Goal: Information Seeking & Learning: Learn about a topic

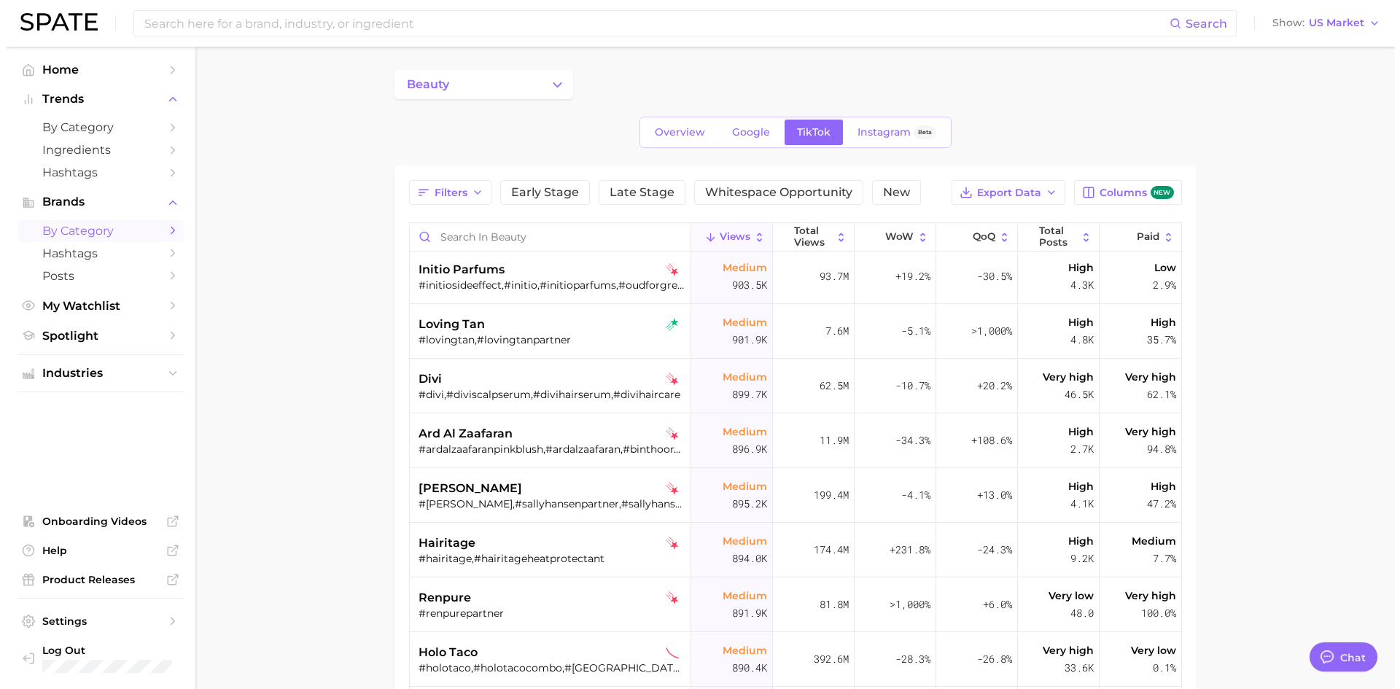
scroll to position [35863, 0]
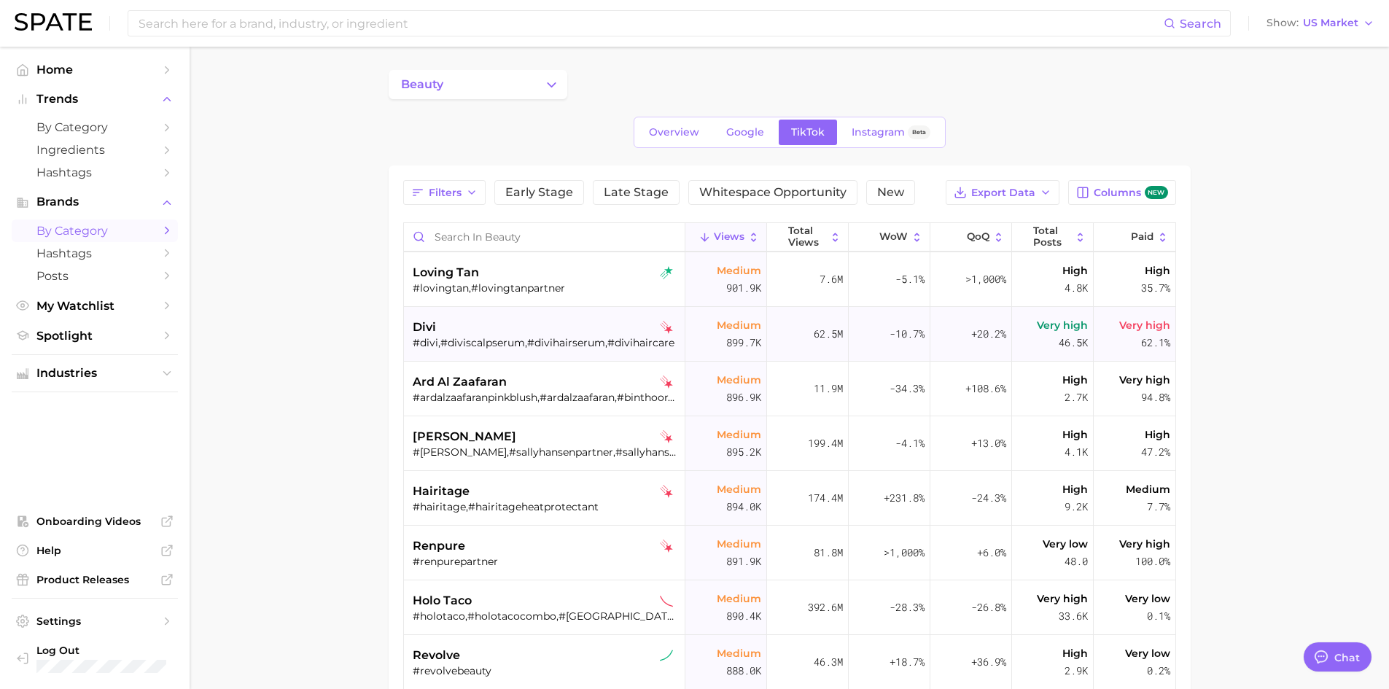
click at [491, 335] on div "divi" at bounding box center [546, 327] width 267 height 17
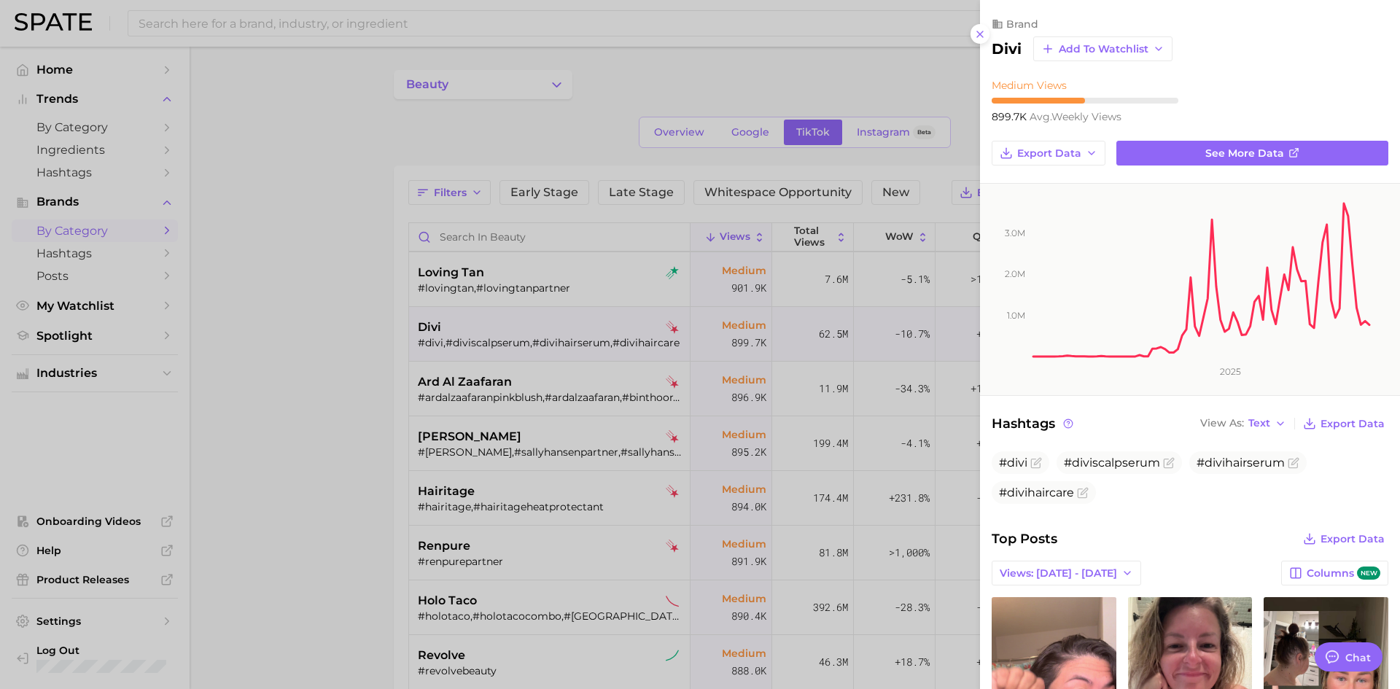
scroll to position [0, 0]
click at [921, 422] on span "Export Data" at bounding box center [1352, 424] width 64 height 12
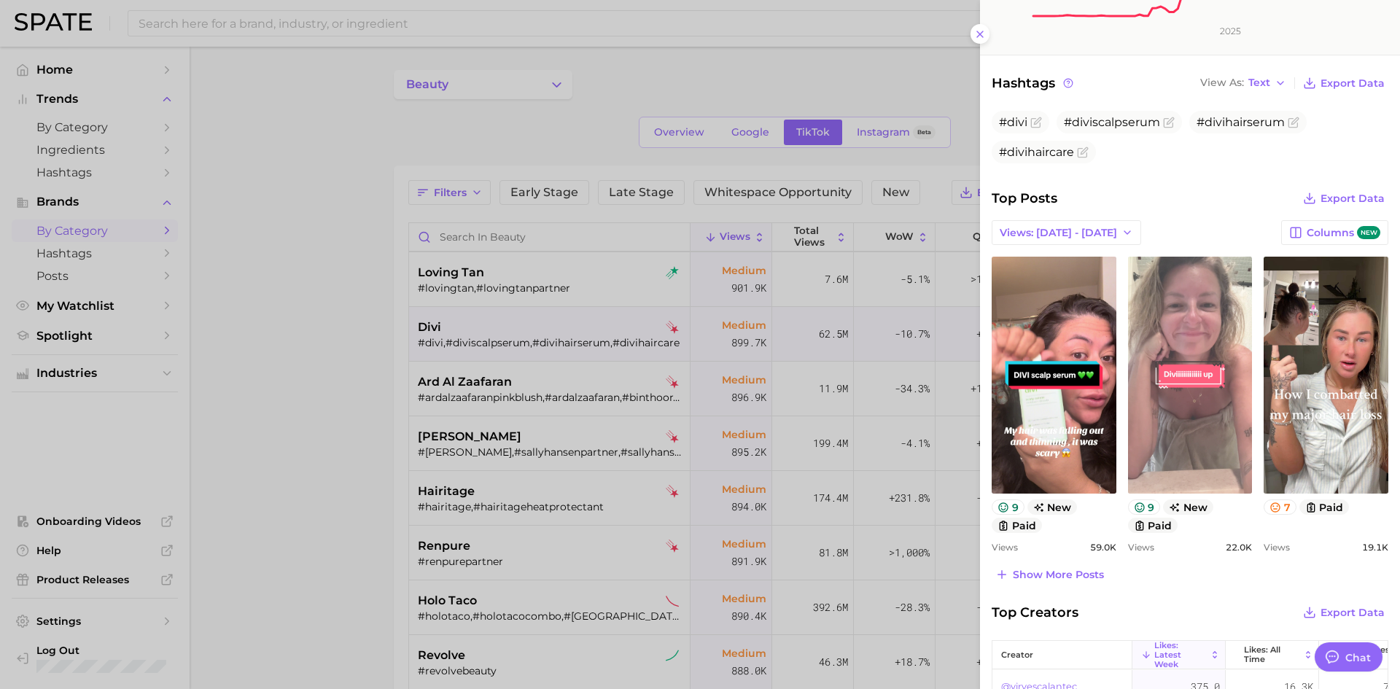
scroll to position [364, 0]
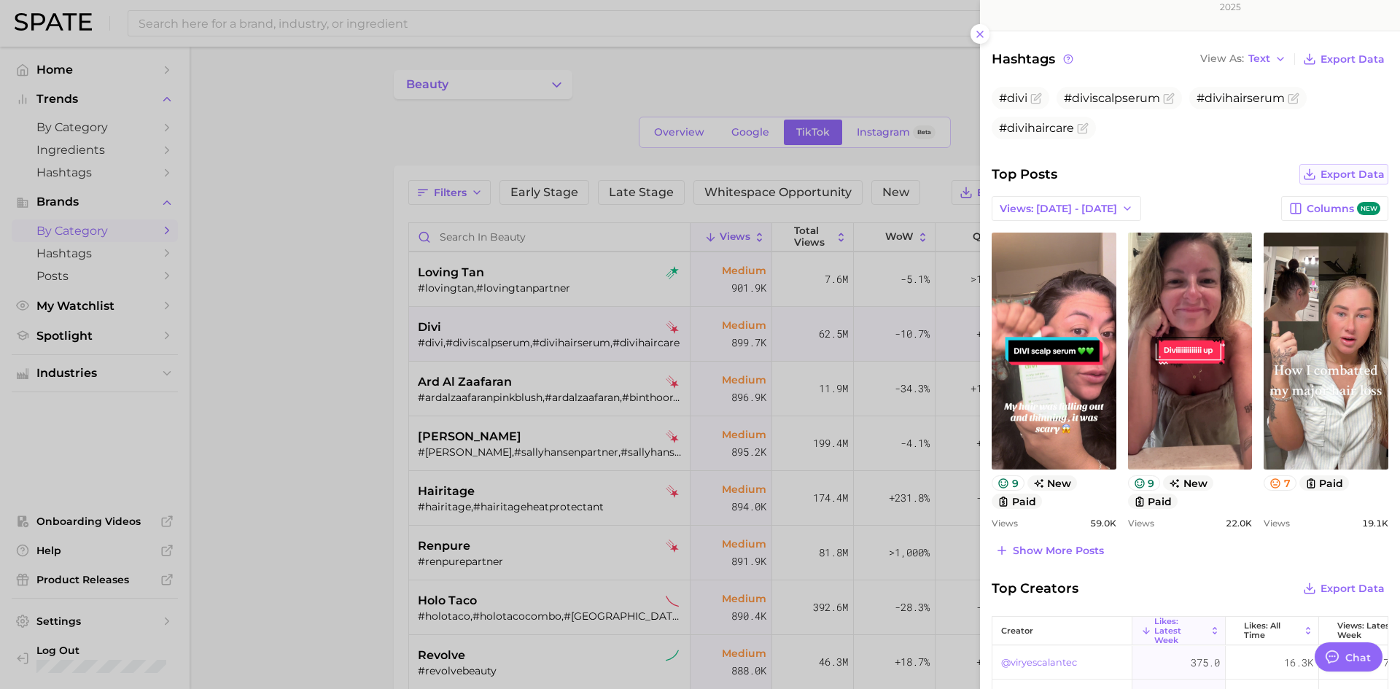
click at [921, 177] on span "Export Data" at bounding box center [1352, 174] width 64 height 12
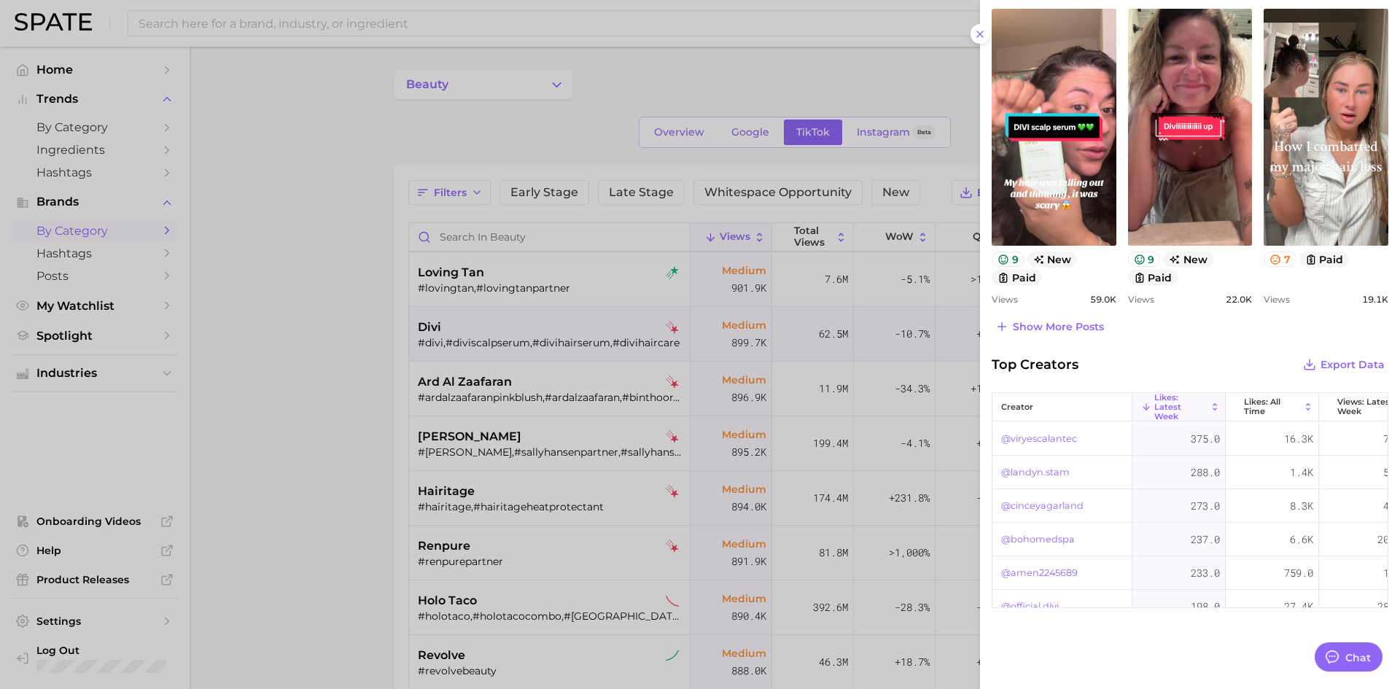
scroll to position [589, 0]
click at [921, 367] on span "Export Data" at bounding box center [1352, 364] width 64 height 12
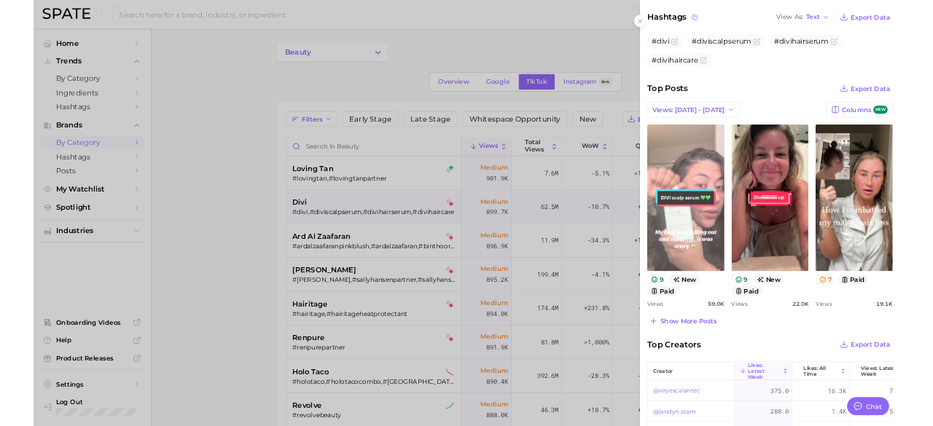
scroll to position [370, 0]
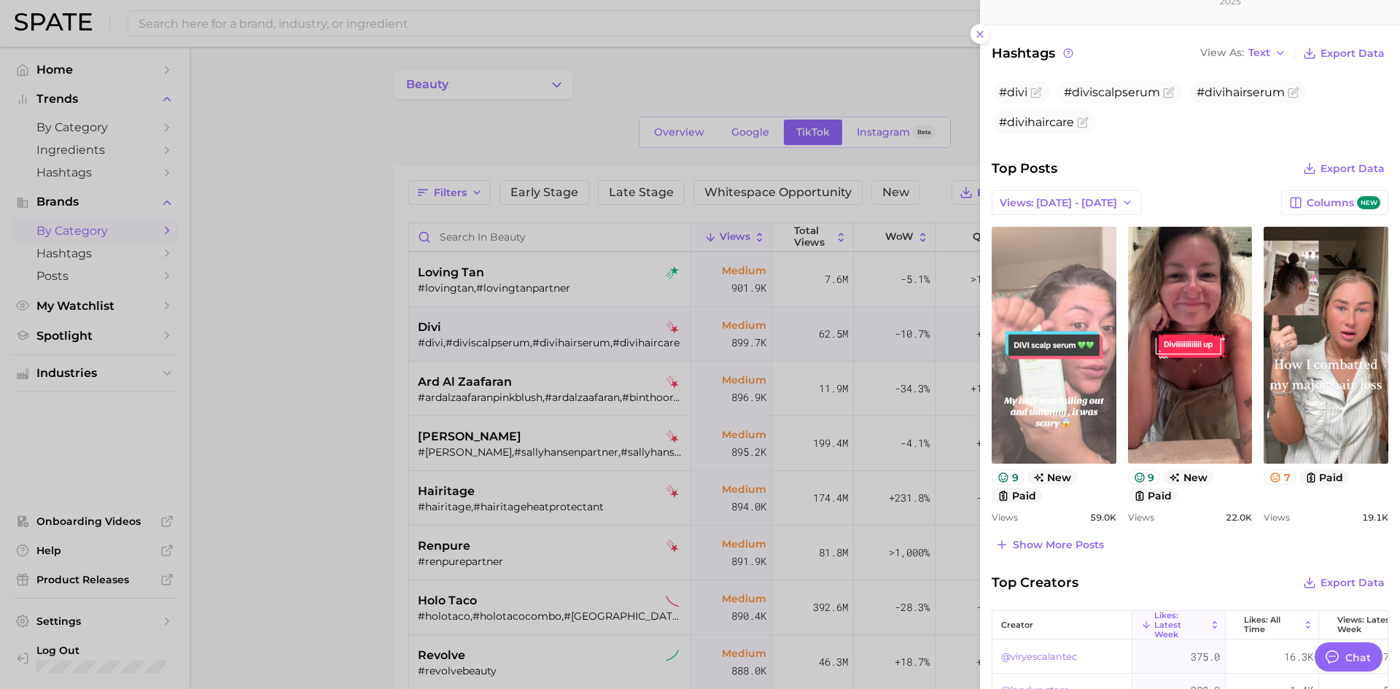
click at [921, 343] on link "view post on TikTok" at bounding box center [1053, 345] width 125 height 237
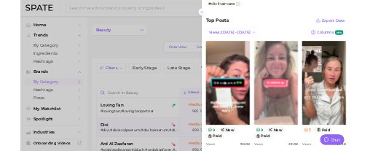
scroll to position [516, 0]
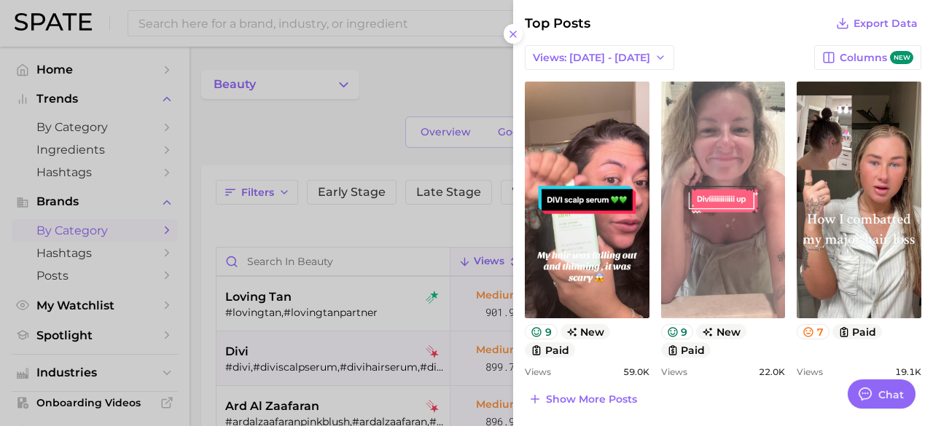
click at [720, 193] on link "view post on TikTok" at bounding box center [723, 200] width 125 height 237
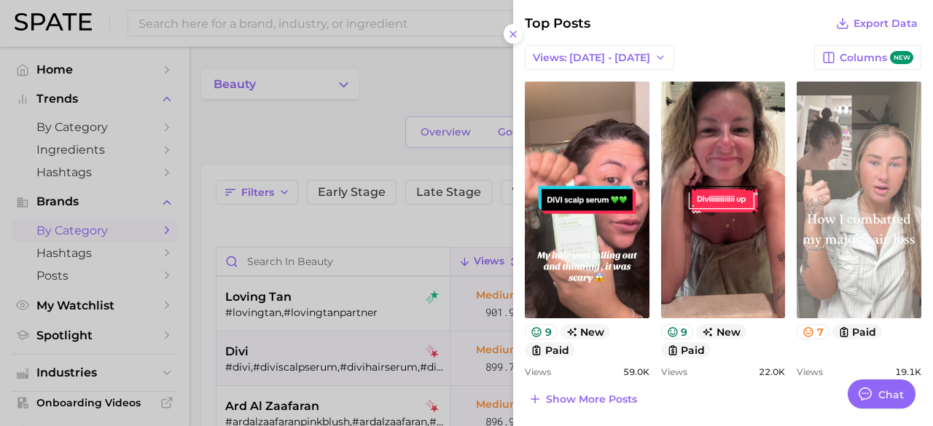
click at [850, 196] on link "view post on TikTok" at bounding box center [859, 200] width 125 height 237
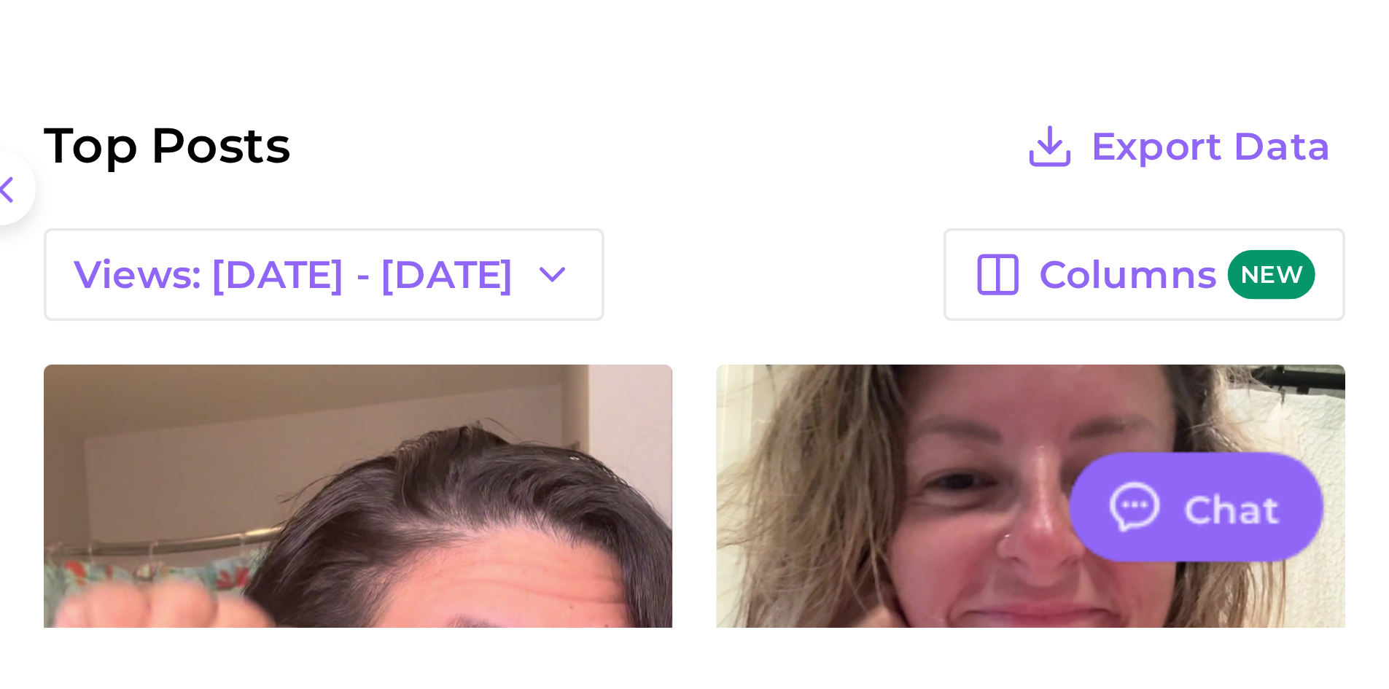
scroll to position [515, 0]
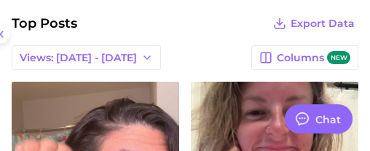
type textarea "x"
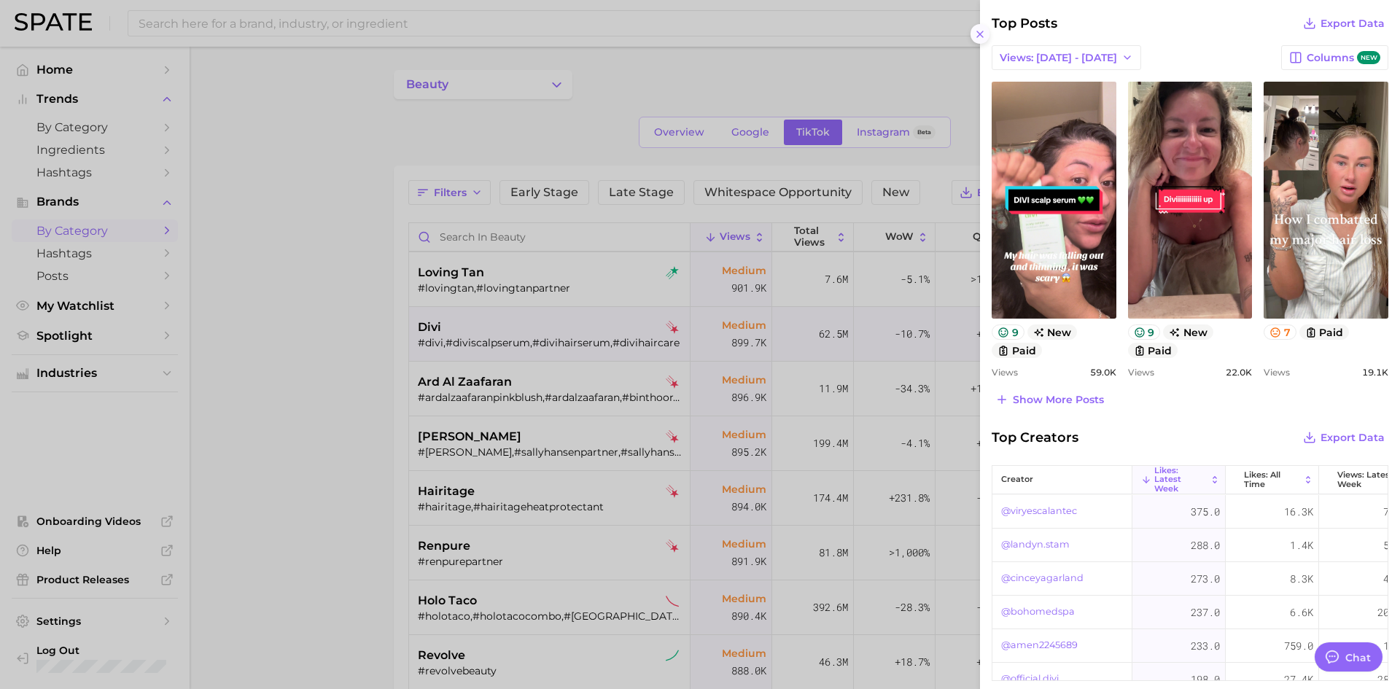
click at [921, 31] on icon at bounding box center [980, 34] width 12 height 12
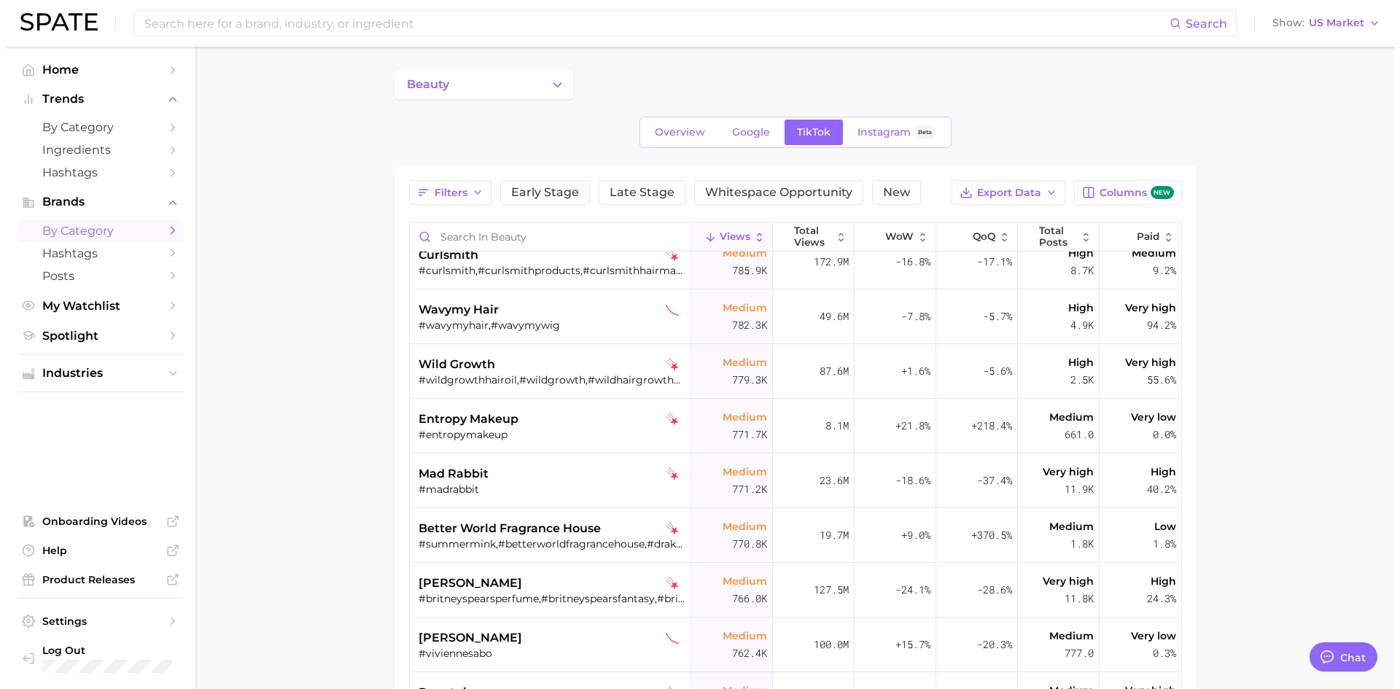
scroll to position [38560, 0]
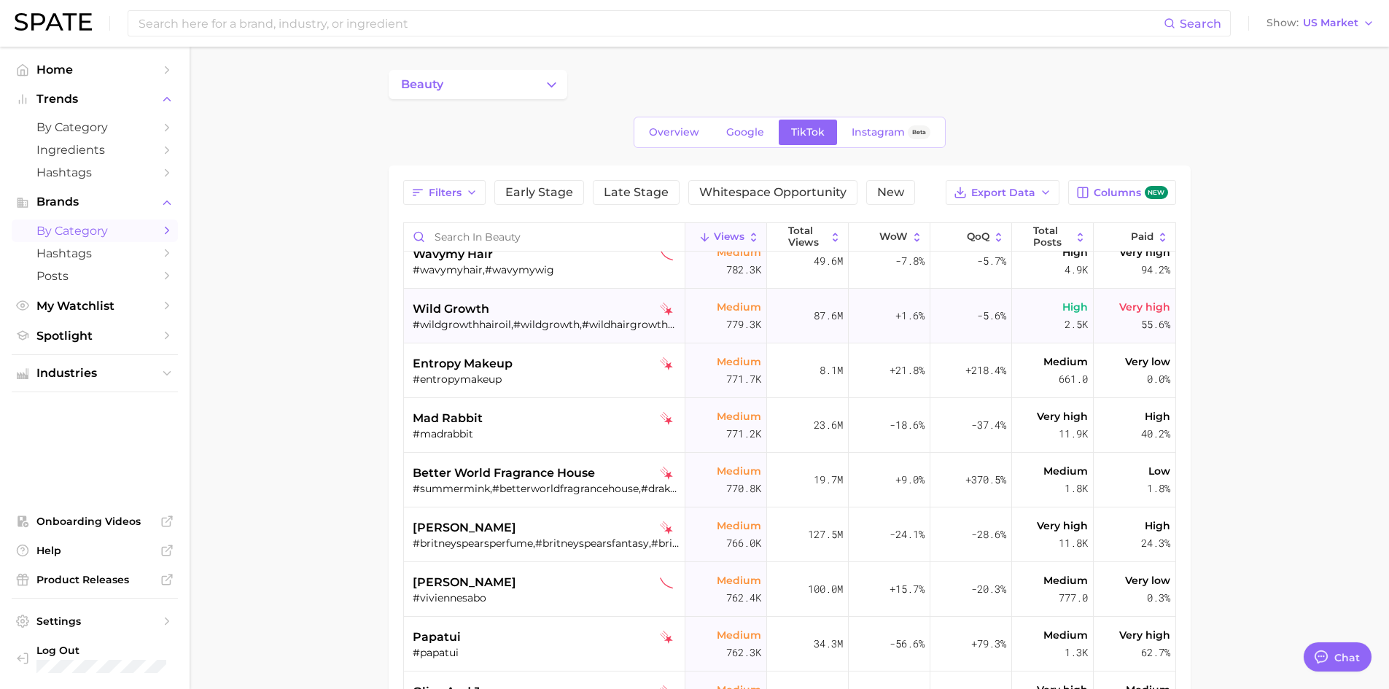
click at [466, 312] on span "wild growth" at bounding box center [451, 308] width 77 height 17
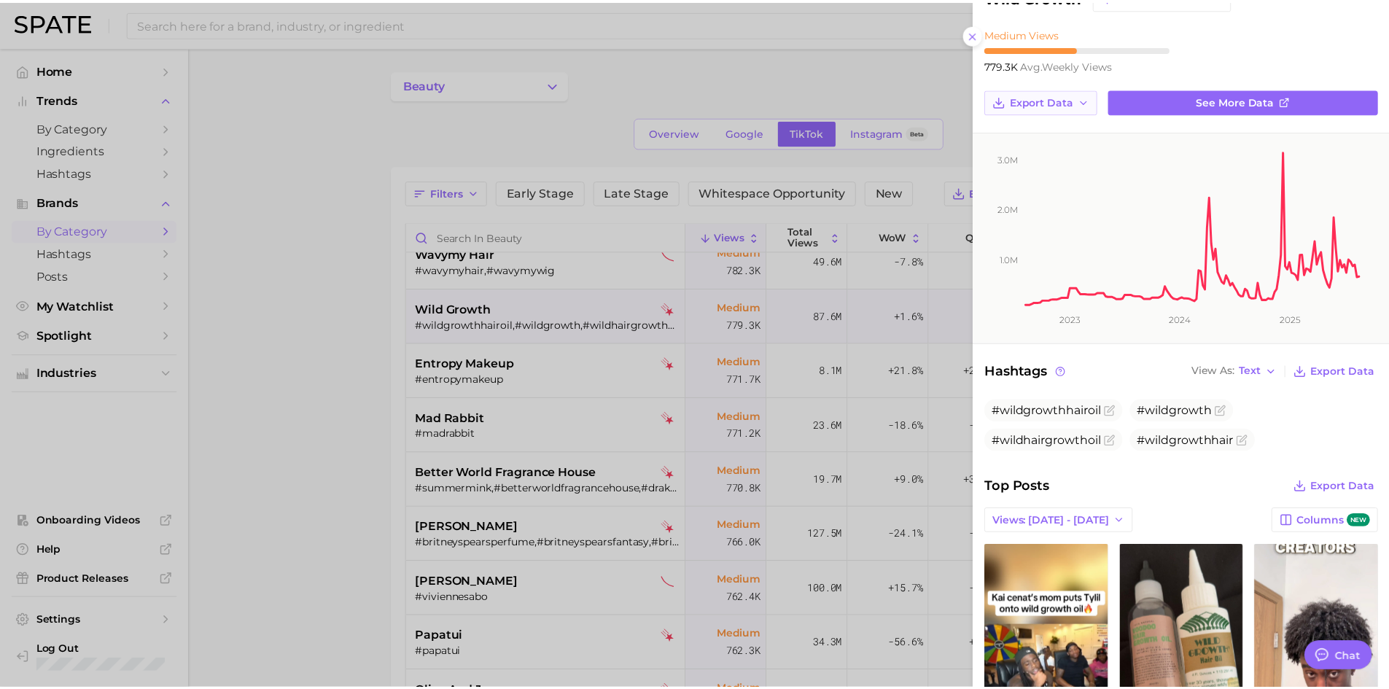
scroll to position [0, 0]
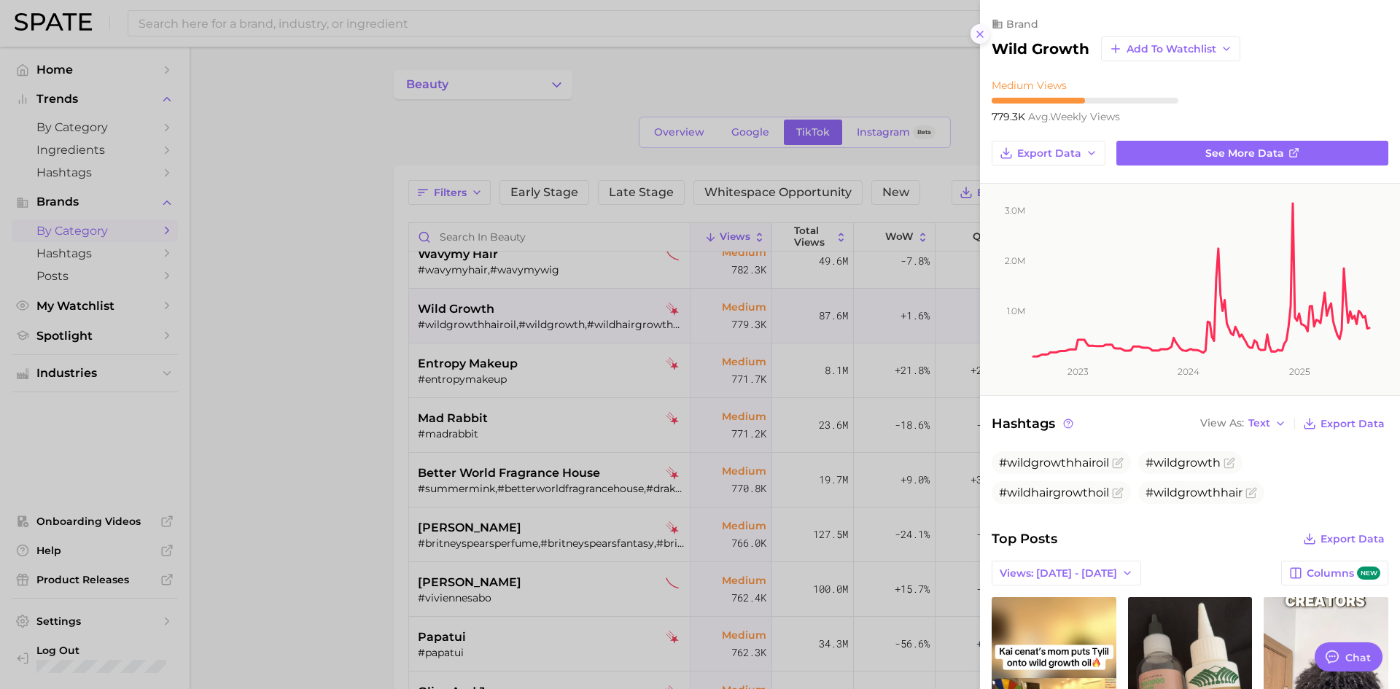
click at [921, 30] on icon at bounding box center [980, 34] width 12 height 12
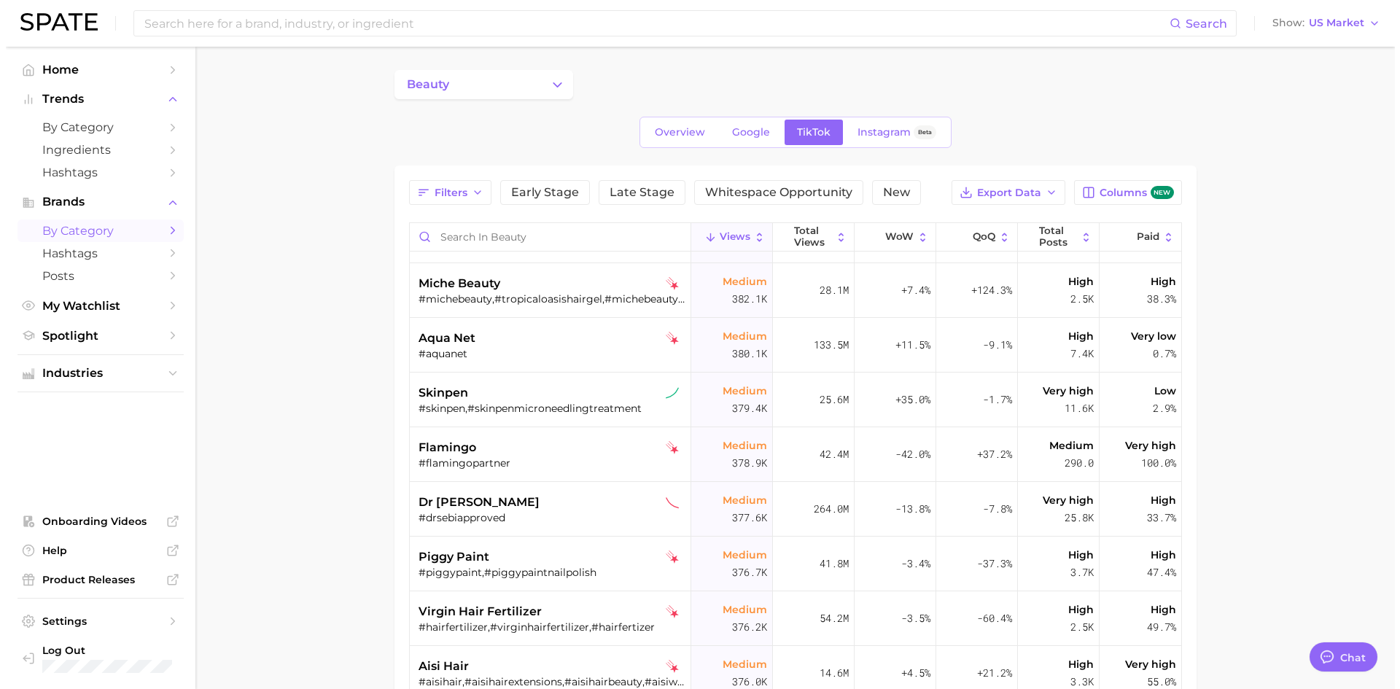
scroll to position [54013, 0]
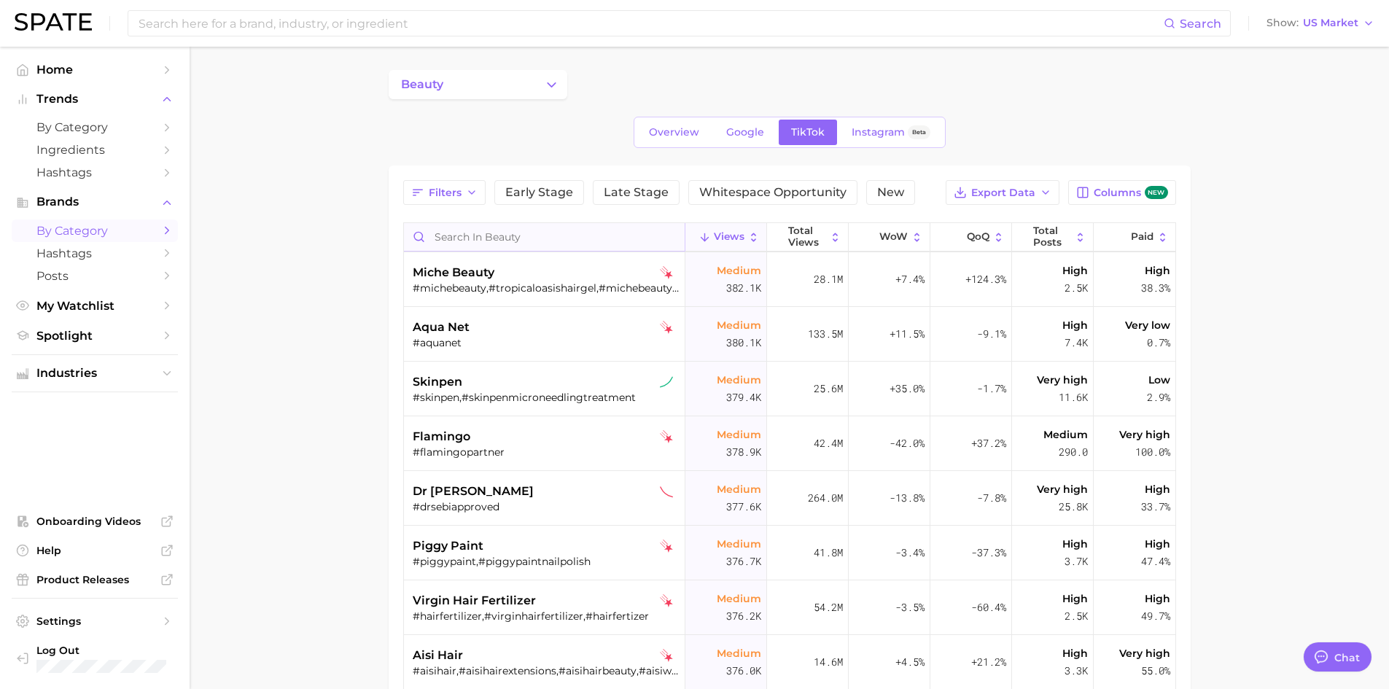
click at [495, 228] on input "Search in beauty" at bounding box center [544, 237] width 281 height 28
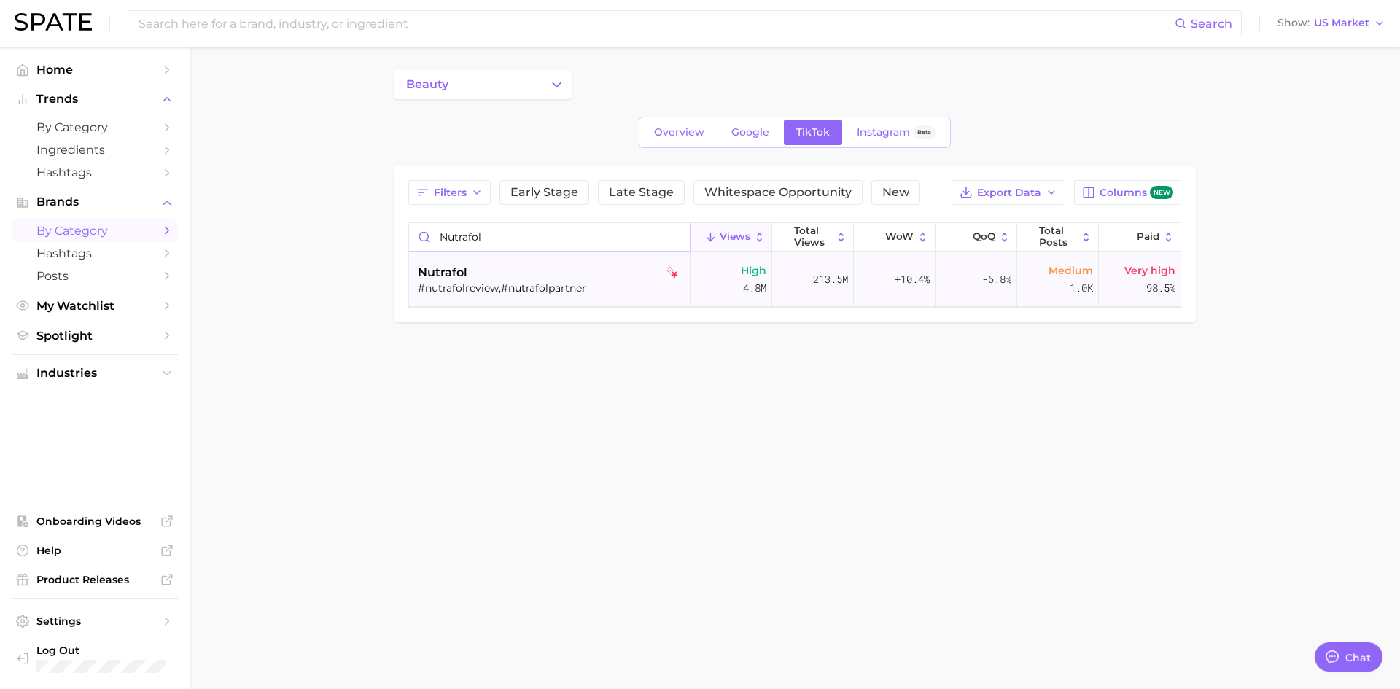
type input "nutrafol"
click at [490, 286] on div "#nutrafolreview,#nutrafolpartner" at bounding box center [551, 287] width 267 height 13
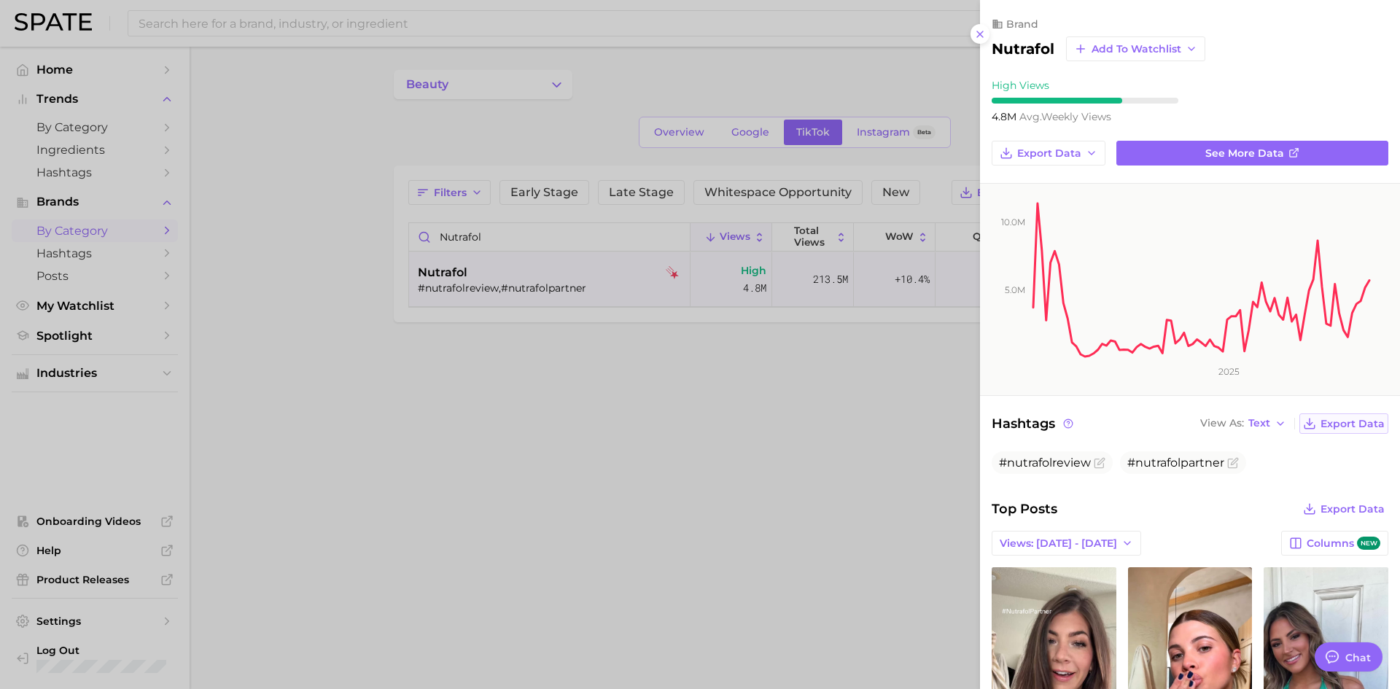
click at [921, 425] on span "Export Data" at bounding box center [1352, 424] width 64 height 12
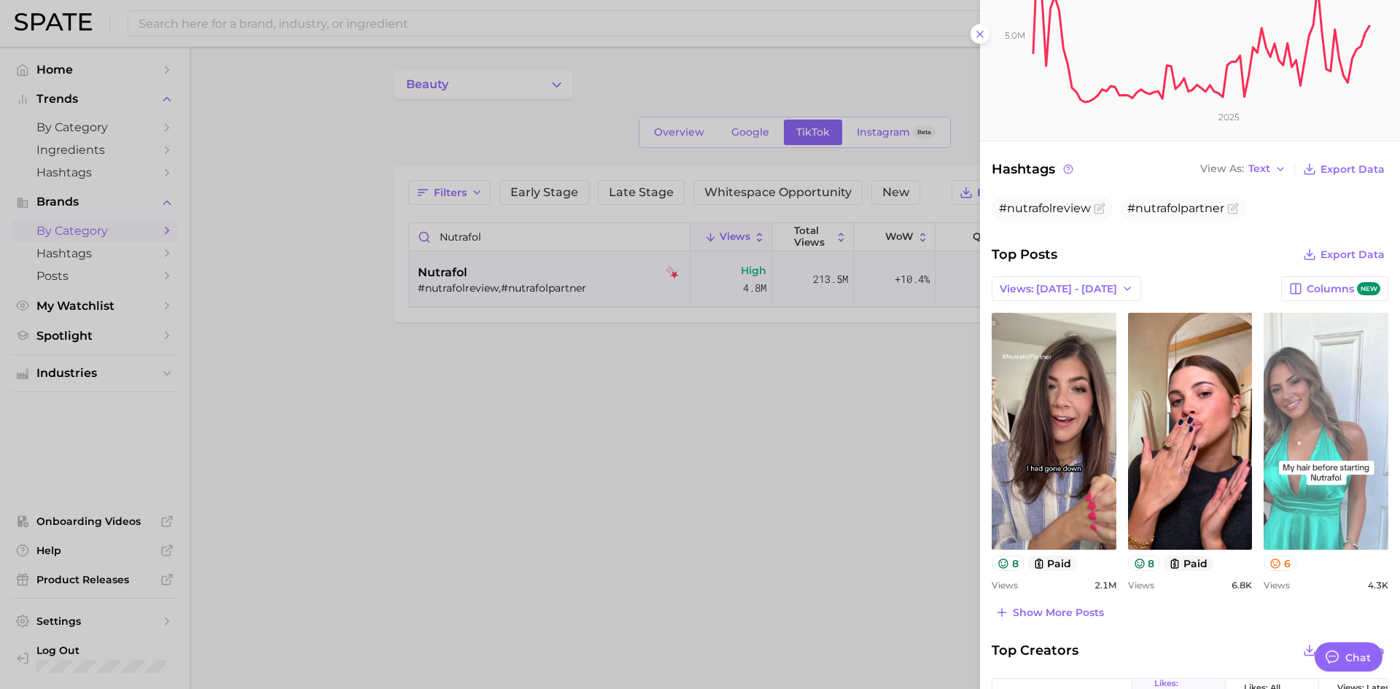
scroll to position [292, 0]
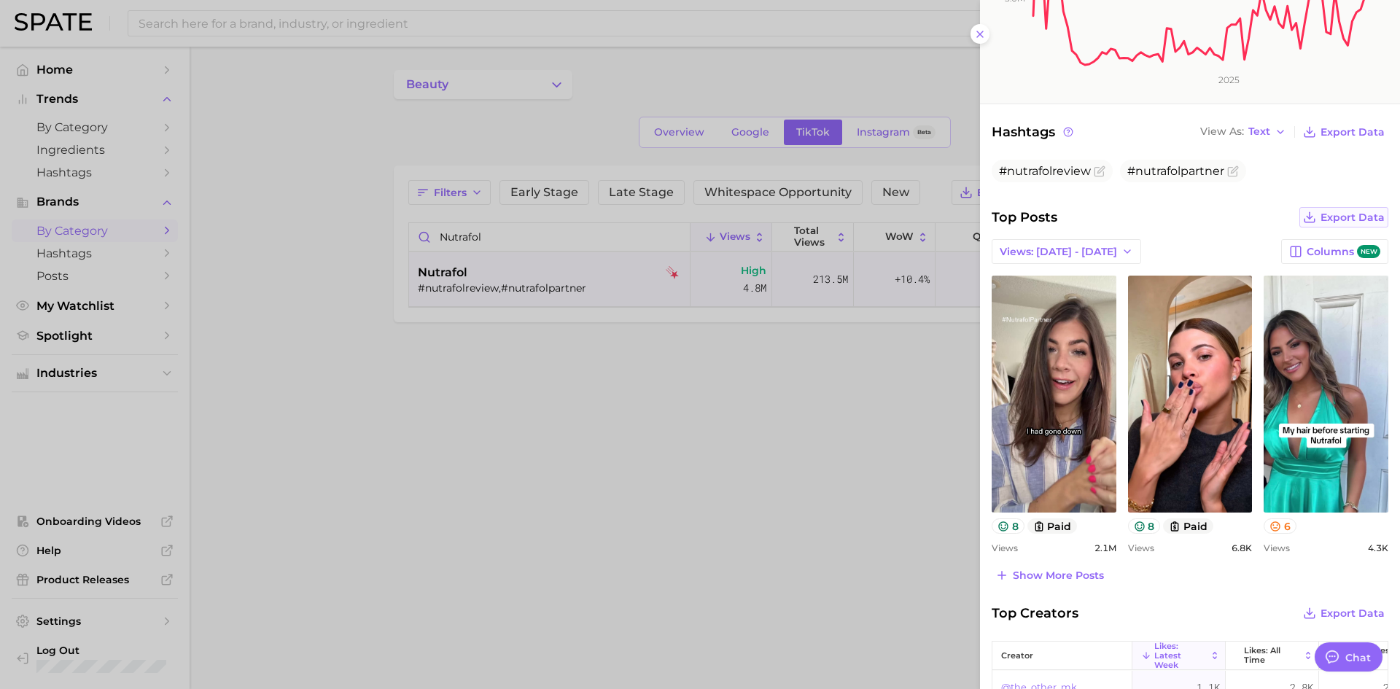
click at [921, 224] on button "Export Data" at bounding box center [1343, 217] width 89 height 20
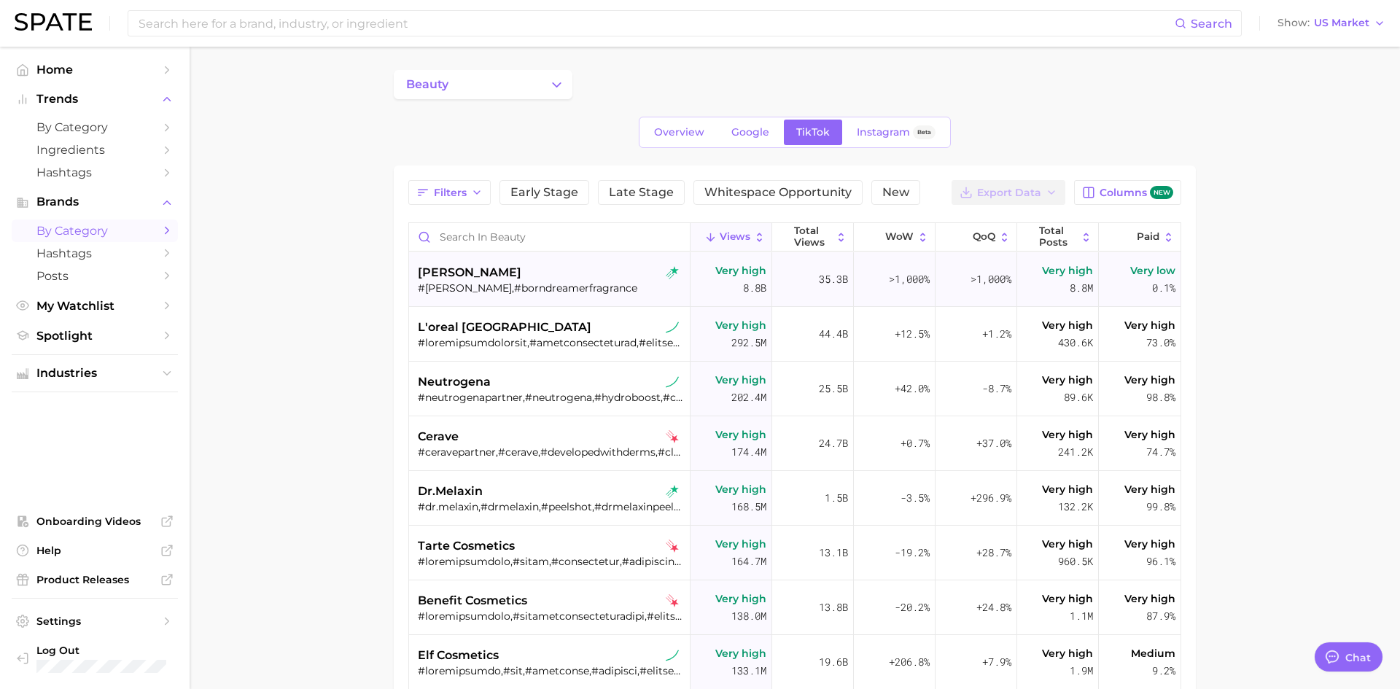
type textarea "x"
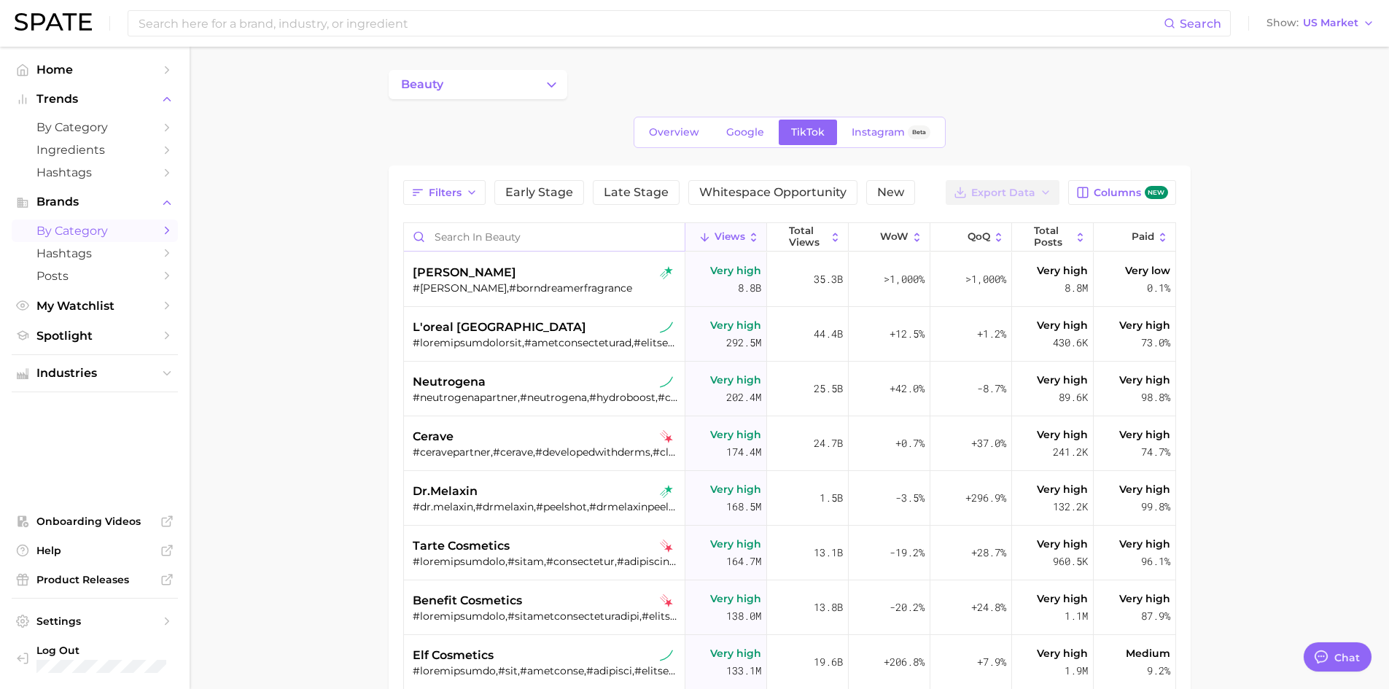
click at [485, 234] on input "Search in beauty" at bounding box center [544, 237] width 281 height 28
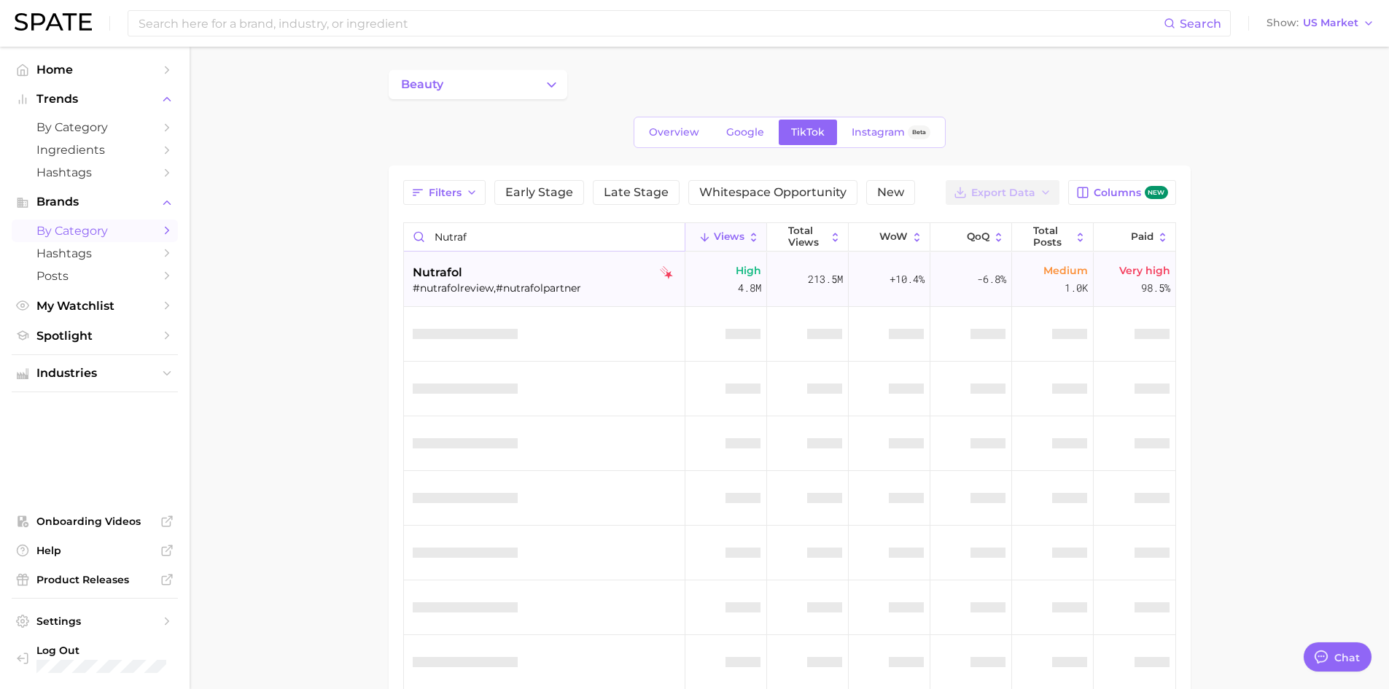
type input "nutraf"
click at [437, 284] on div "#nutrafolreview,#nutrafolpartner" at bounding box center [546, 287] width 267 height 13
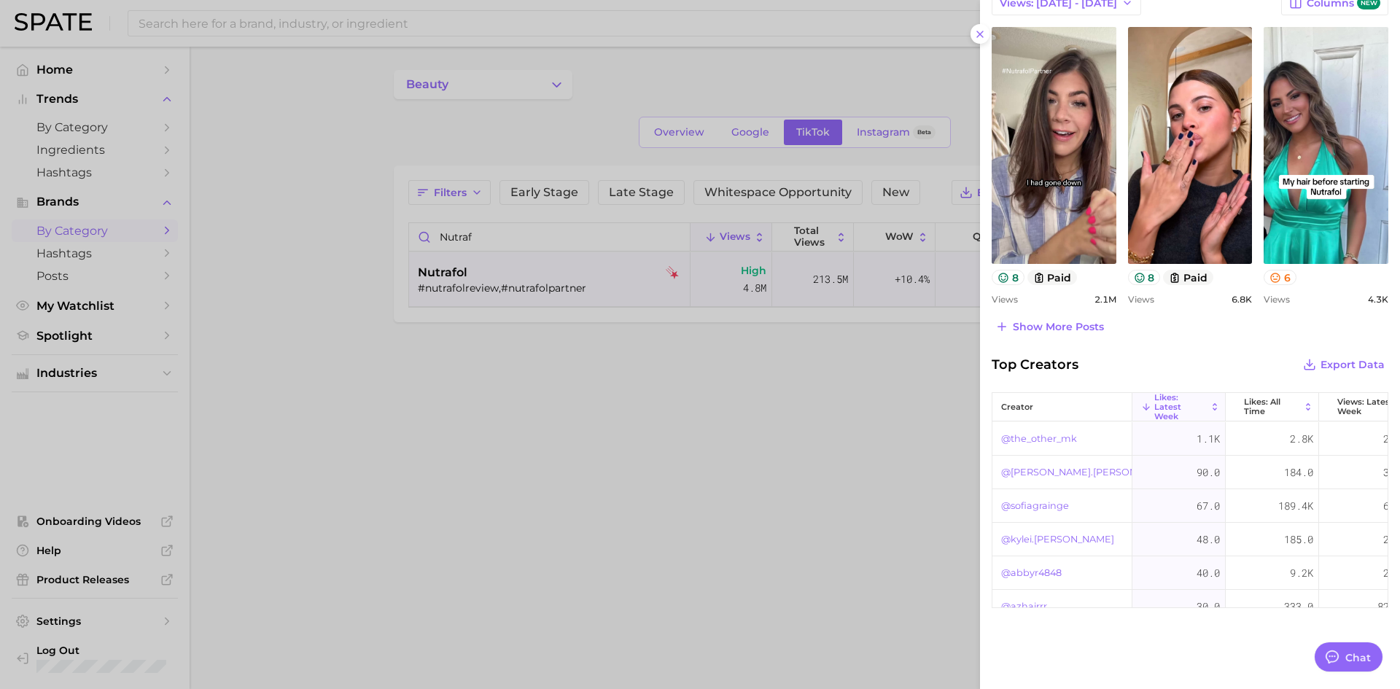
scroll to position [541, 0]
click at [1327, 364] on span "Export Data" at bounding box center [1352, 364] width 64 height 12
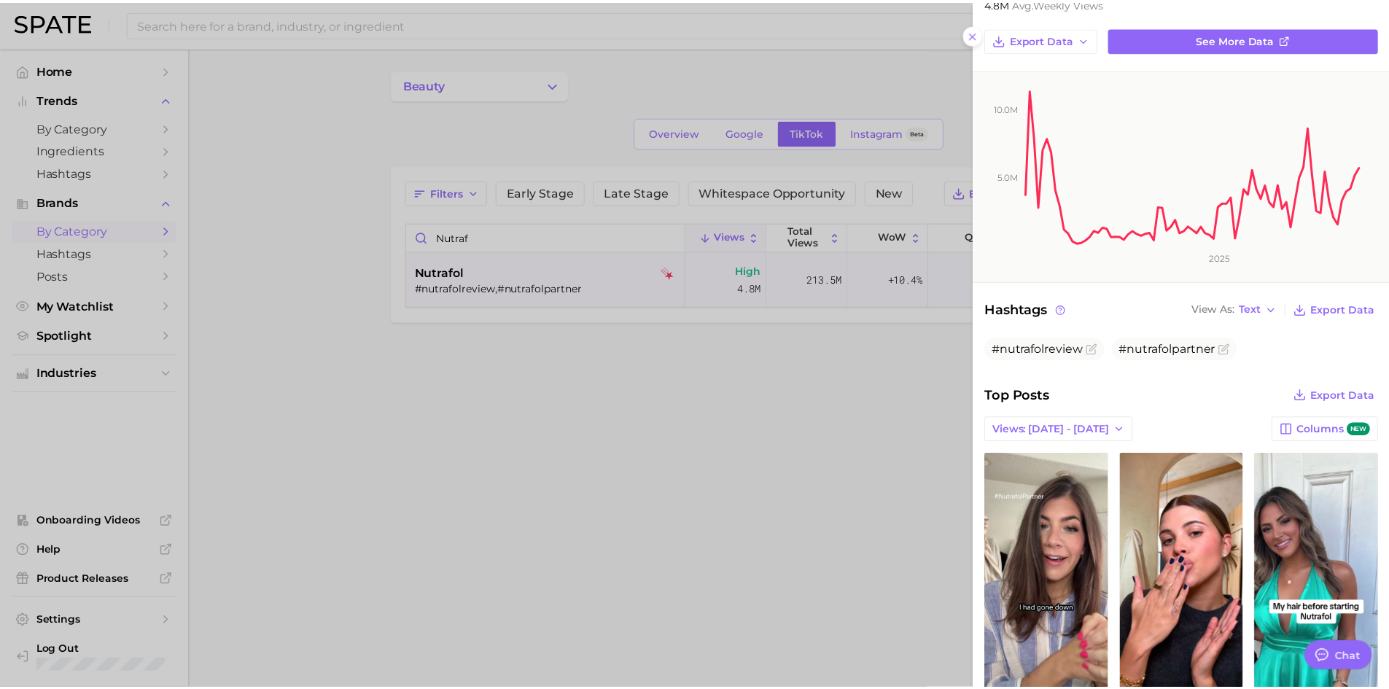
scroll to position [0, 0]
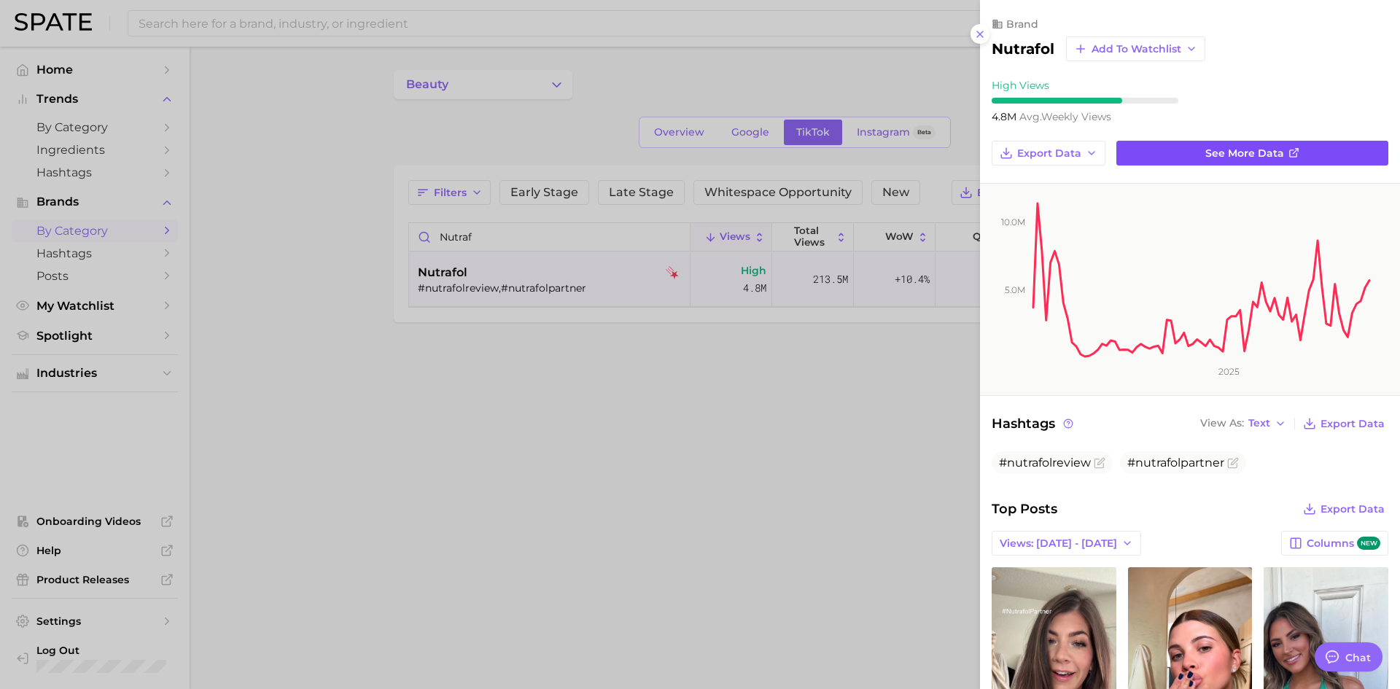
click at [1196, 155] on link "See more data" at bounding box center [1252, 153] width 272 height 25
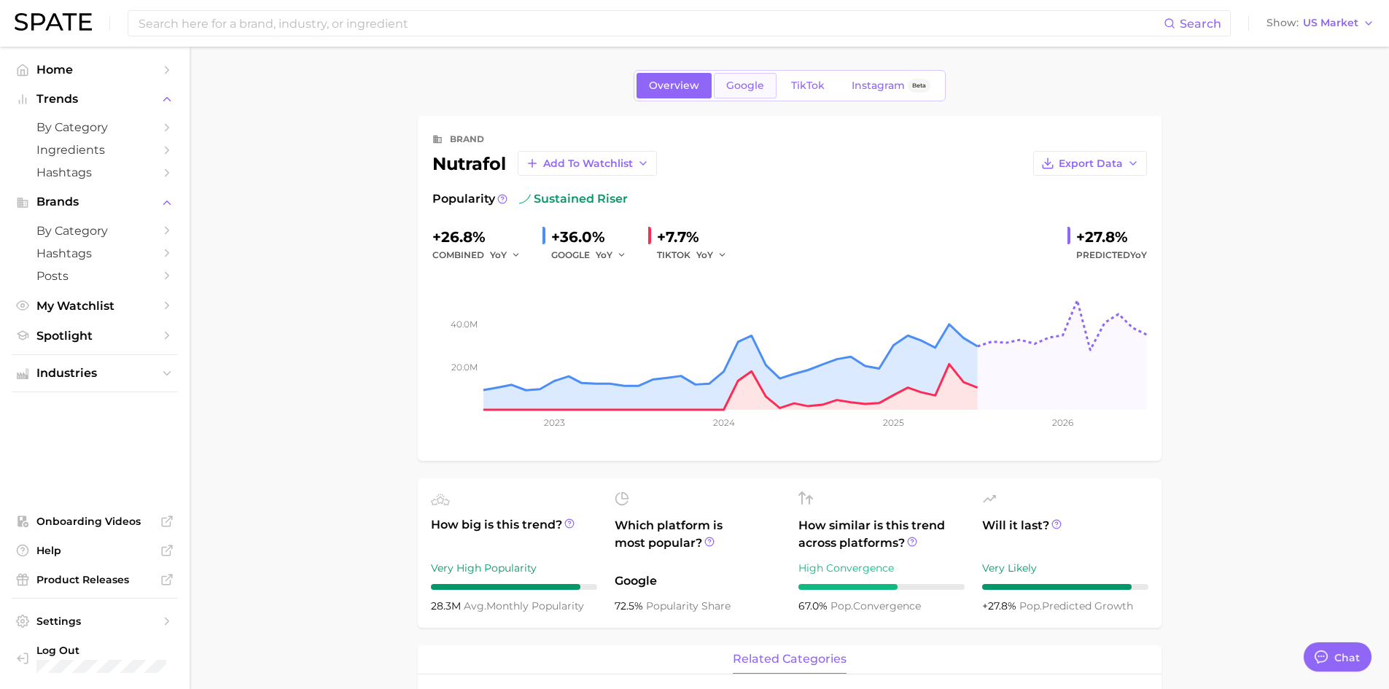
click at [740, 82] on span "Google" at bounding box center [745, 85] width 38 height 12
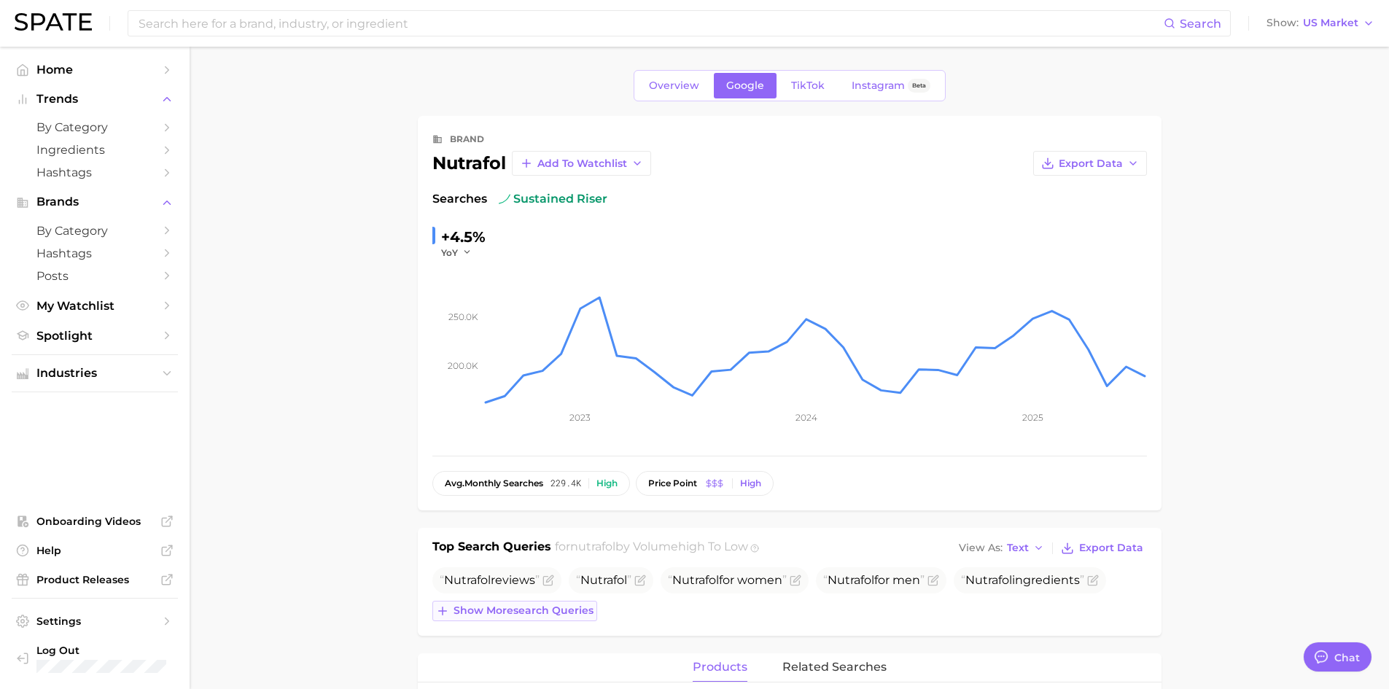
click at [544, 614] on span "Show more search queries" at bounding box center [523, 610] width 140 height 12
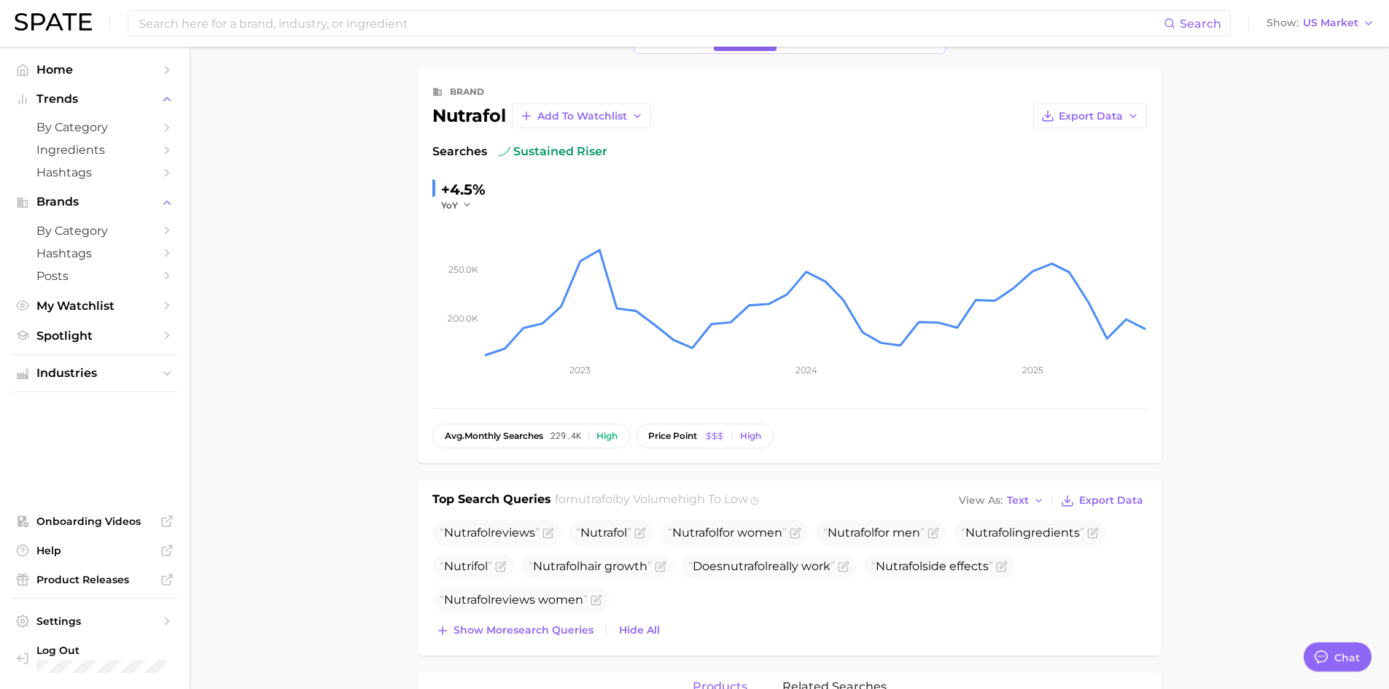
scroll to position [73, 0]
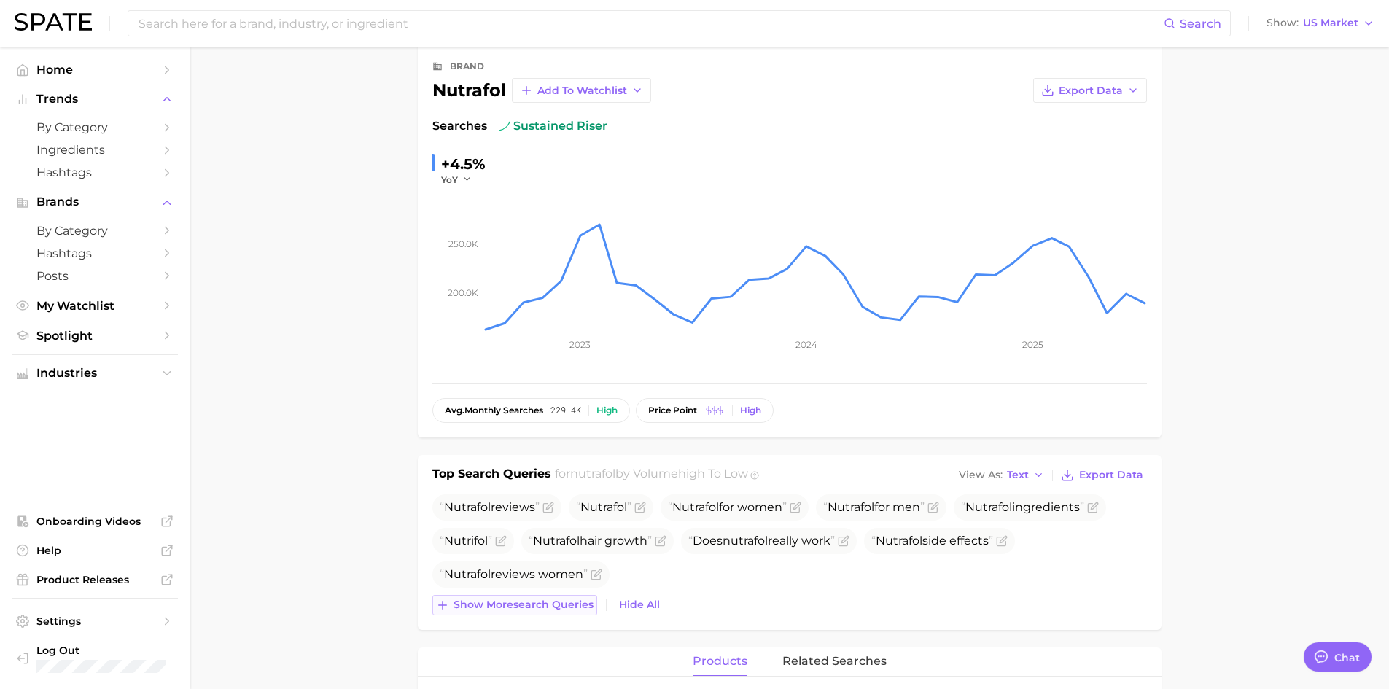
click at [555, 606] on span "Show more search queries" at bounding box center [523, 604] width 140 height 12
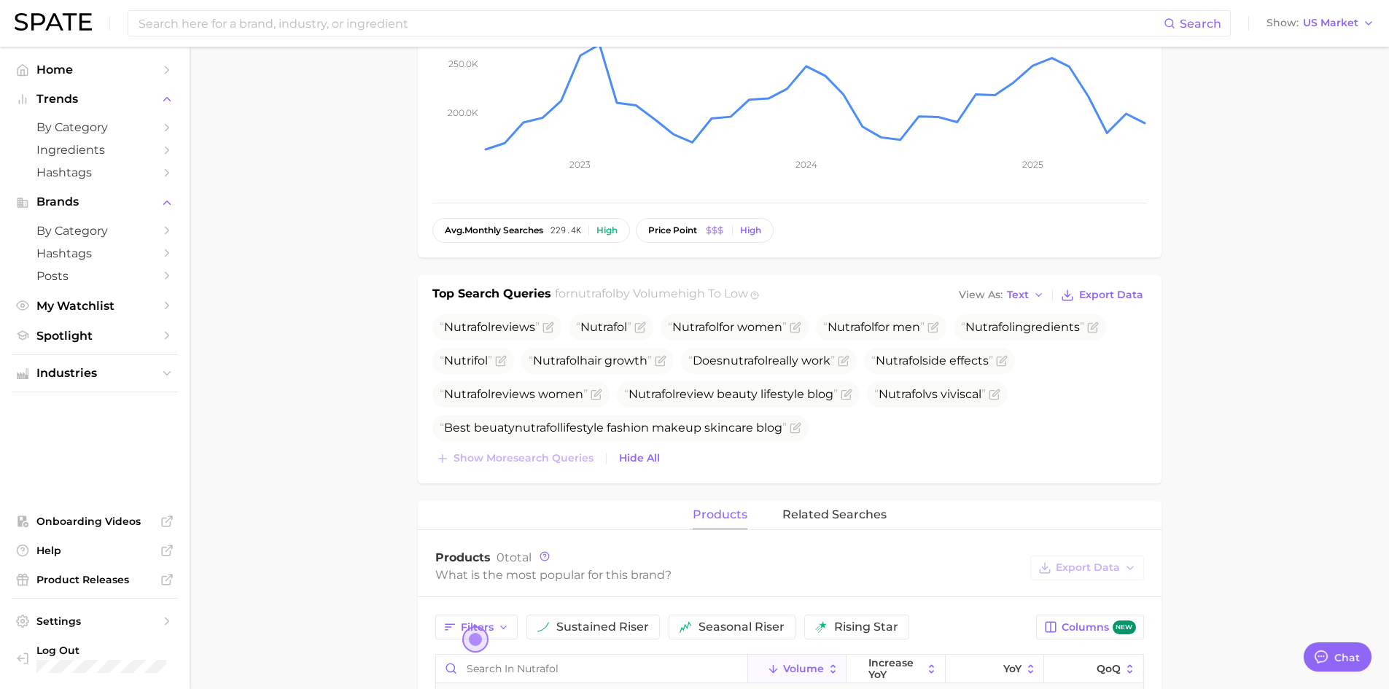
scroll to position [292, 0]
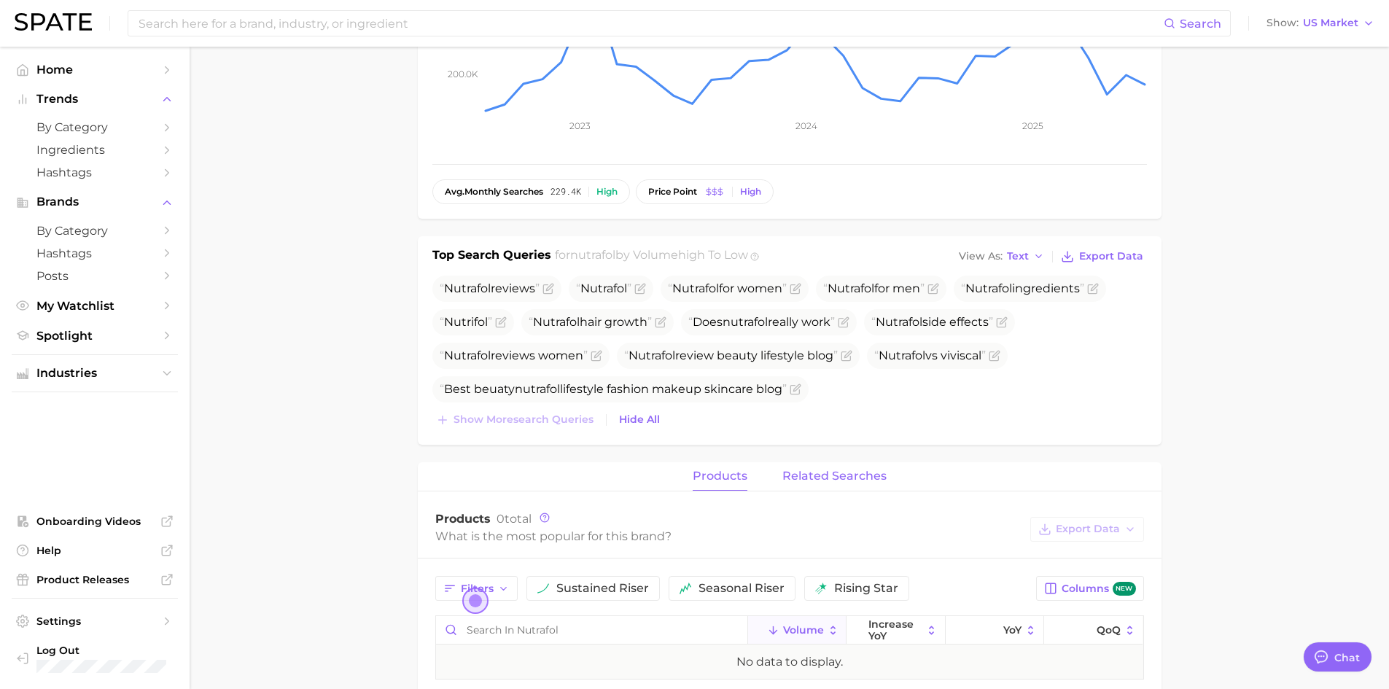
click at [846, 476] on span "related searches" at bounding box center [834, 475] width 104 height 13
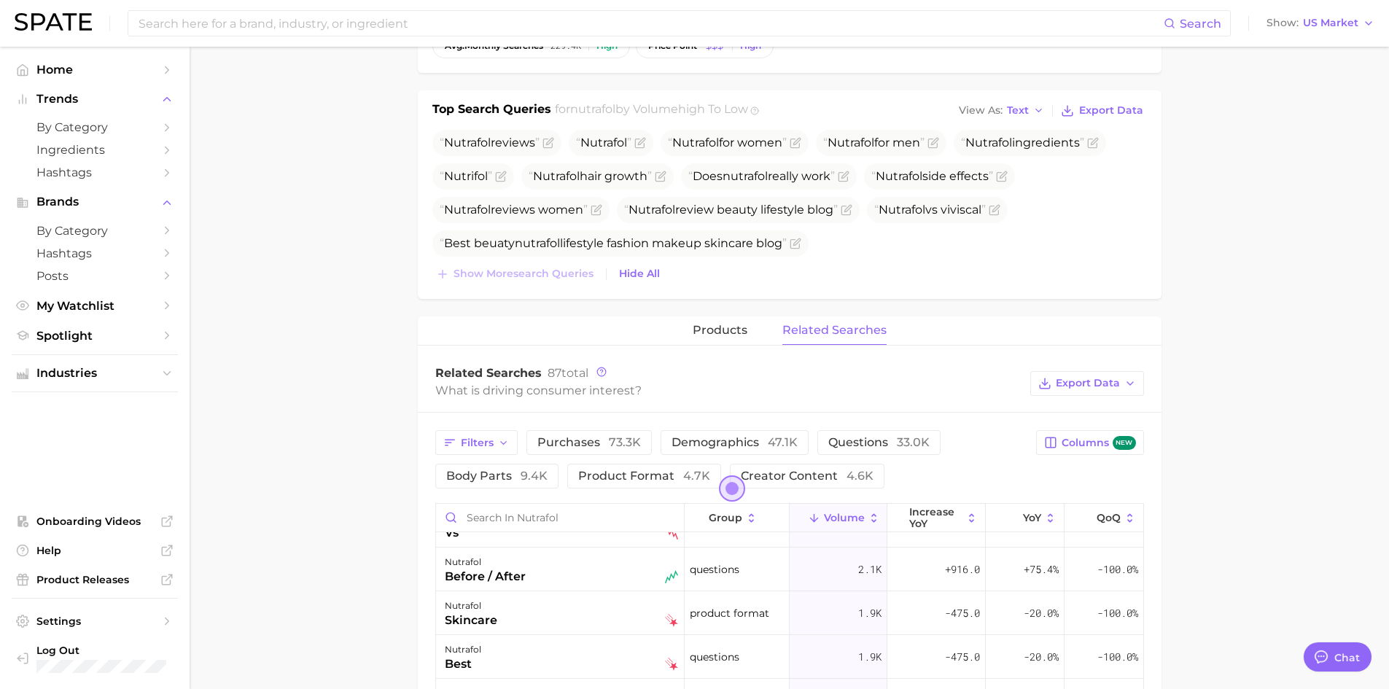
scroll to position [583, 0]
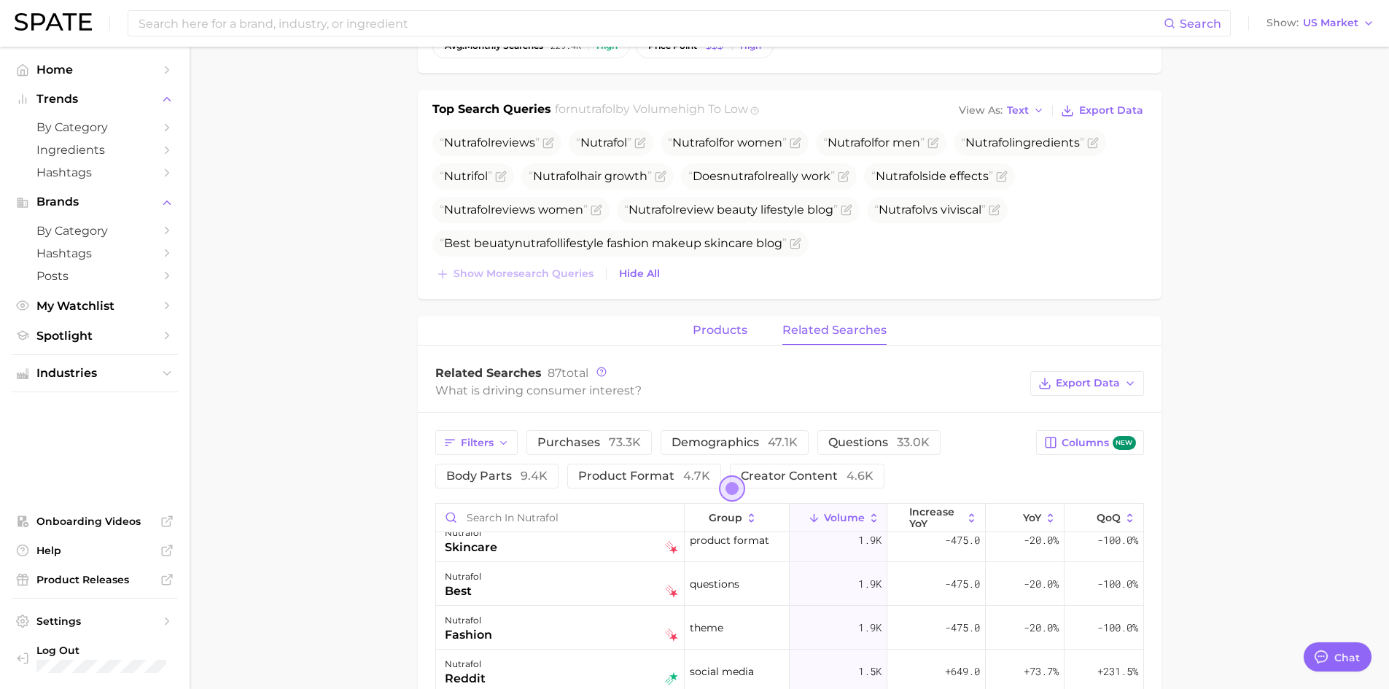
click at [719, 327] on span "products" at bounding box center [719, 330] width 55 height 13
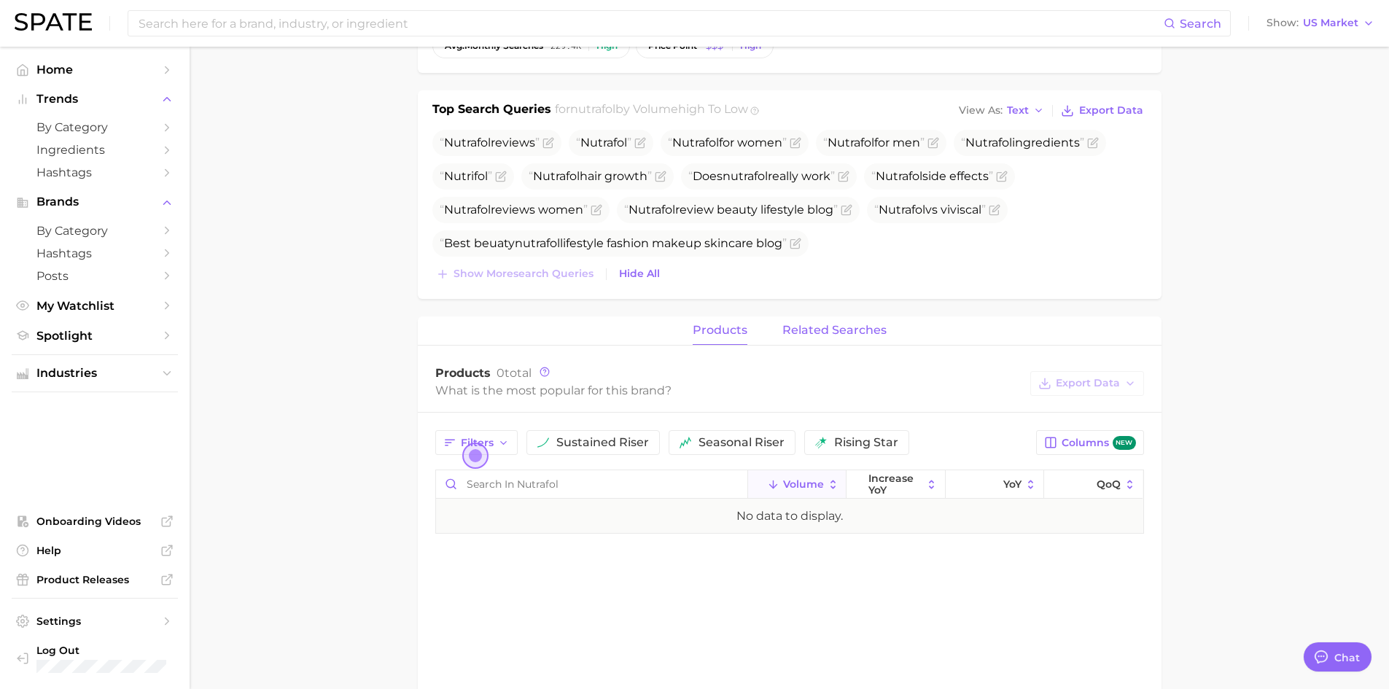
click at [849, 327] on span "related searches" at bounding box center [834, 330] width 104 height 13
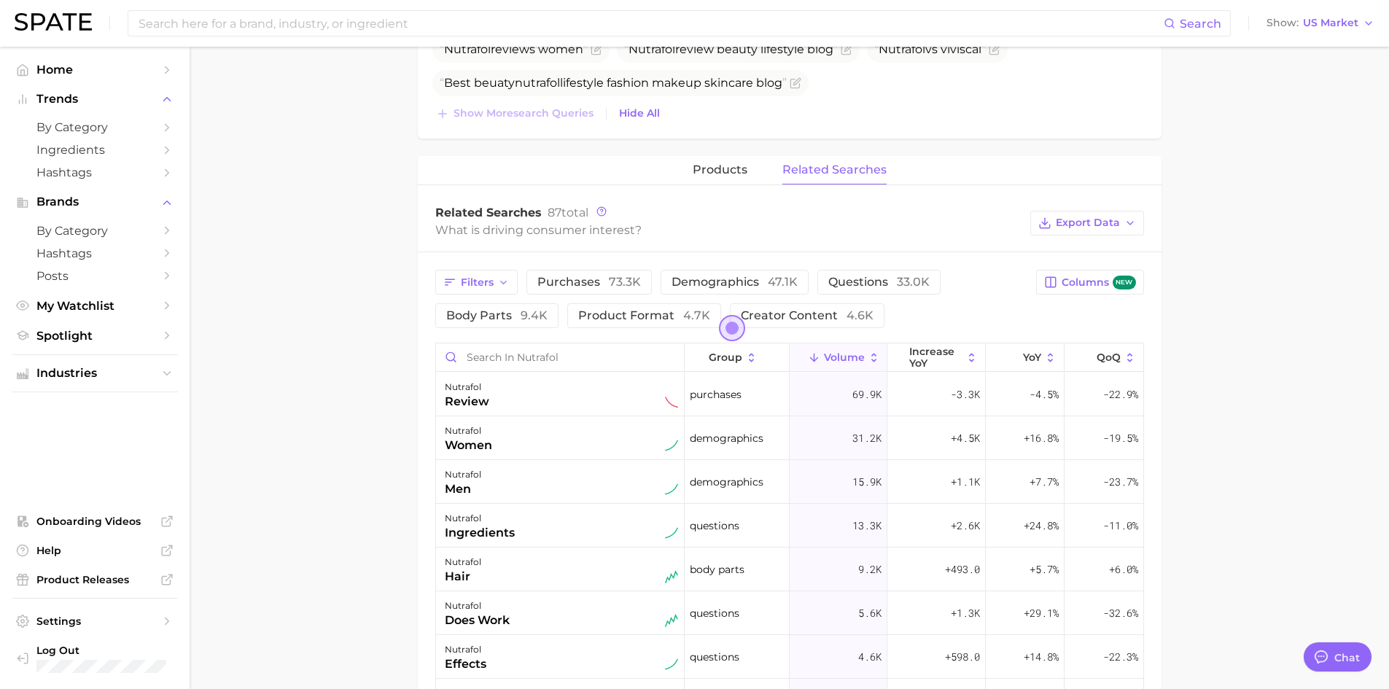
scroll to position [520, 0]
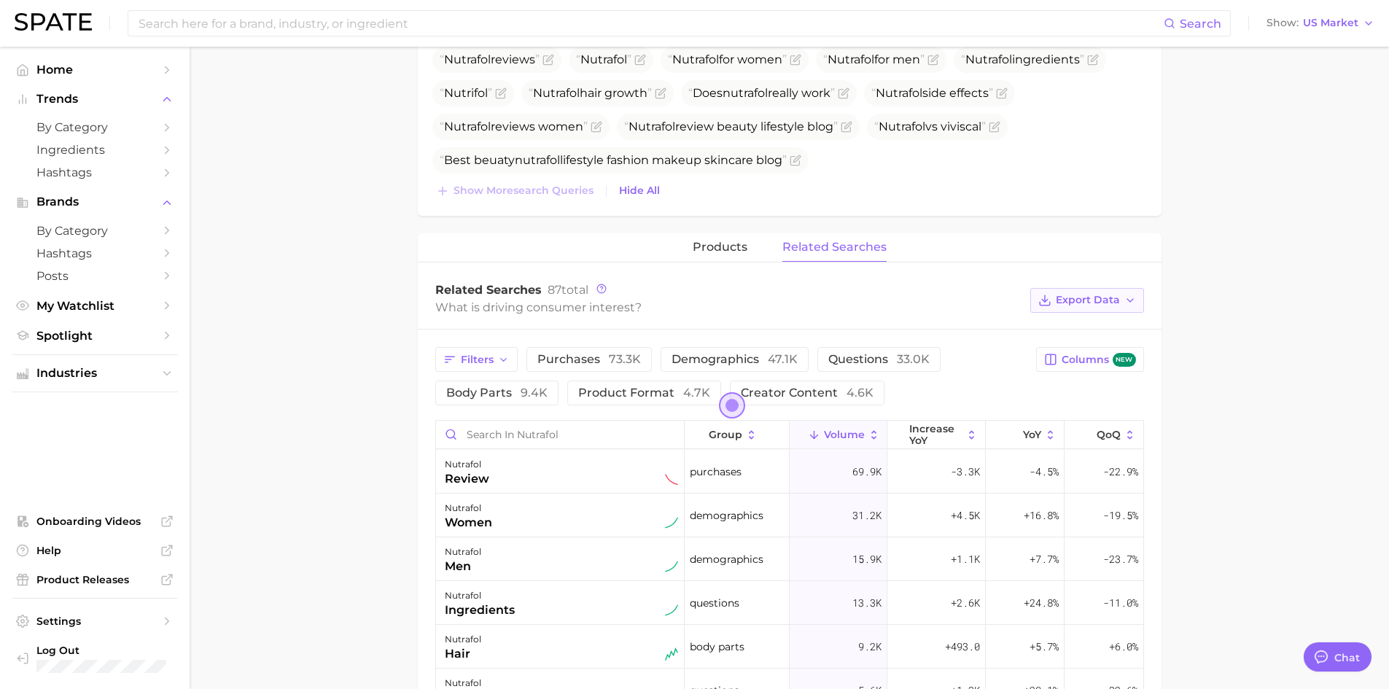
click at [1105, 305] on span "Export Data" at bounding box center [1087, 300] width 64 height 12
click at [1096, 321] on button "Table Data CSV" at bounding box center [1063, 327] width 160 height 26
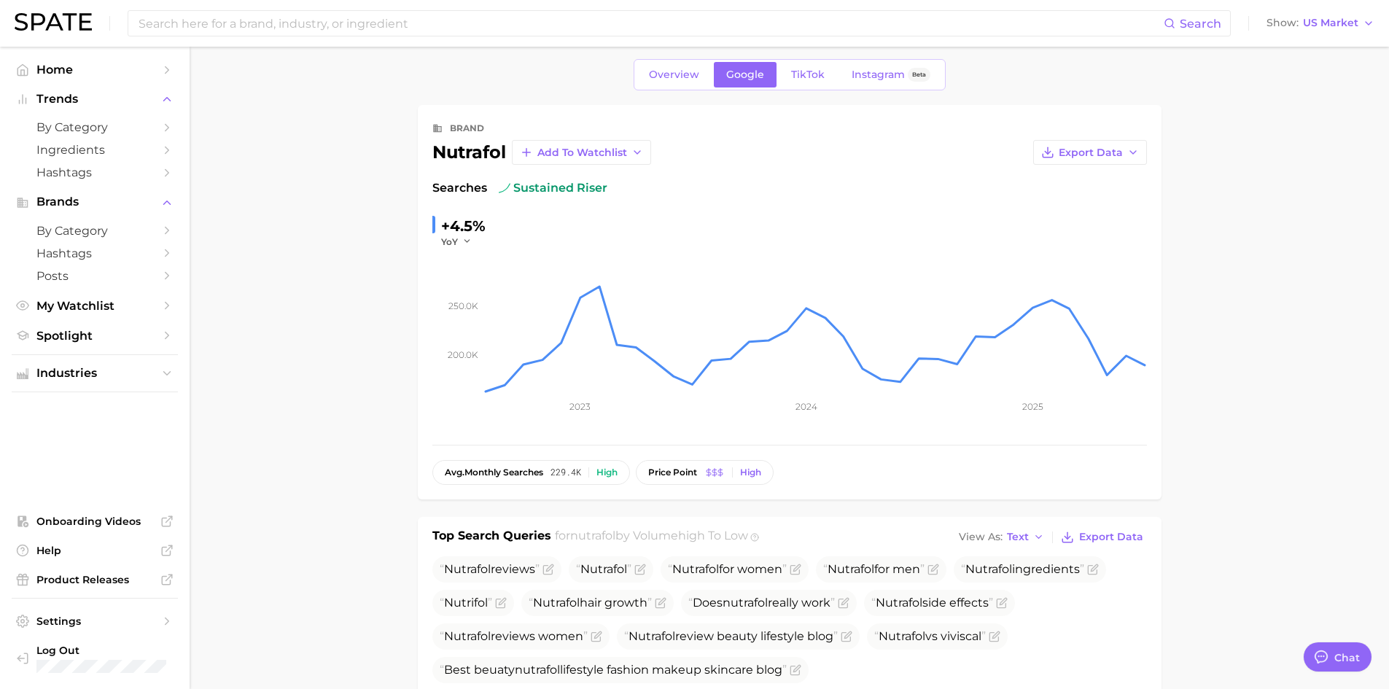
scroll to position [10, 0]
click at [667, 66] on link "Overview" at bounding box center [673, 76] width 75 height 26
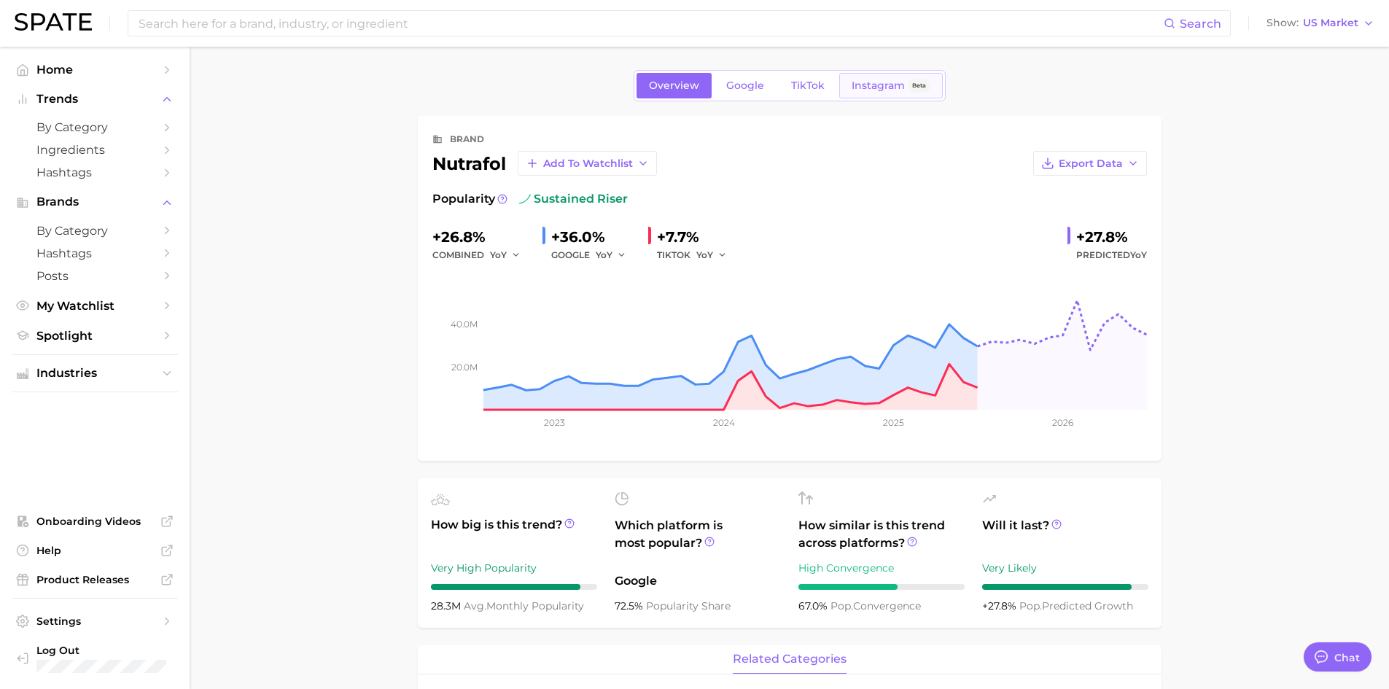
click at [865, 82] on span "Instagram" at bounding box center [877, 85] width 53 height 12
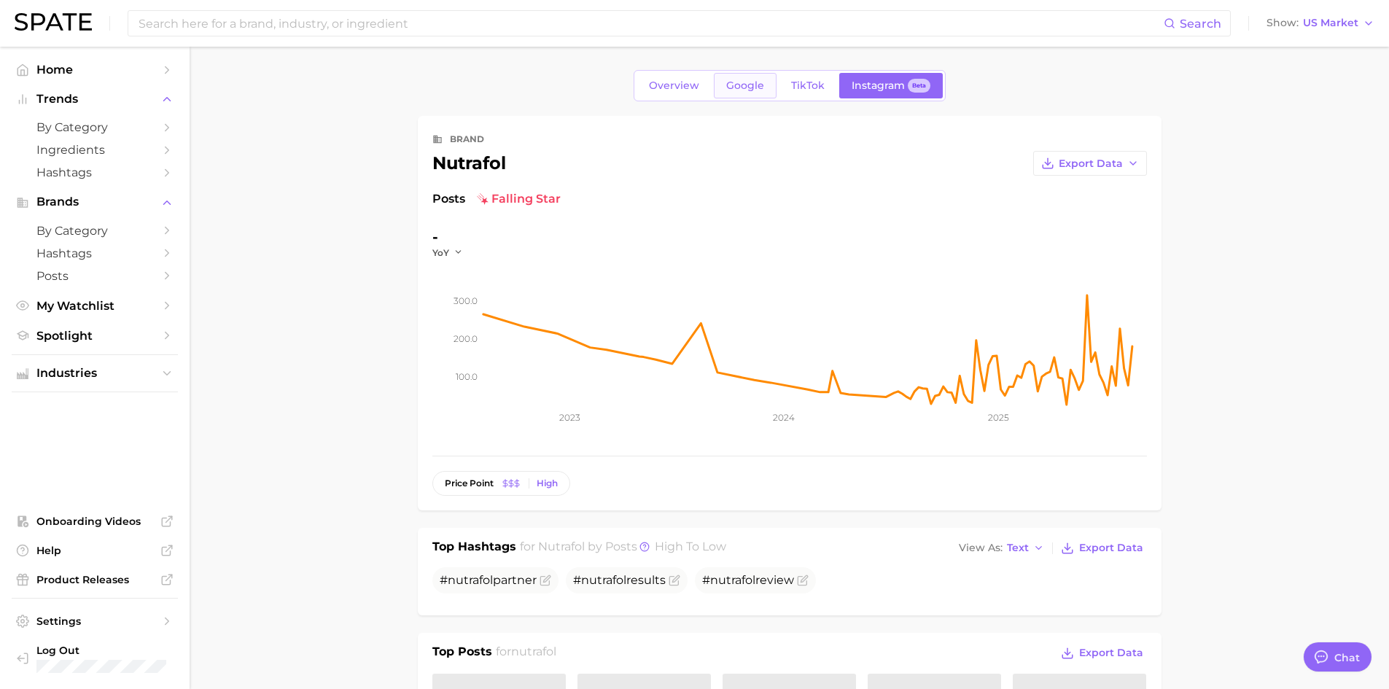
click at [760, 78] on link "Google" at bounding box center [745, 86] width 63 height 26
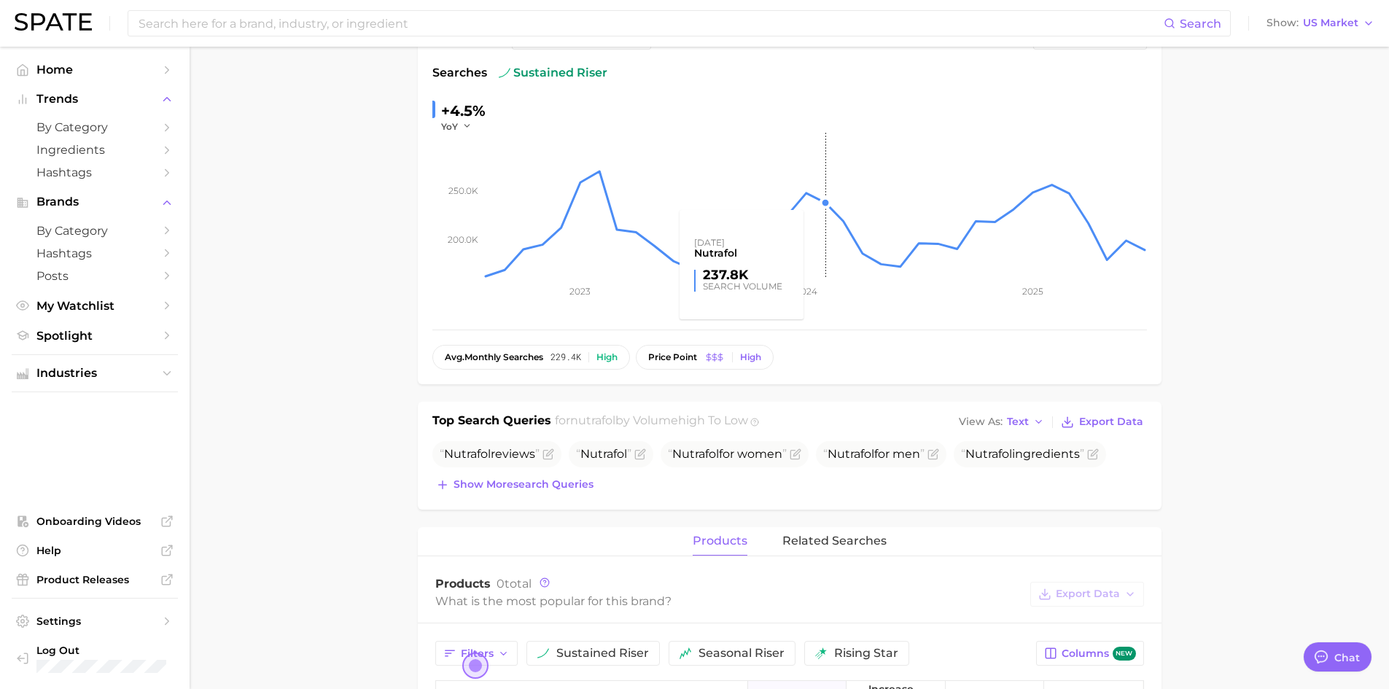
scroll to position [146, 0]
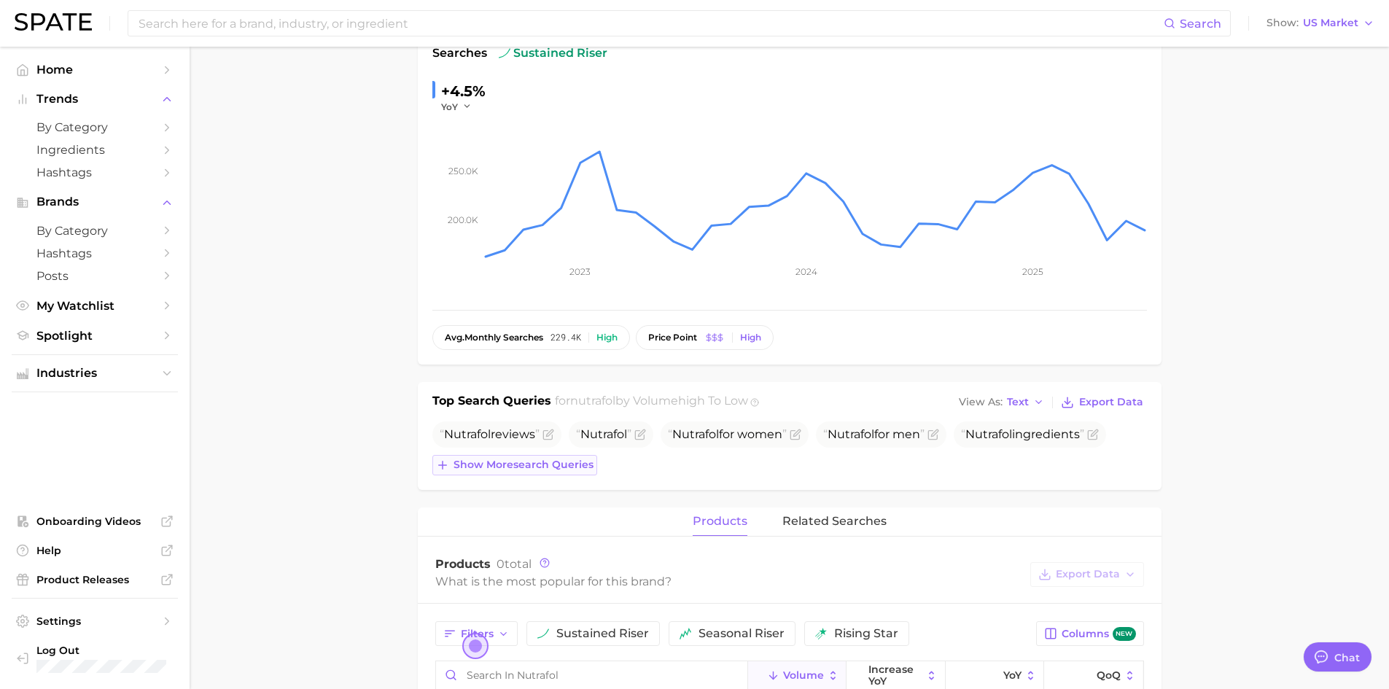
click at [577, 464] on span "Show more search queries" at bounding box center [523, 464] width 140 height 12
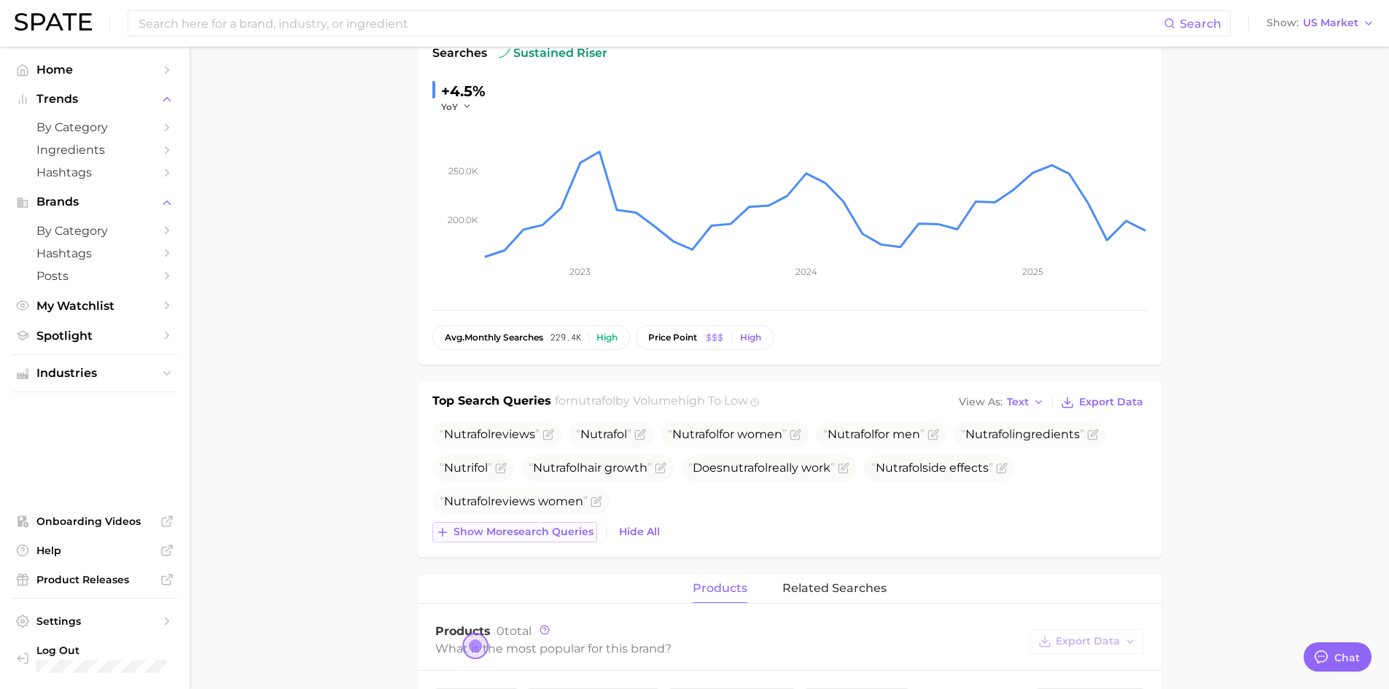
click at [579, 537] on span "Show more search queries" at bounding box center [523, 532] width 140 height 12
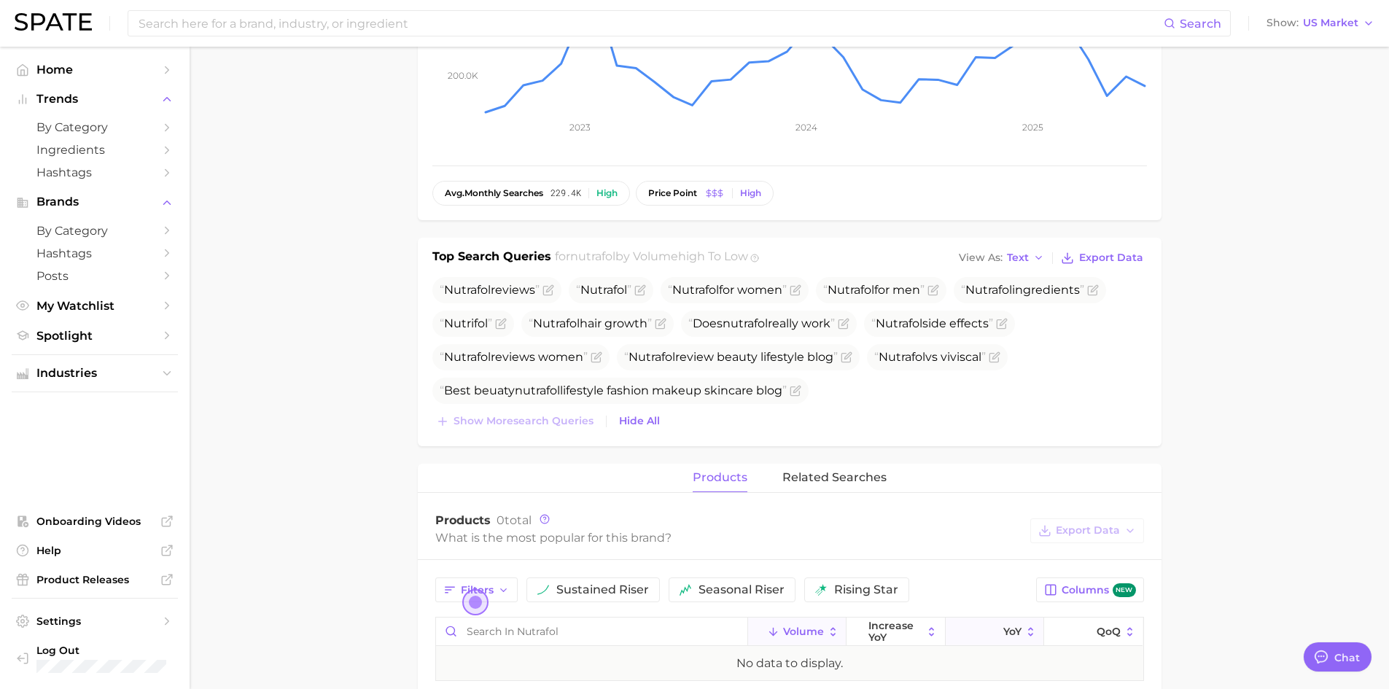
scroll to position [292, 0]
click at [1100, 250] on span "Export Data" at bounding box center [1111, 256] width 64 height 12
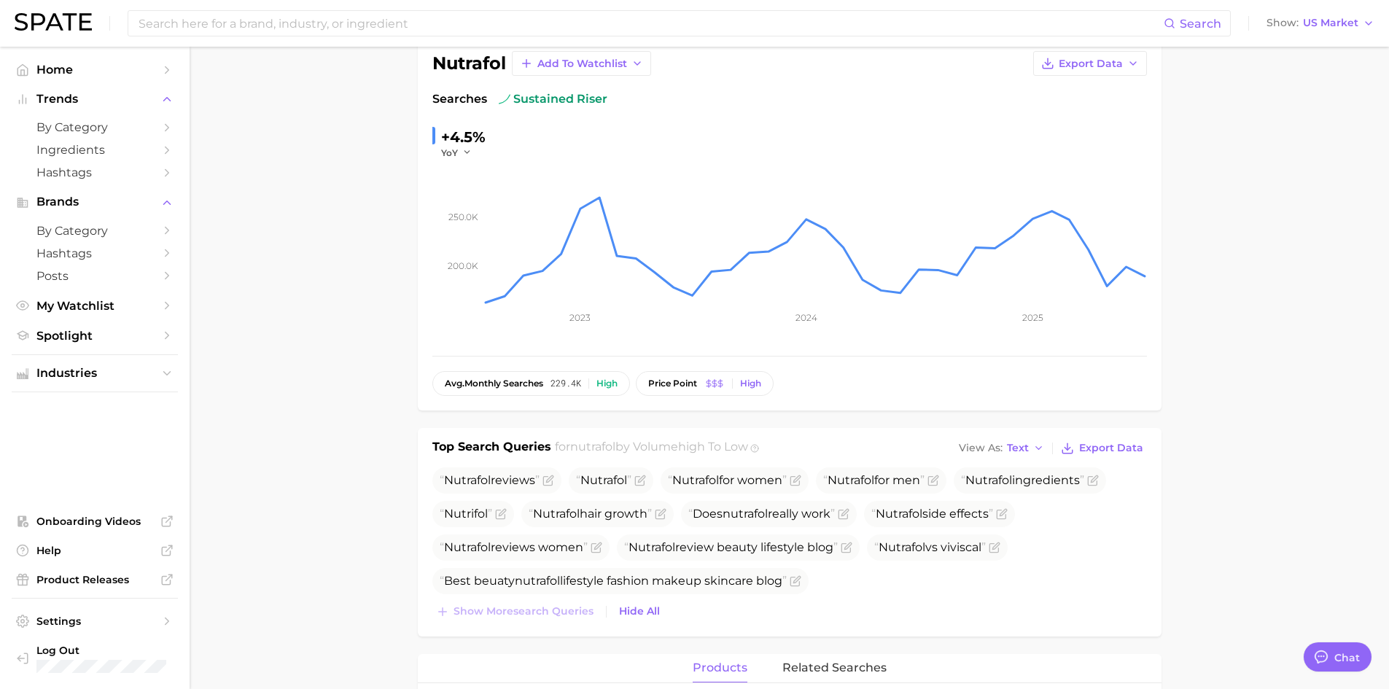
scroll to position [0, 0]
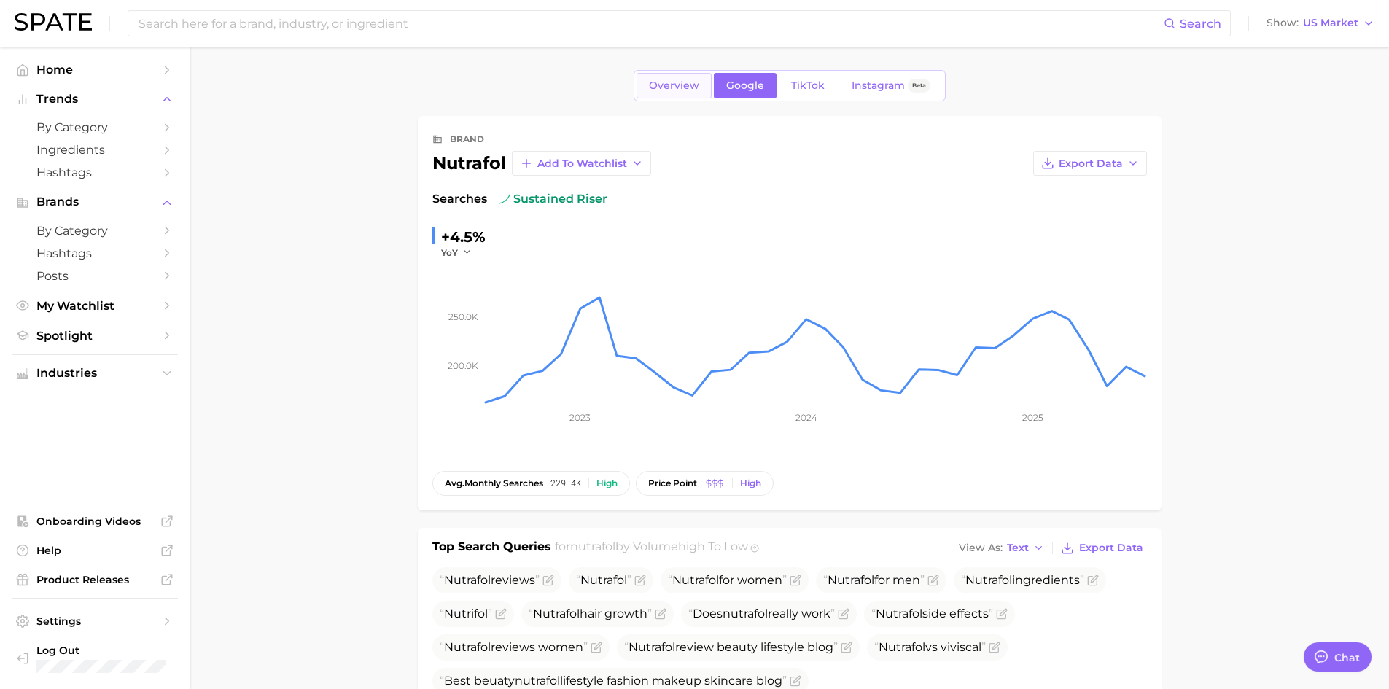
click at [673, 91] on span "Overview" at bounding box center [674, 85] width 50 height 12
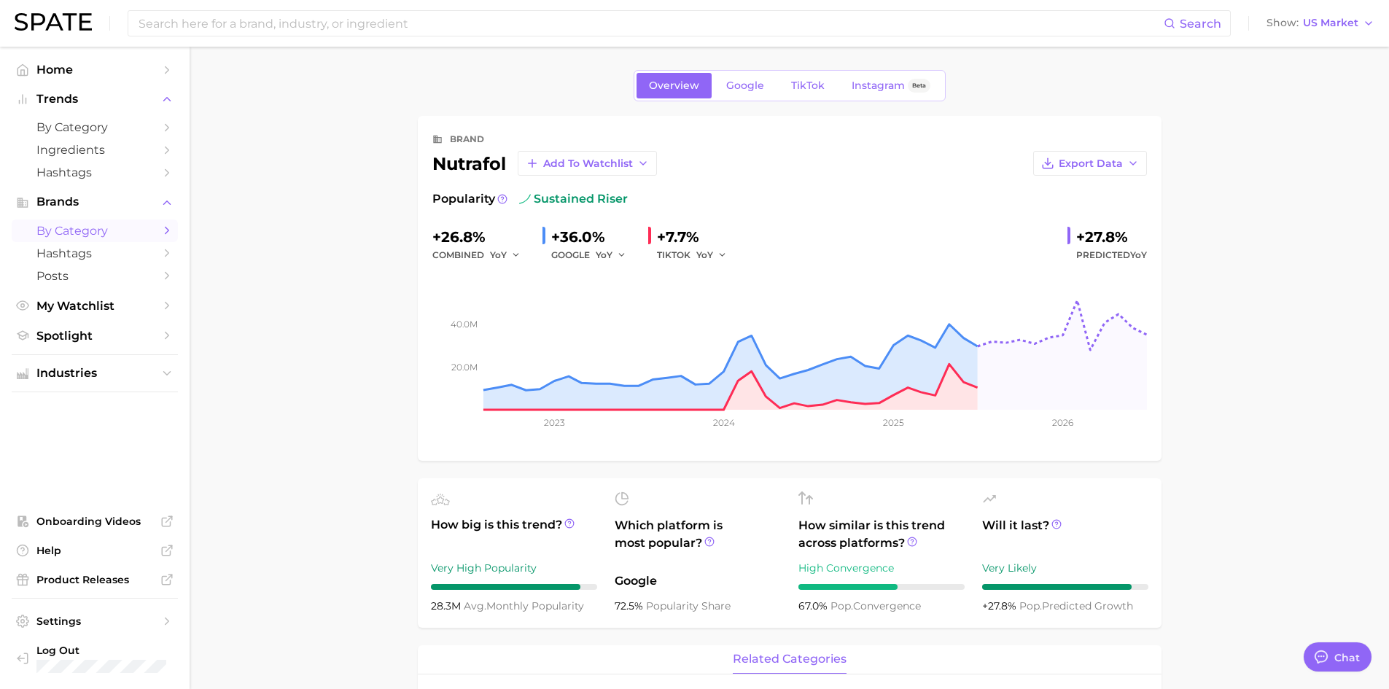
click at [89, 225] on span "by Category" at bounding box center [94, 231] width 117 height 14
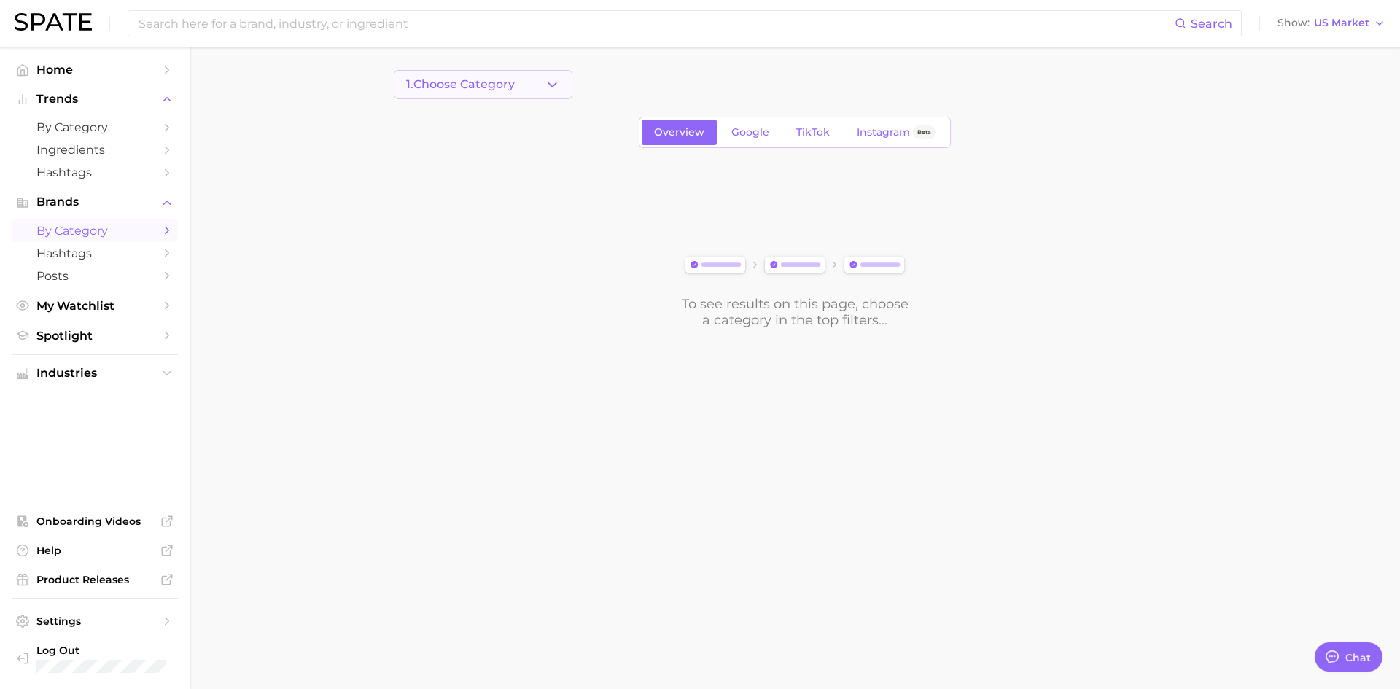
click at [542, 85] on button "1. Choose Category" at bounding box center [483, 84] width 179 height 29
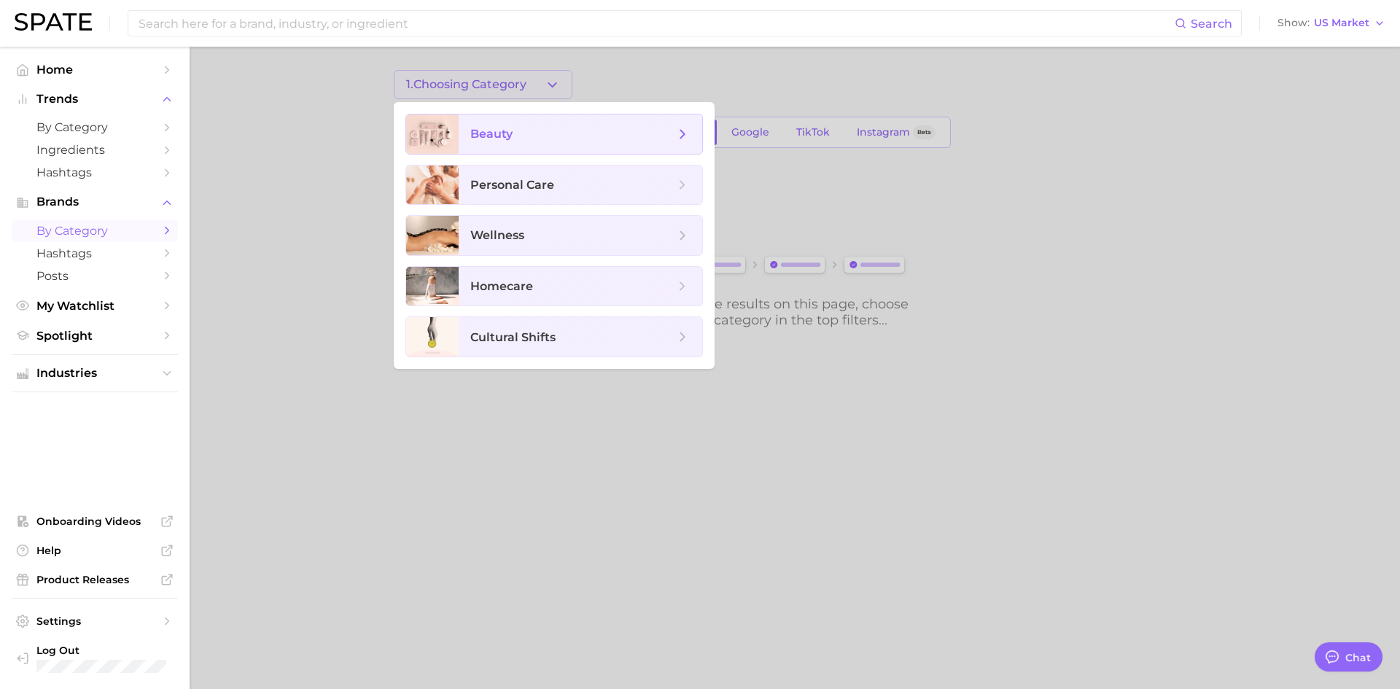
click at [515, 141] on span "beauty" at bounding box center [572, 134] width 204 height 16
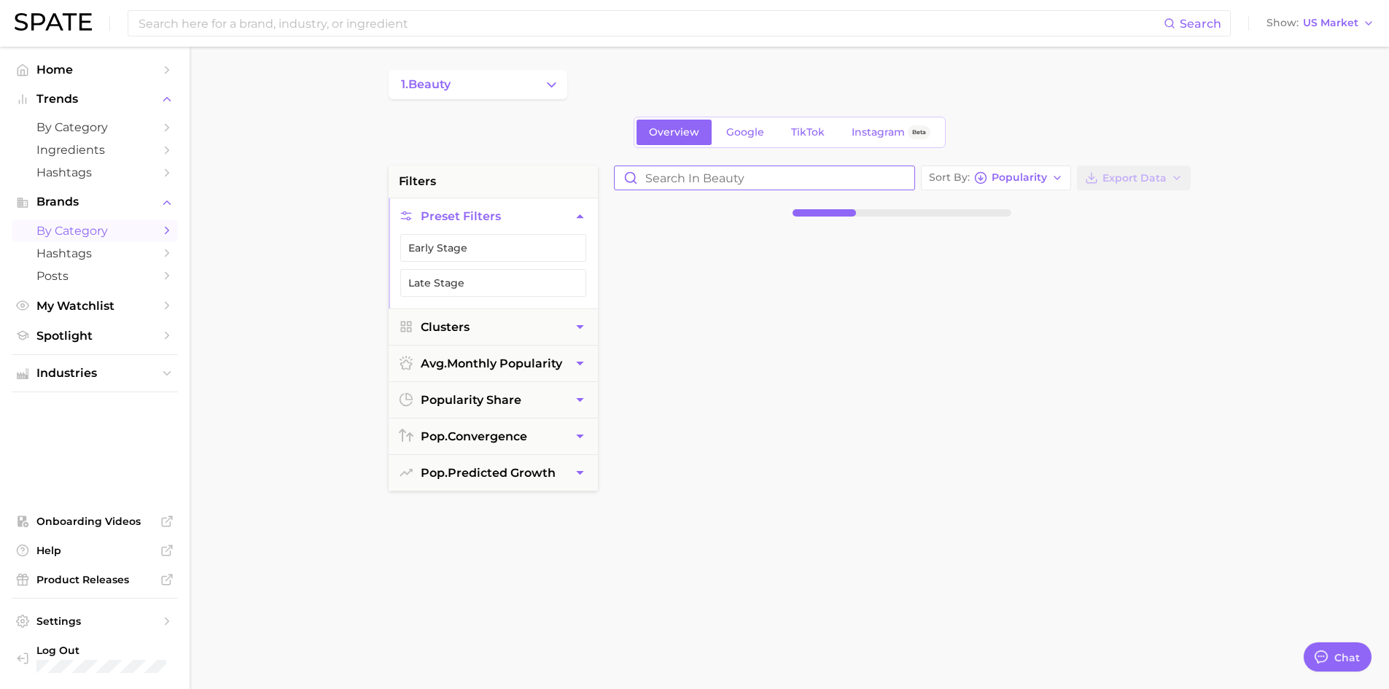
click at [688, 178] on input "Search in beauty" at bounding box center [764, 177] width 300 height 23
type input "vegamour"
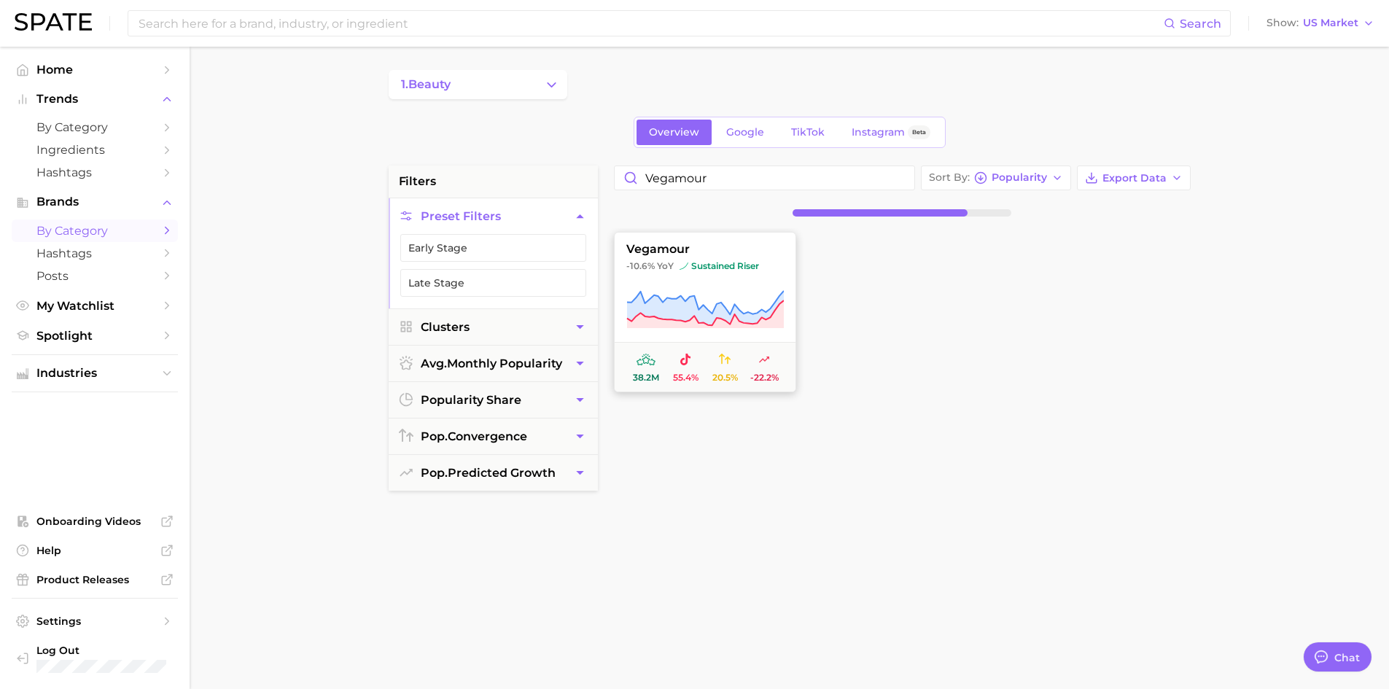
click at [743, 264] on span "sustained riser" at bounding box center [718, 266] width 79 height 12
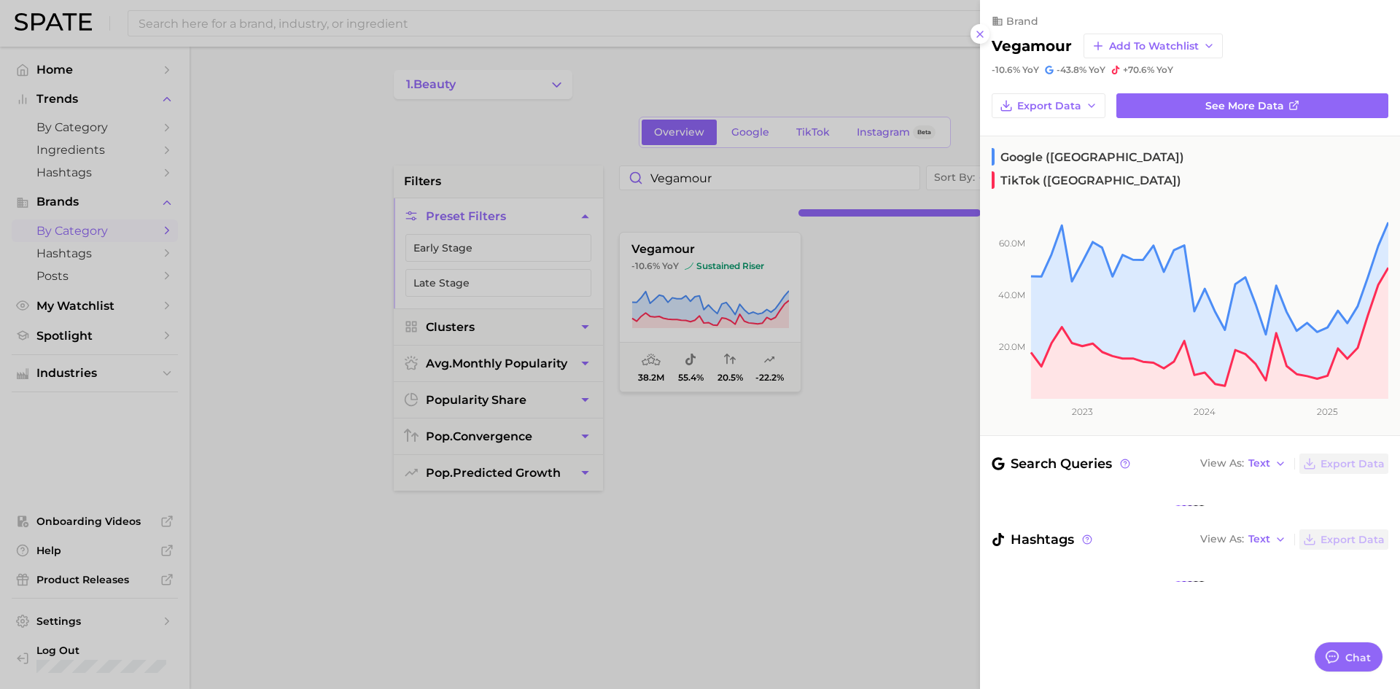
click at [760, 512] on div at bounding box center [700, 344] width 1400 height 689
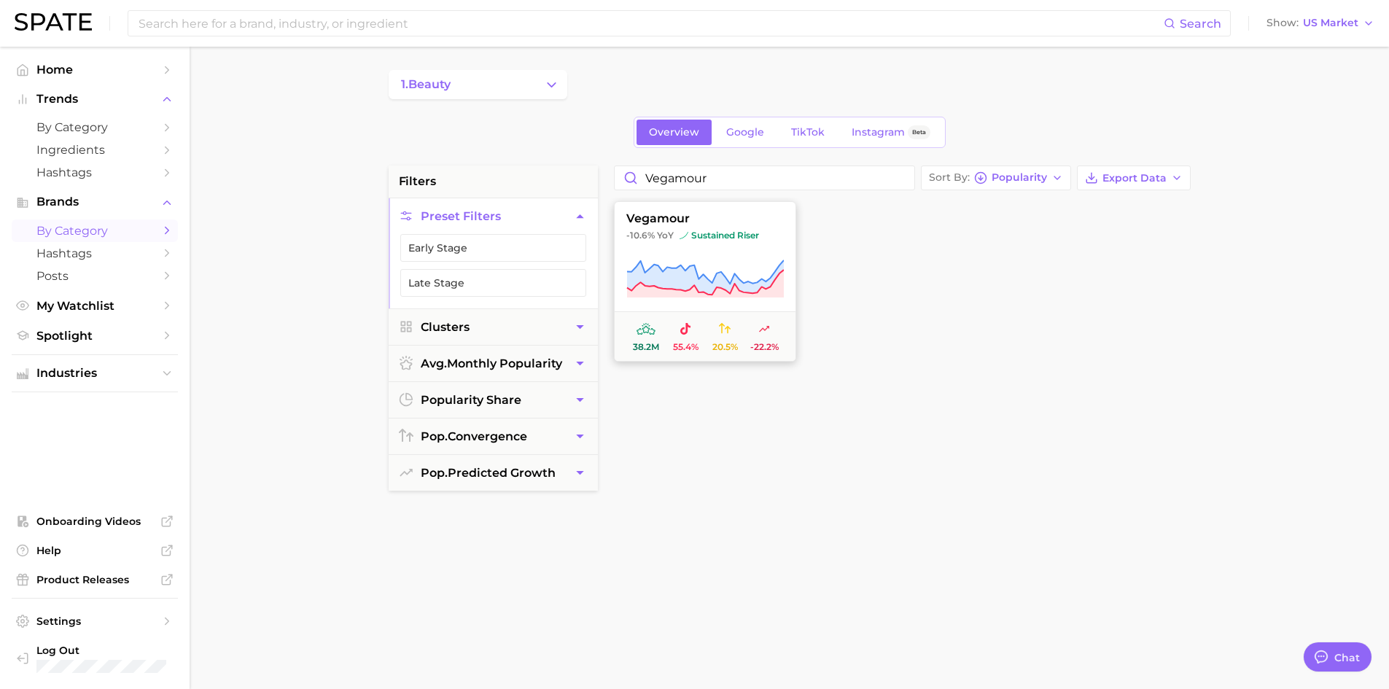
click at [740, 268] on icon at bounding box center [704, 279] width 157 height 41
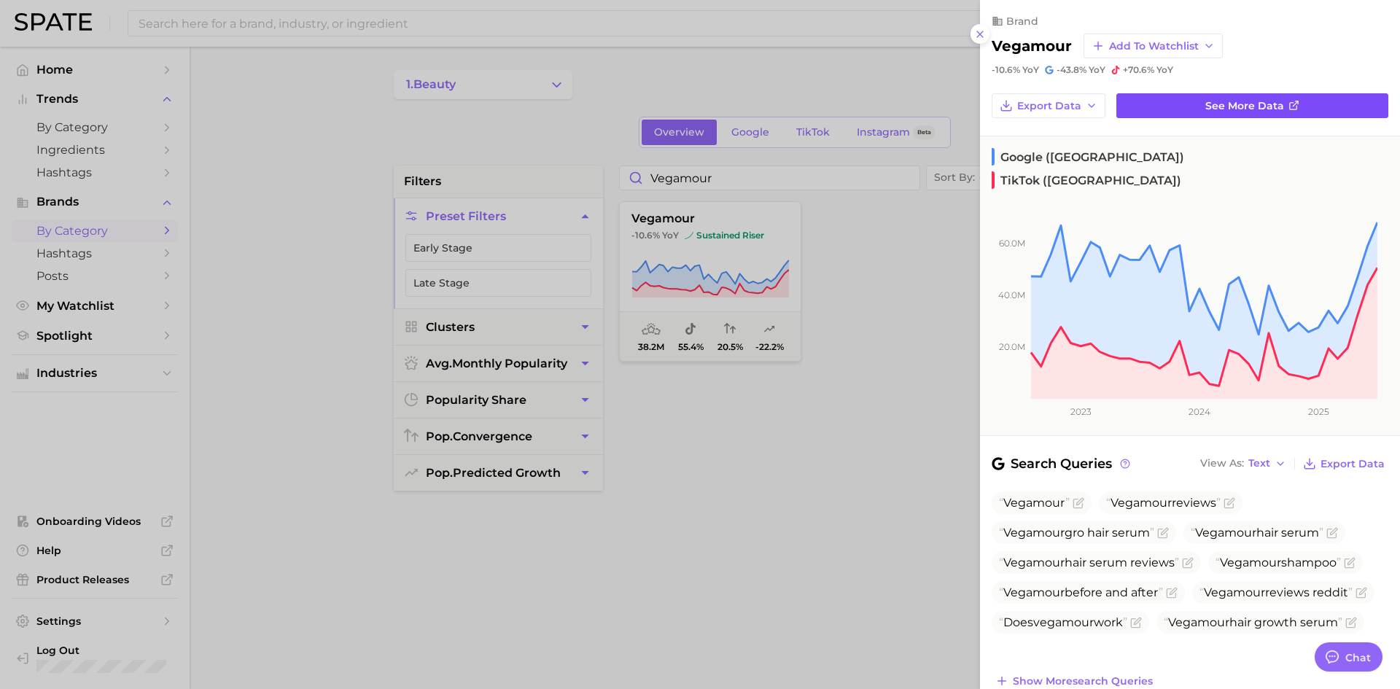
click at [1182, 112] on link "See more data" at bounding box center [1252, 105] width 272 height 25
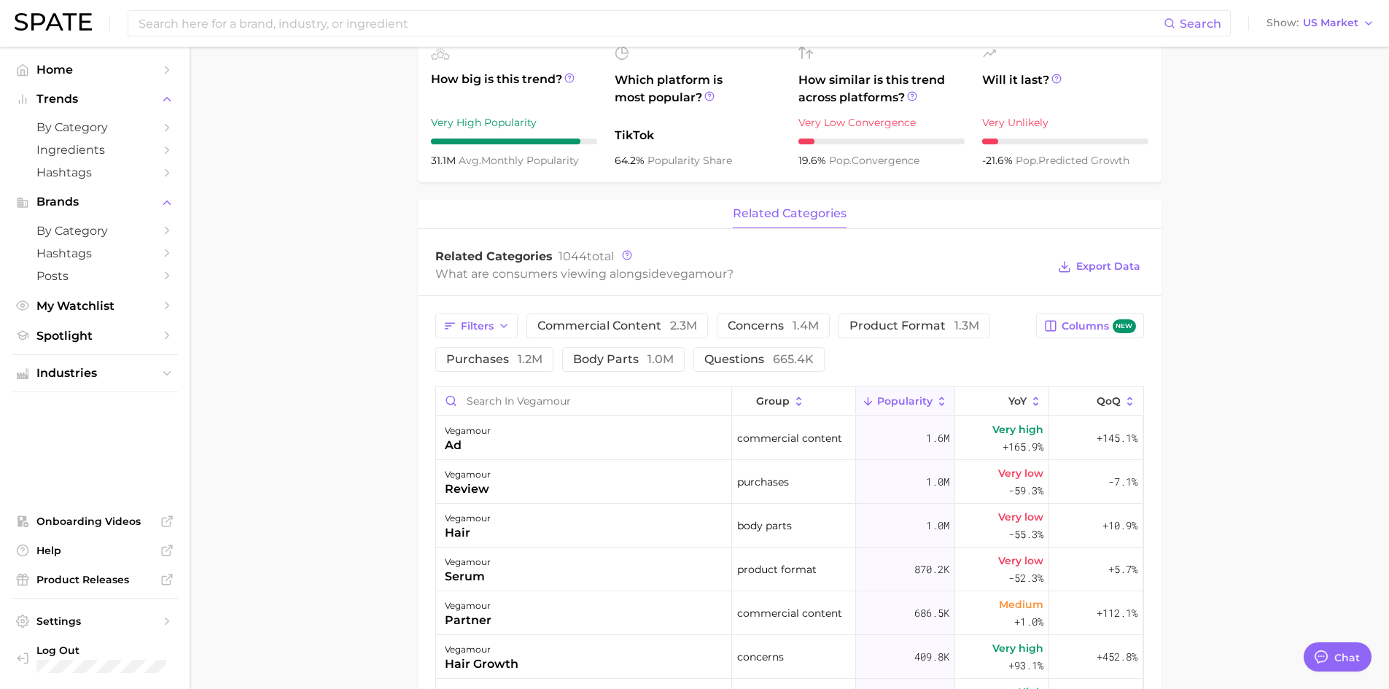
scroll to position [412, 0]
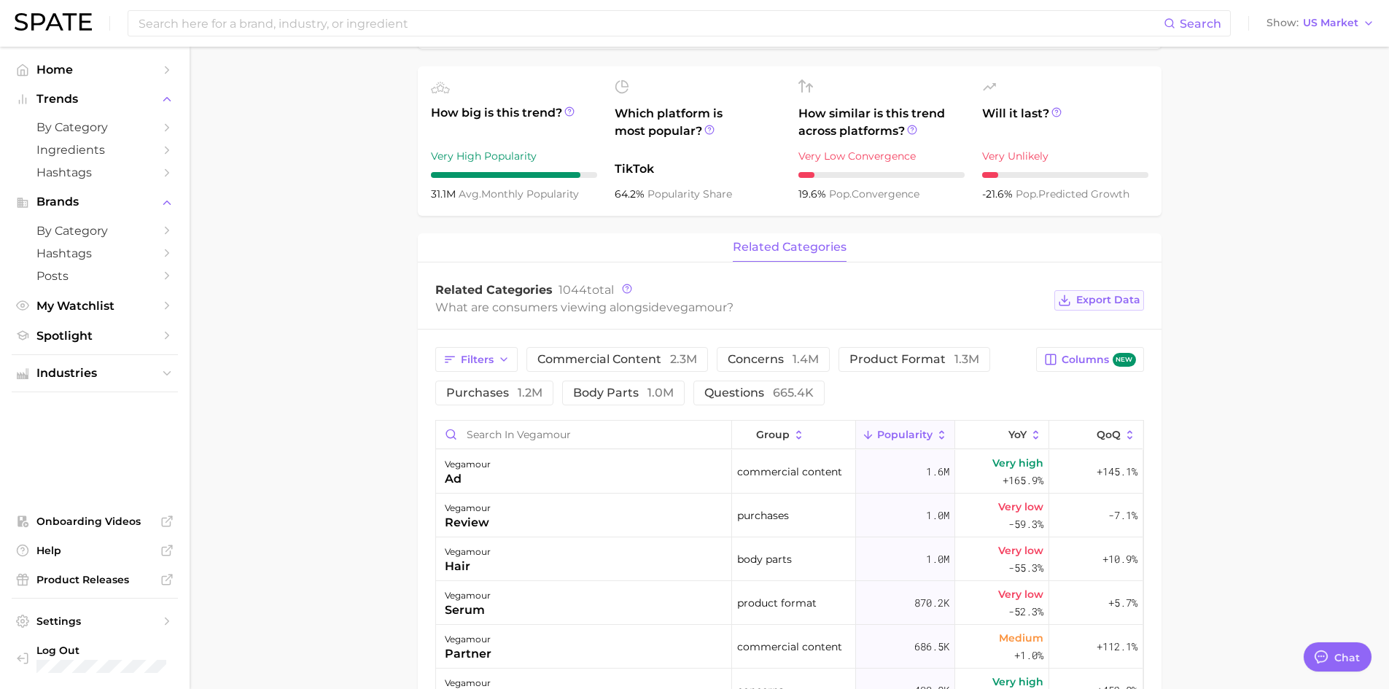
click at [1122, 298] on span "Export Data" at bounding box center [1108, 300] width 64 height 12
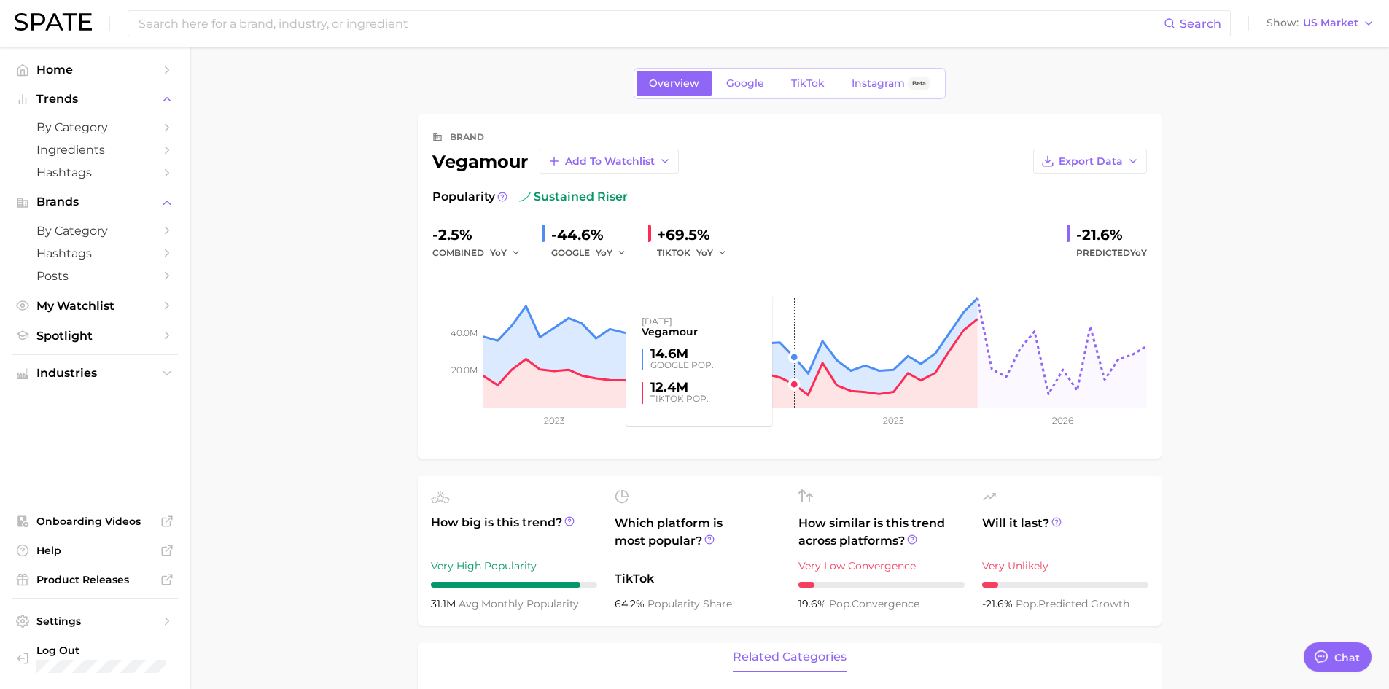
scroll to position [0, 0]
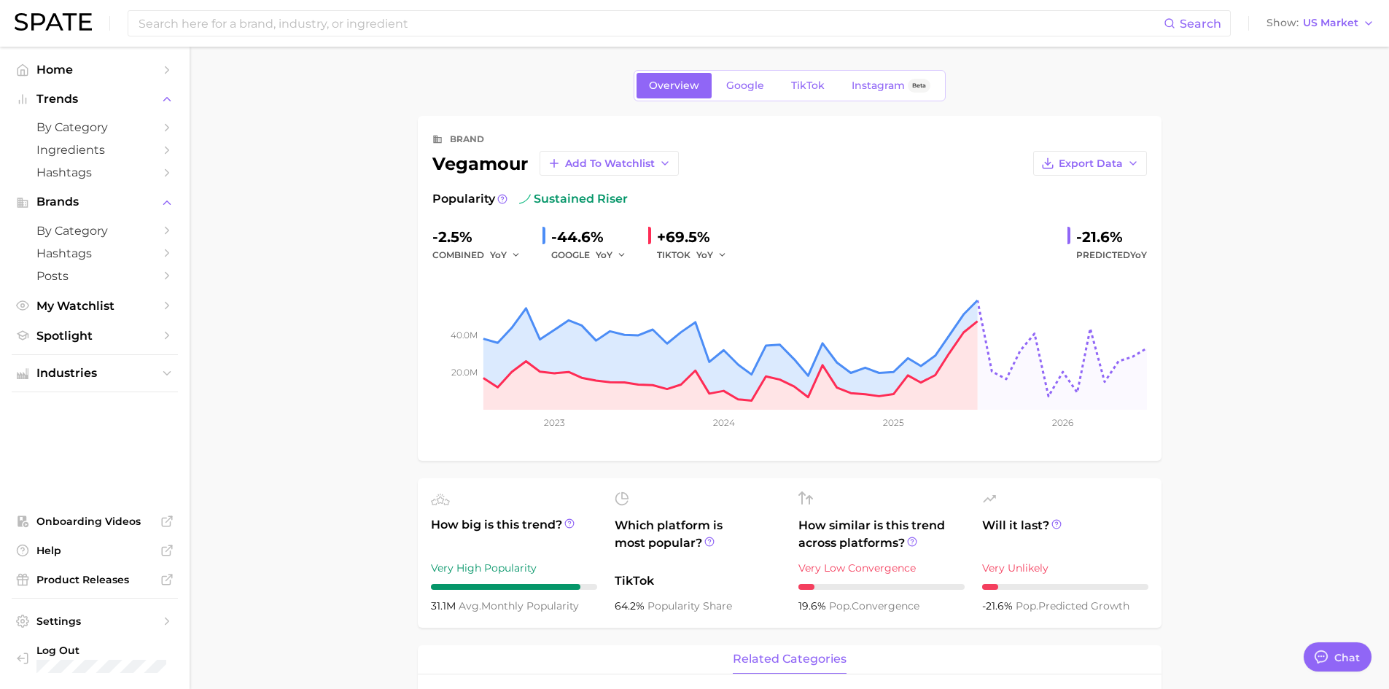
click at [734, 86] on span "Google" at bounding box center [745, 85] width 38 height 12
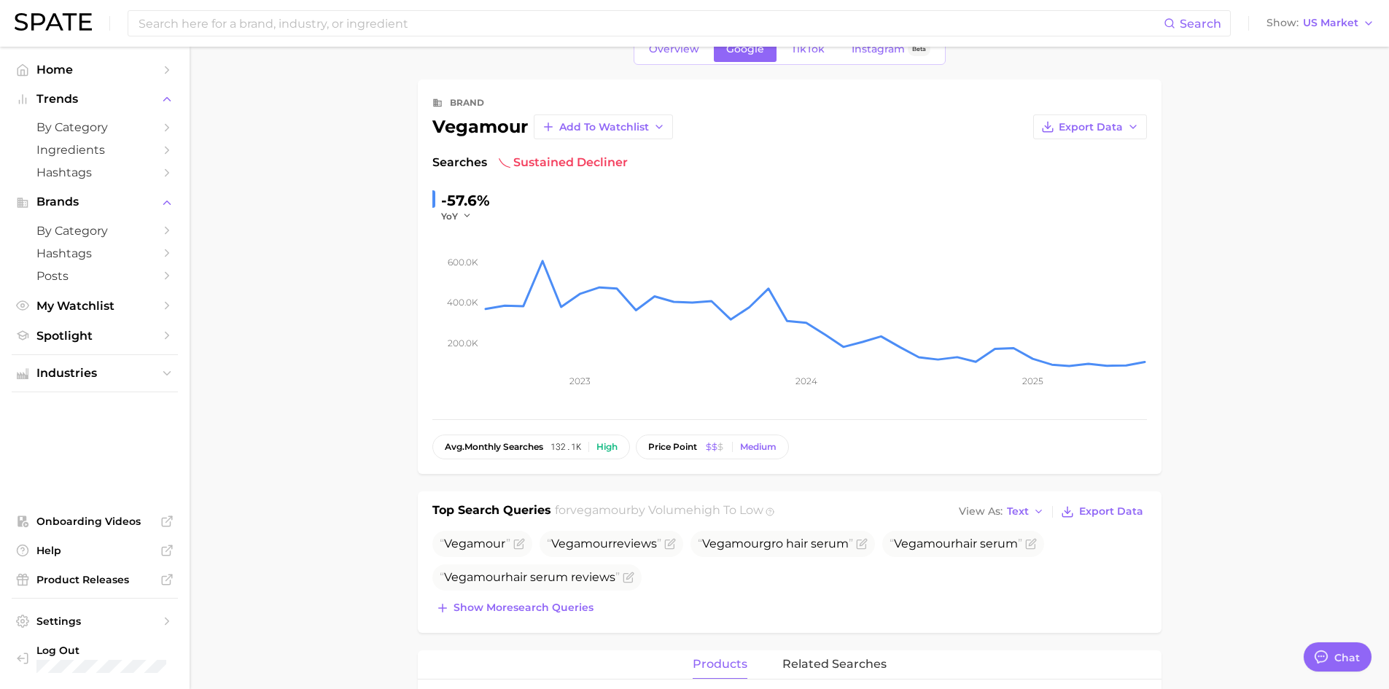
scroll to position [73, 0]
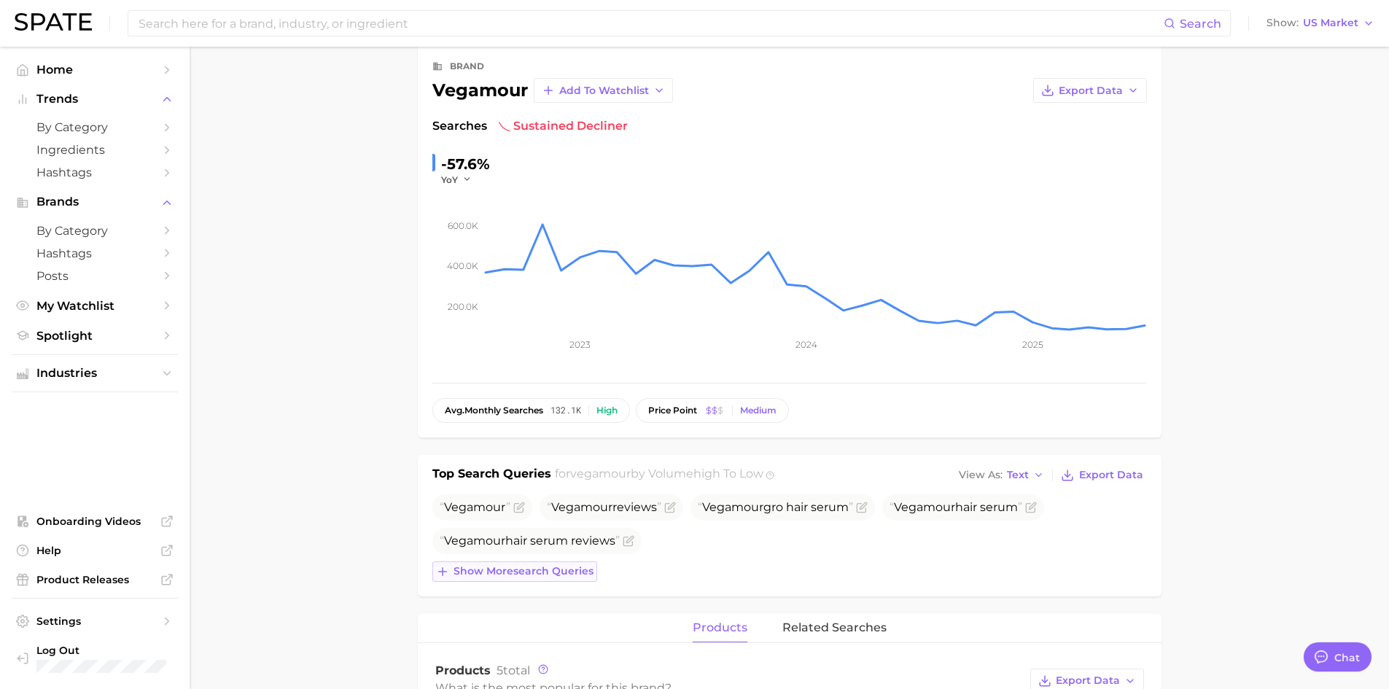
click at [546, 565] on span "Show more search queries" at bounding box center [523, 571] width 140 height 12
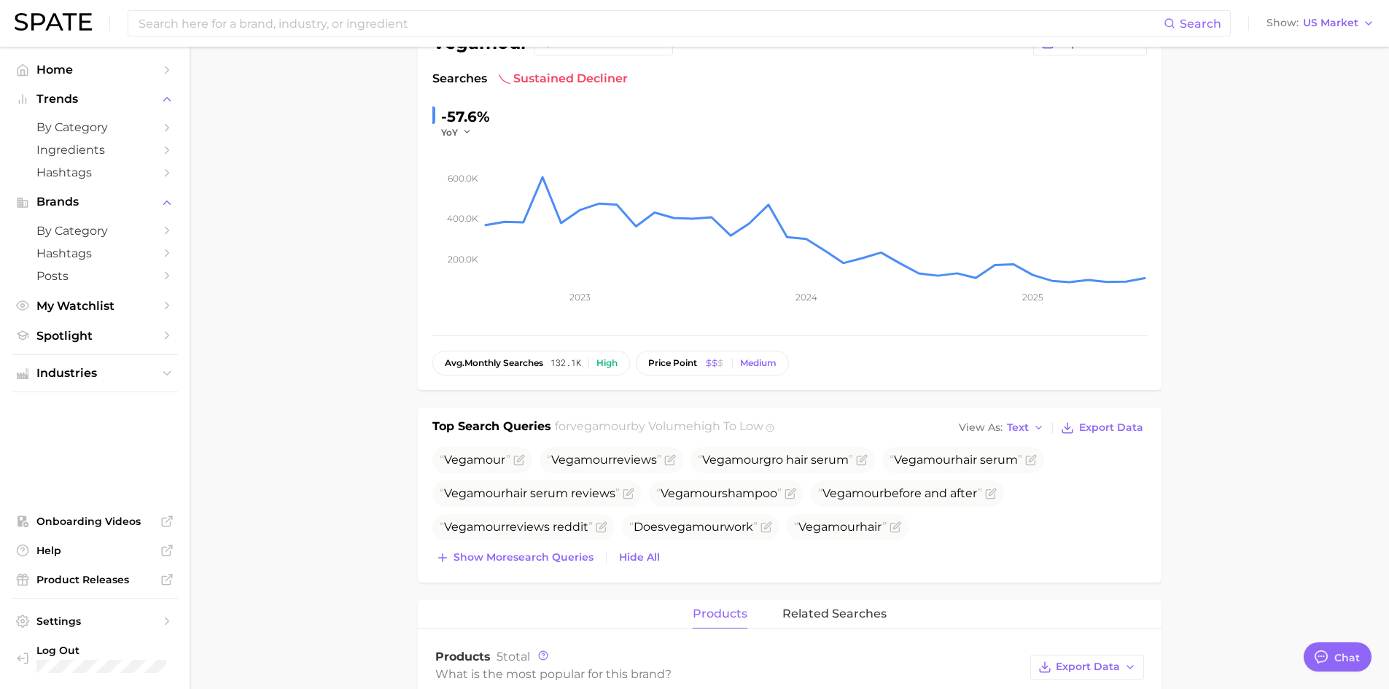
scroll to position [146, 0]
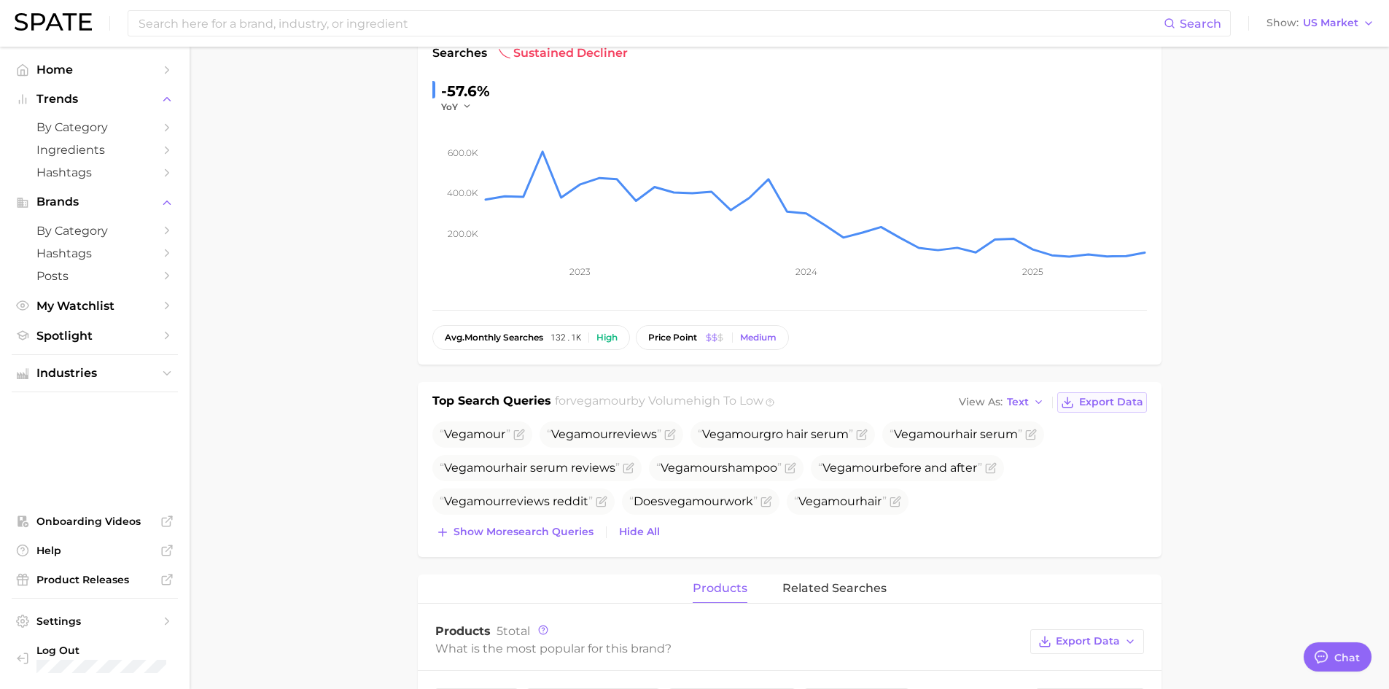
click at [1093, 408] on span "Export Data" at bounding box center [1111, 402] width 64 height 12
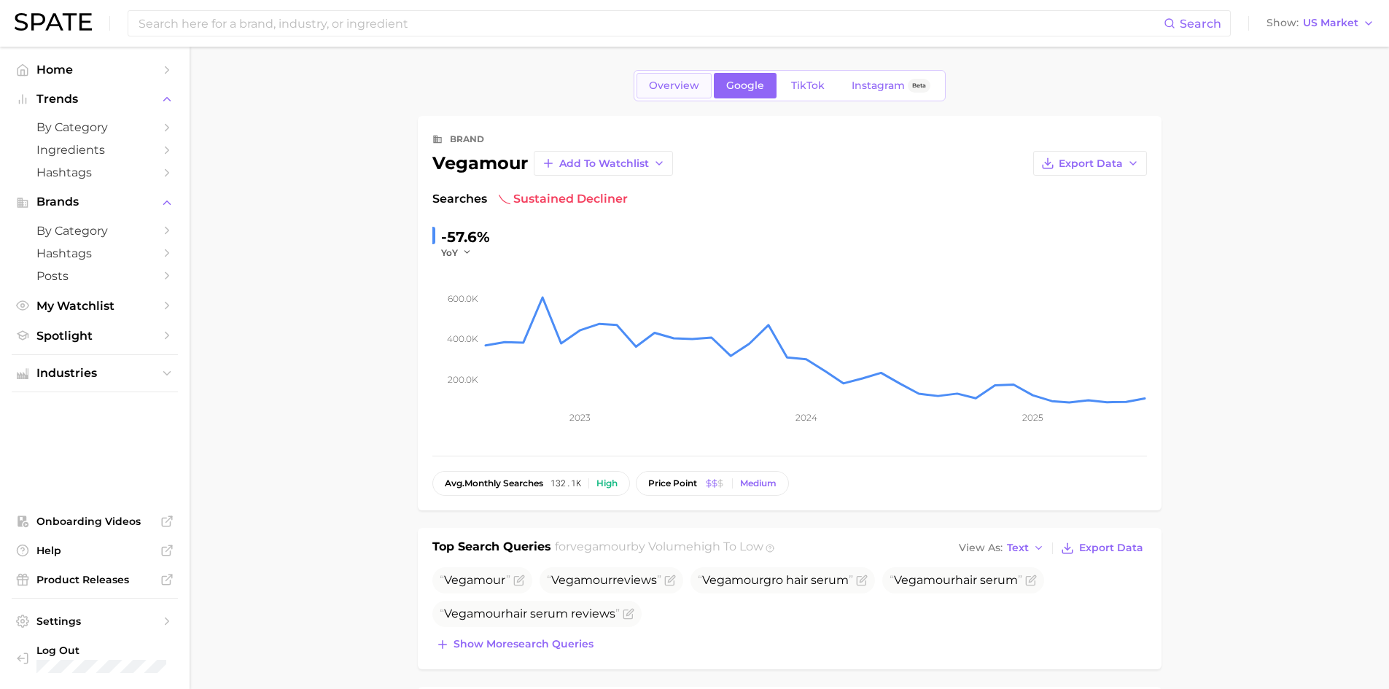
click at [677, 94] on link "Overview" at bounding box center [673, 86] width 75 height 26
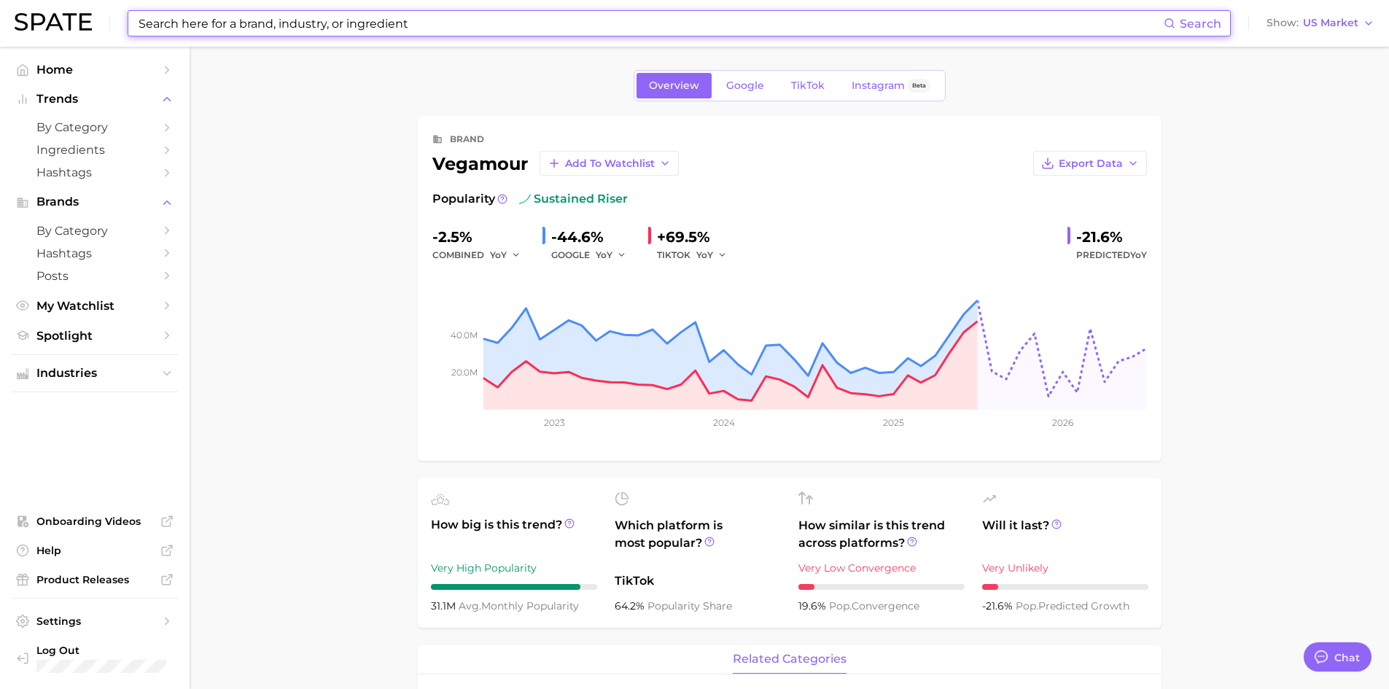
click at [286, 28] on input at bounding box center [650, 23] width 1026 height 25
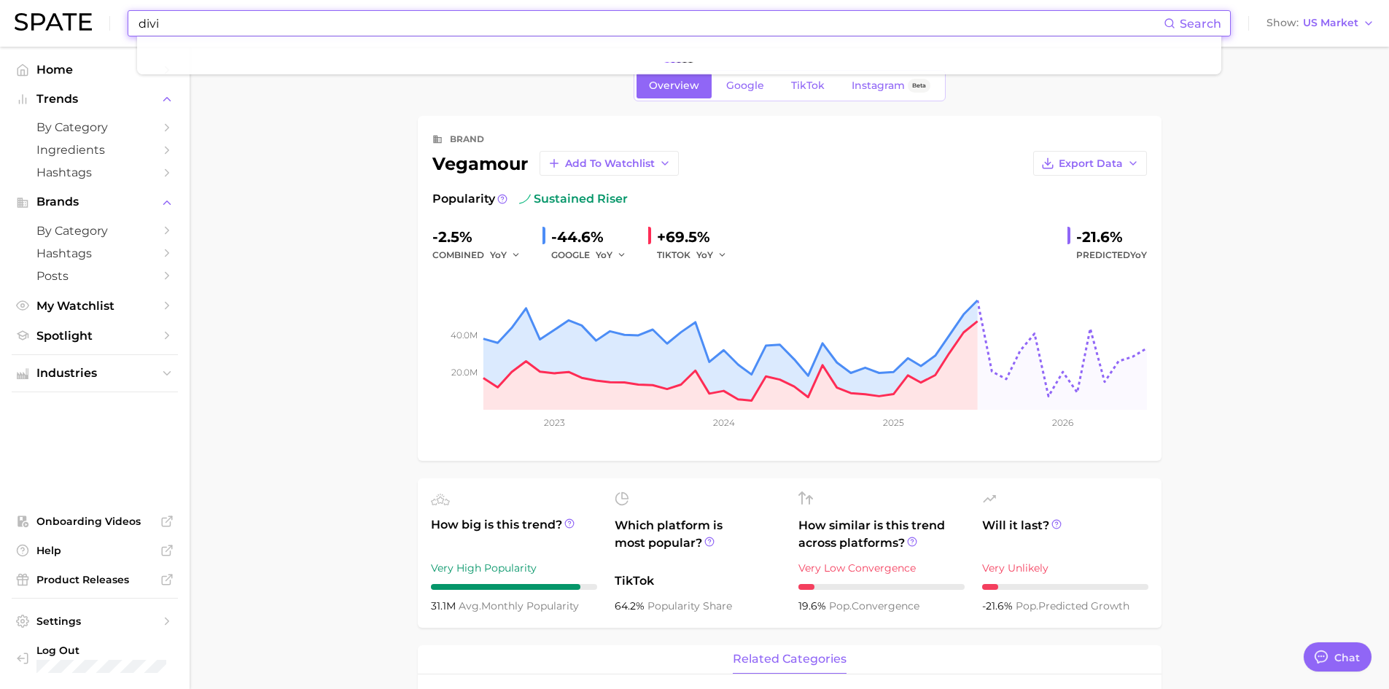
type input "divi"
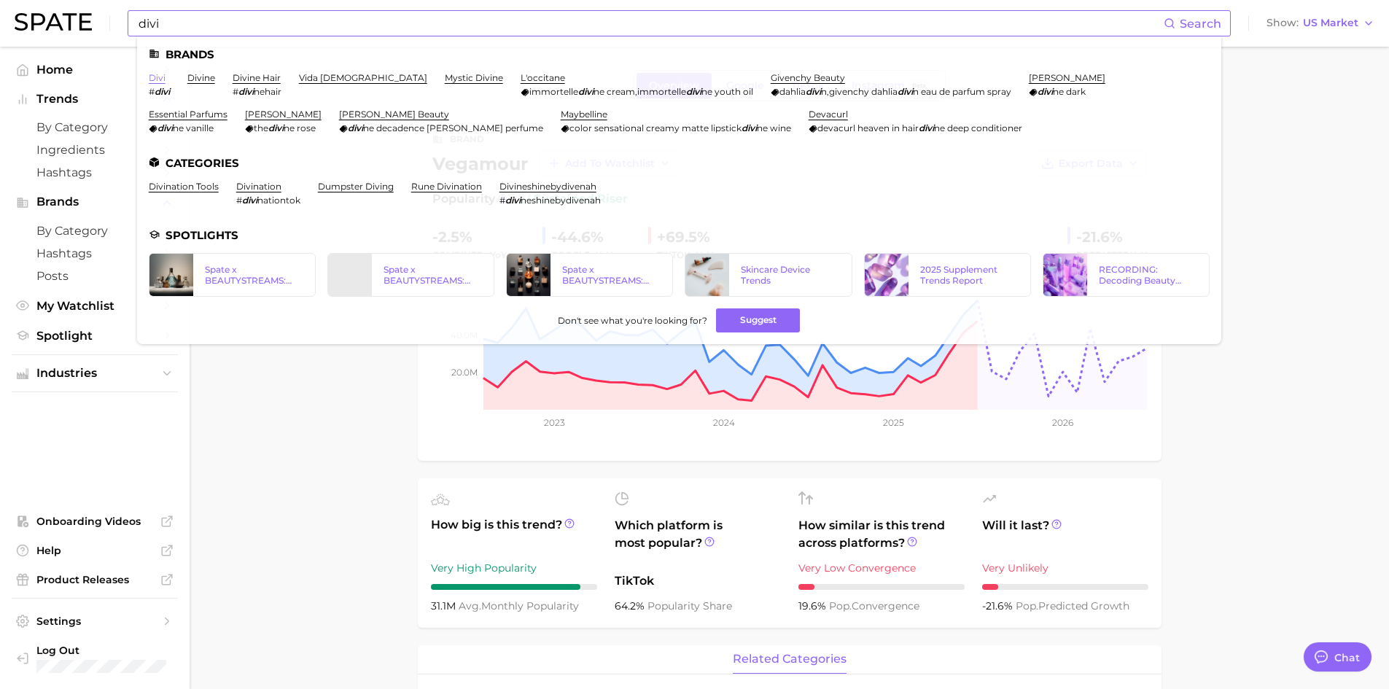
click at [156, 80] on link "divi" at bounding box center [157, 77] width 17 height 11
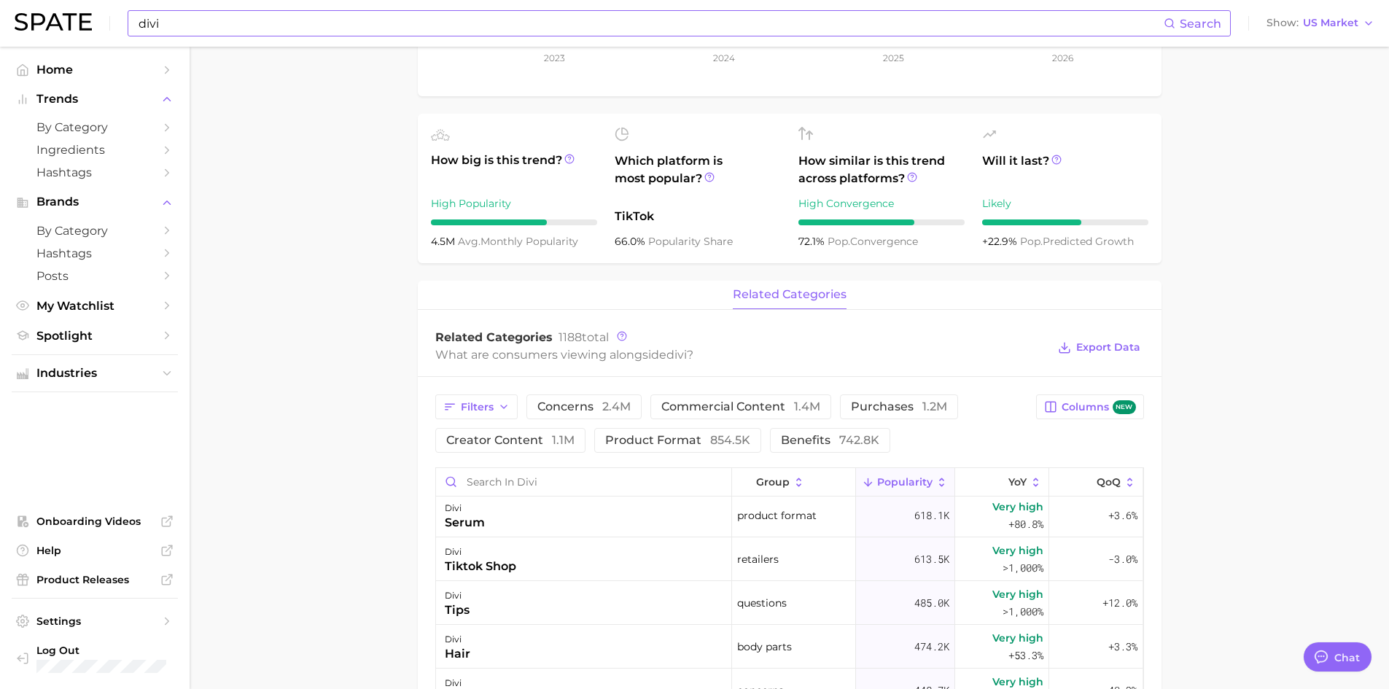
scroll to position [73, 0]
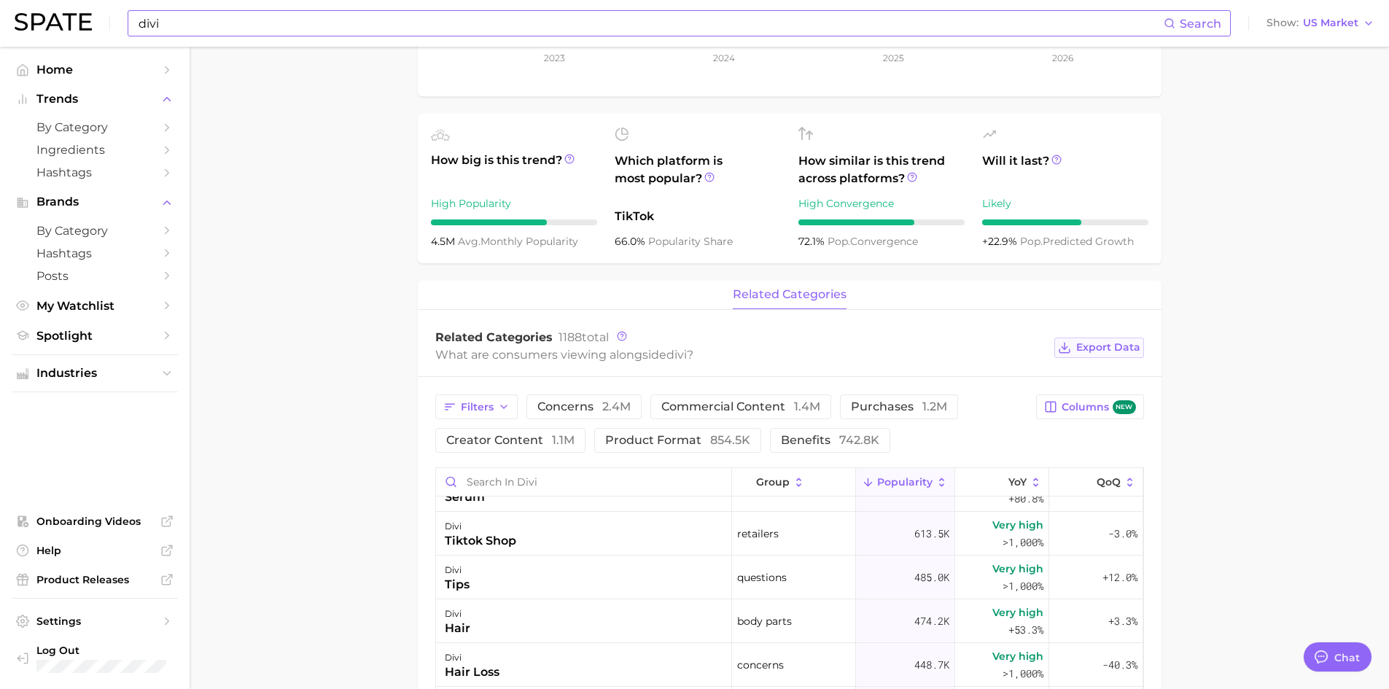
click at [1117, 354] on span "Export Data" at bounding box center [1108, 347] width 64 height 12
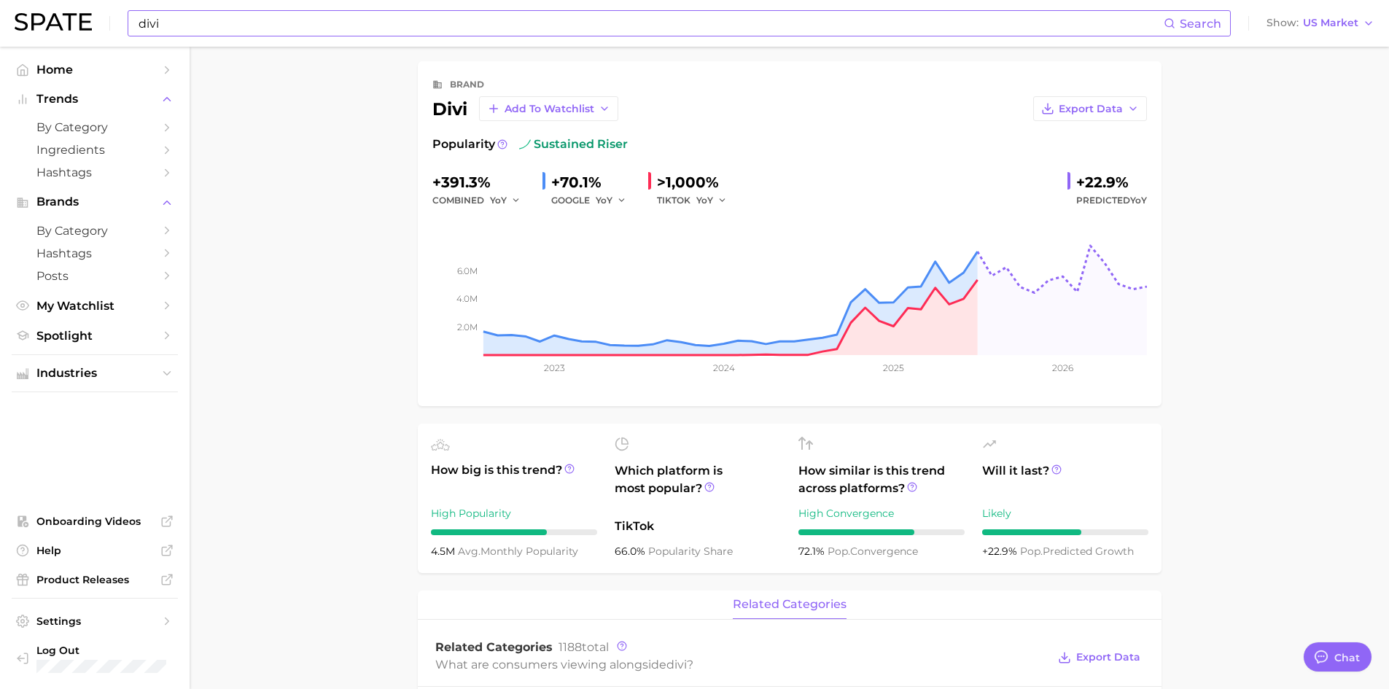
scroll to position [0, 0]
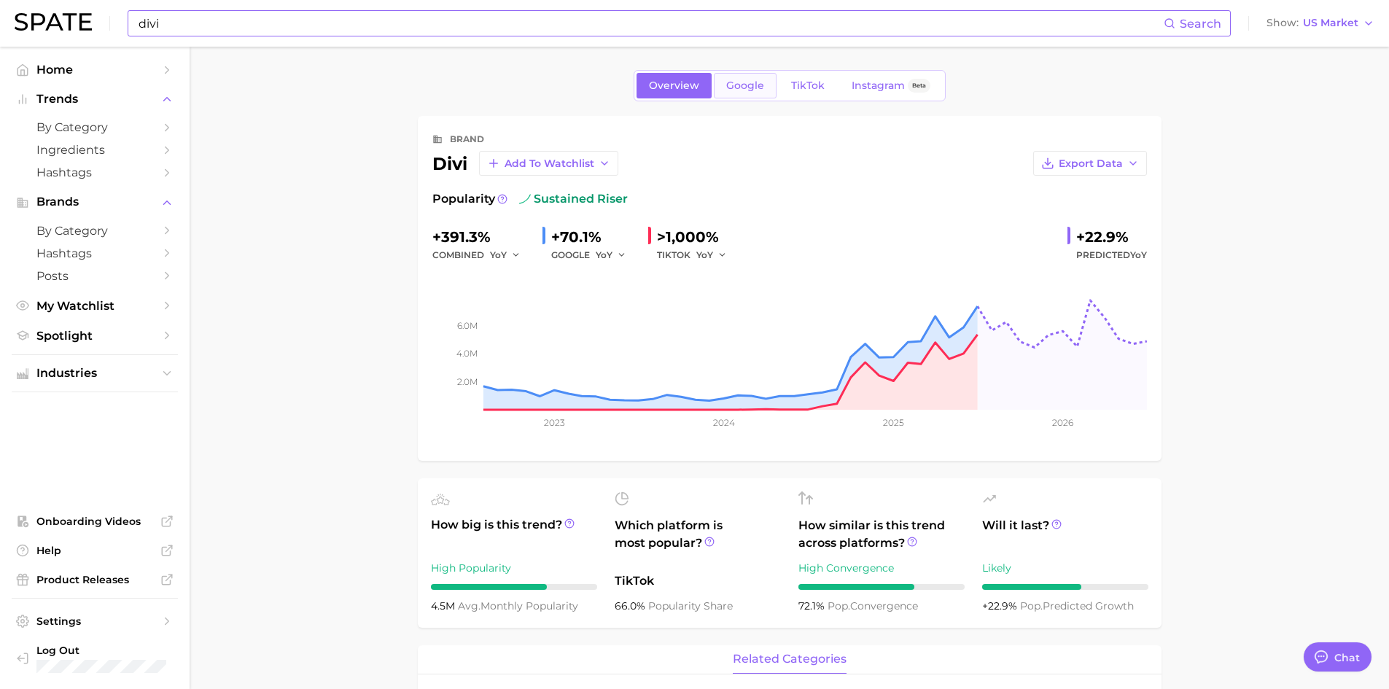
click at [732, 90] on span "Google" at bounding box center [745, 85] width 38 height 12
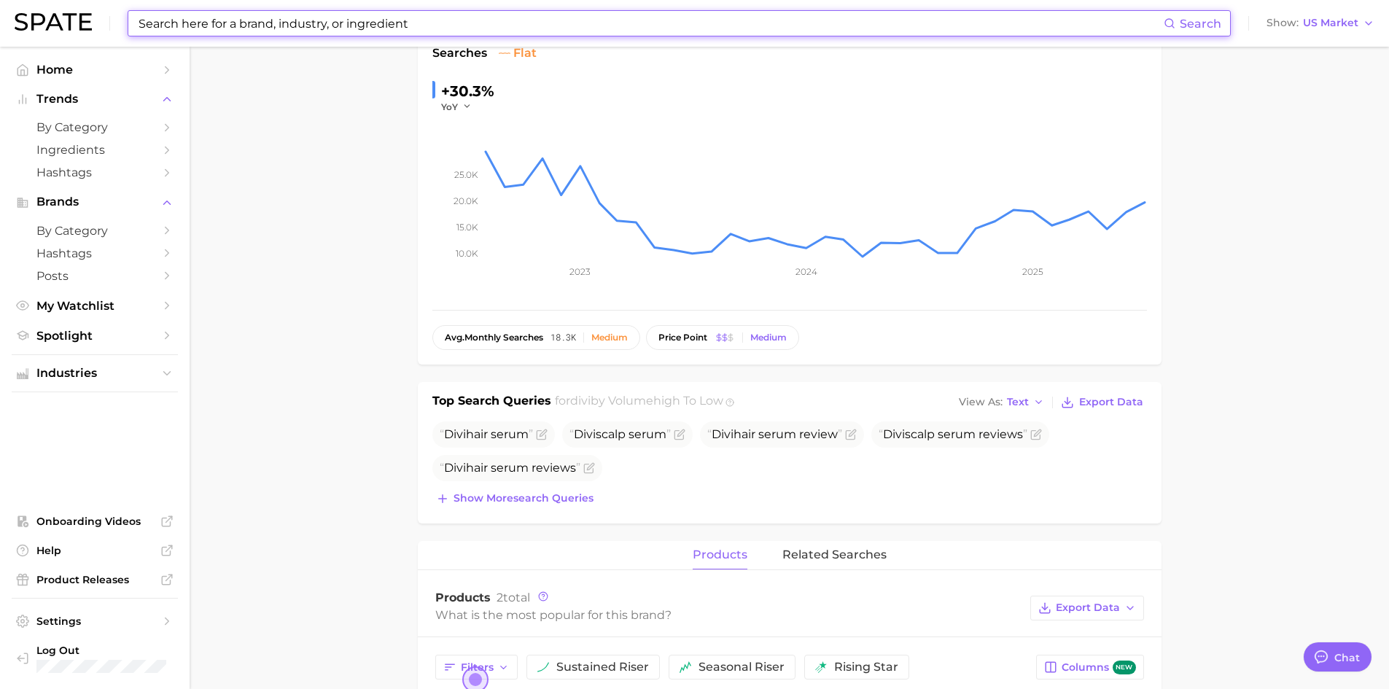
scroll to position [219, 0]
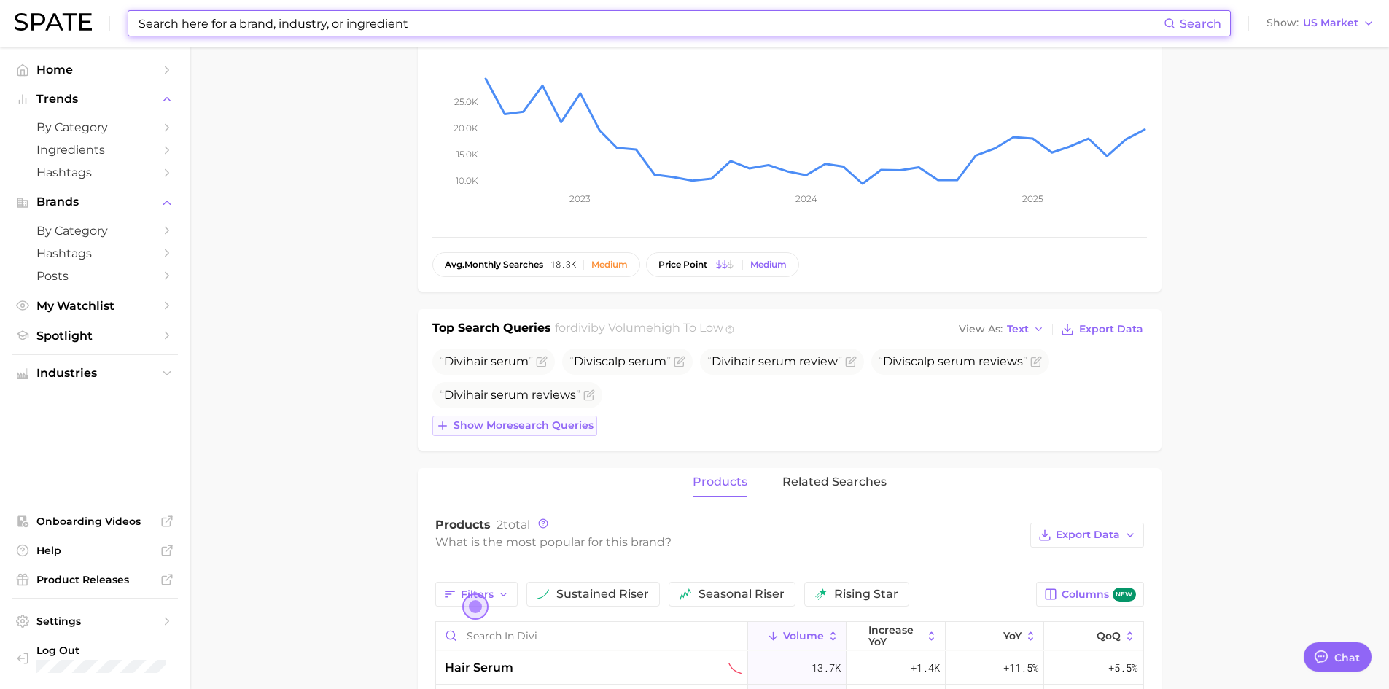
click at [556, 426] on span "Show more search queries" at bounding box center [523, 425] width 140 height 12
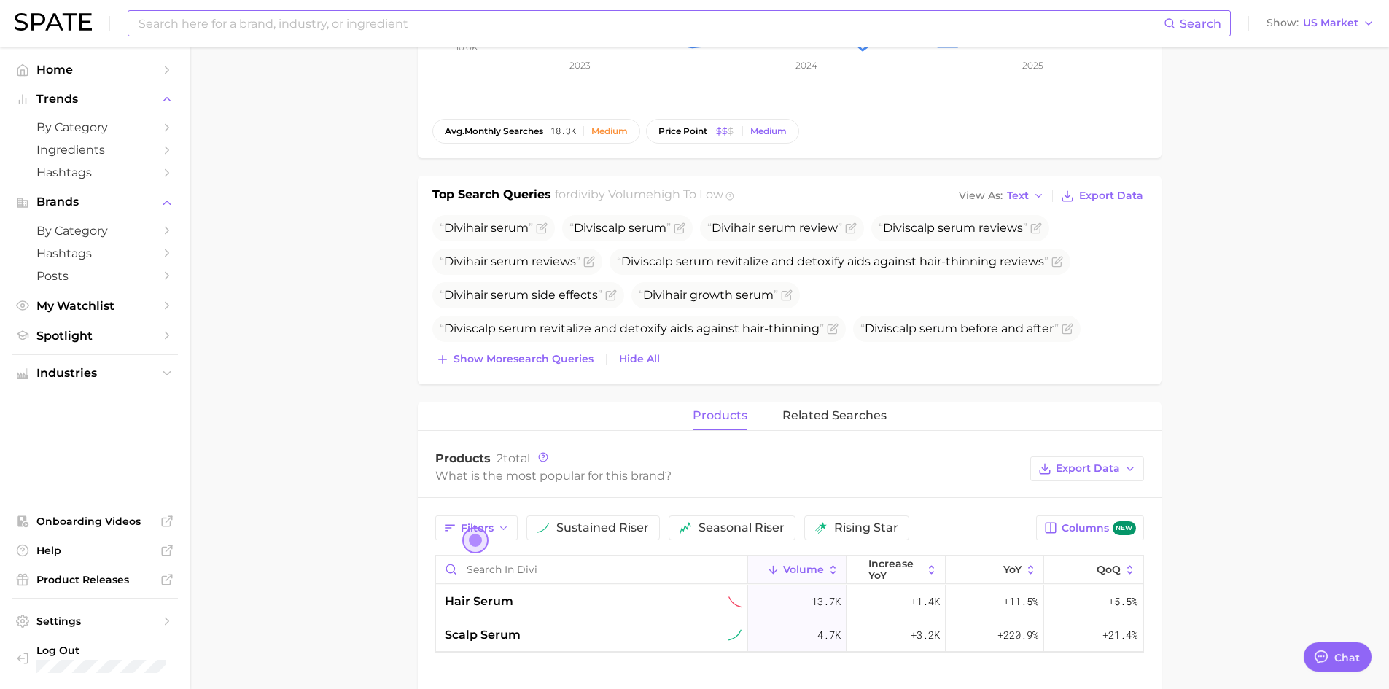
scroll to position [364, 0]
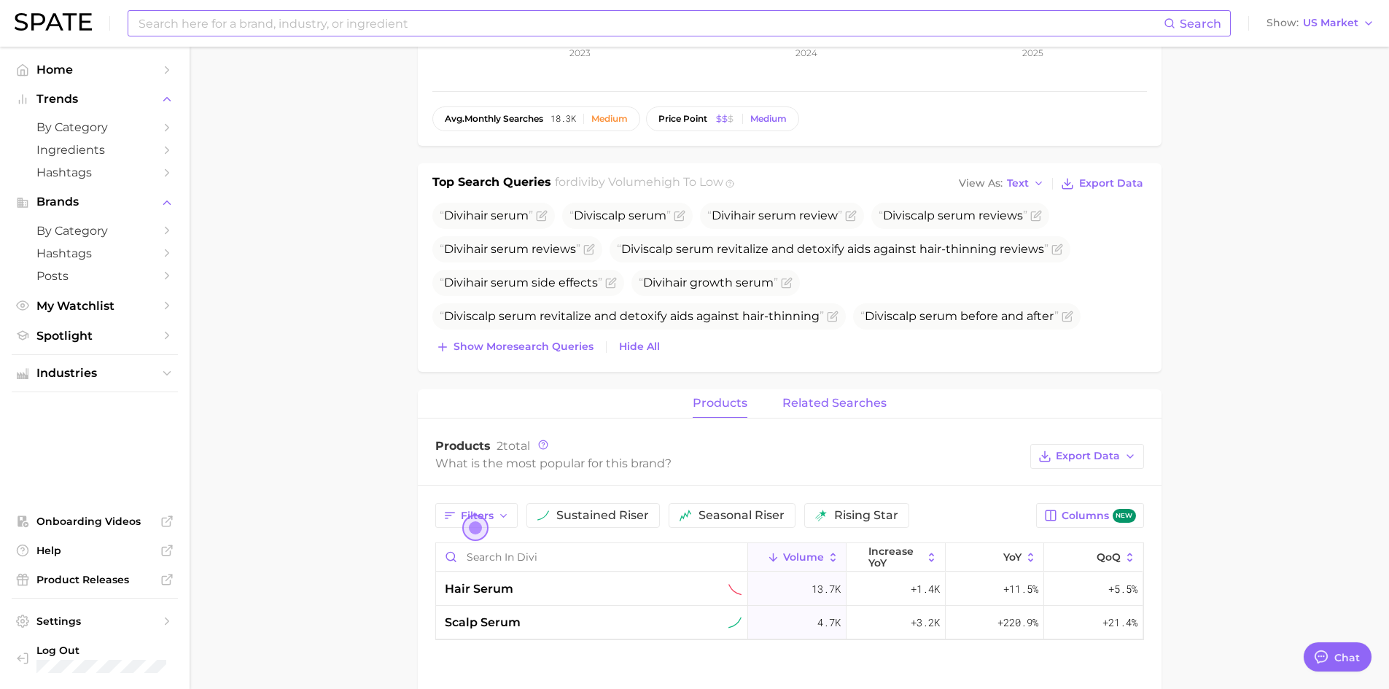
click at [823, 395] on button "related searches" at bounding box center [834, 403] width 104 height 28
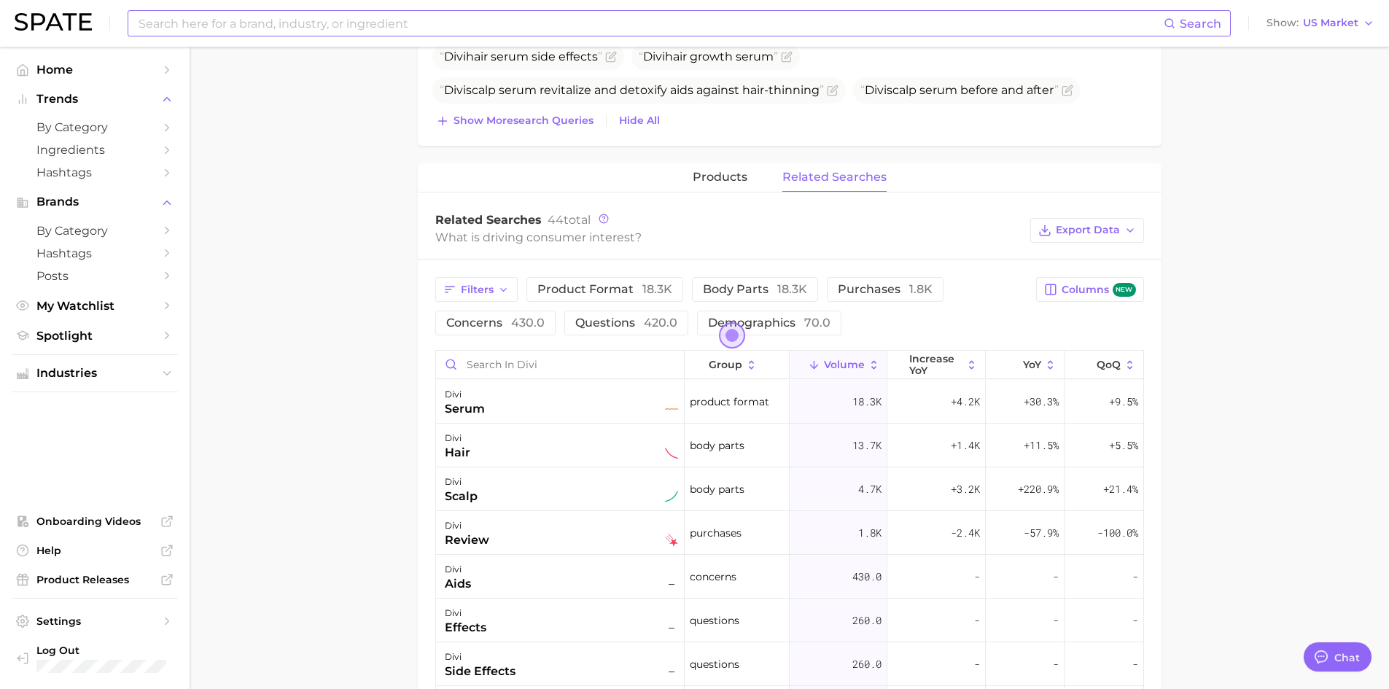
scroll to position [520, 0]
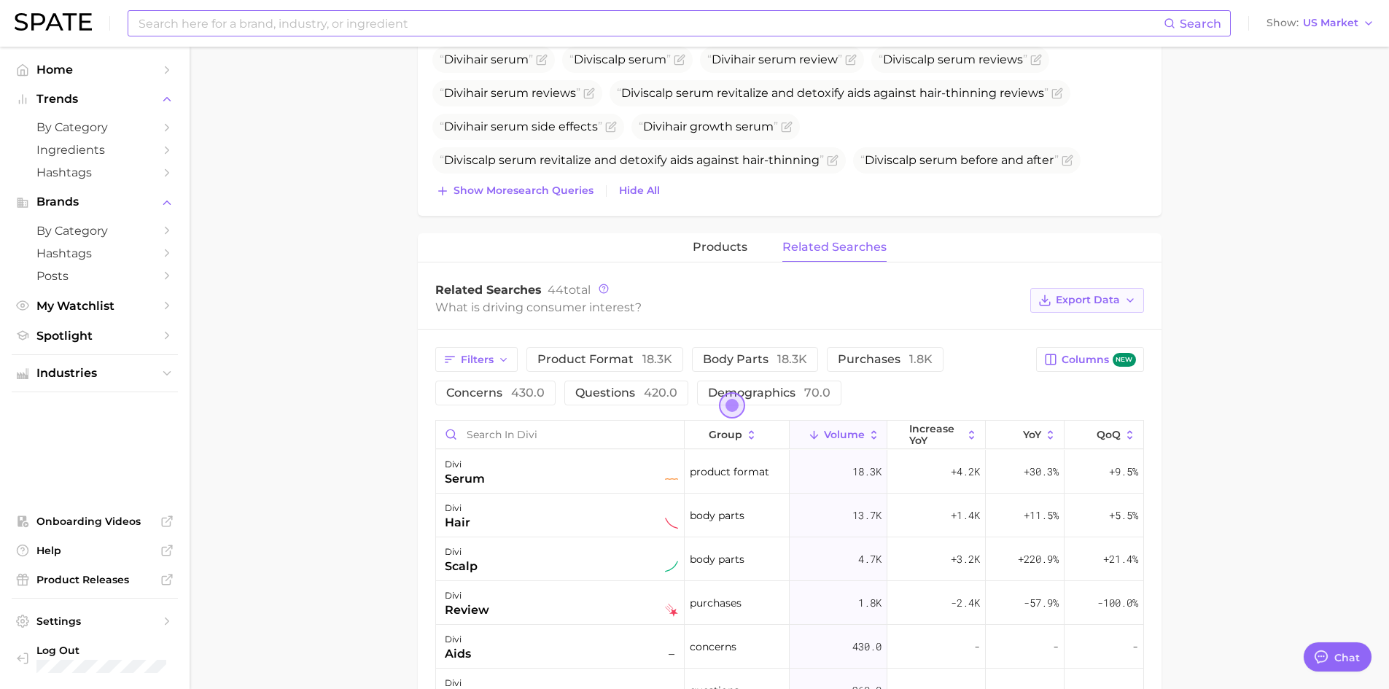
click at [1125, 303] on icon "button" at bounding box center [1130, 300] width 12 height 12
click at [1078, 325] on span "Table Data CSV" at bounding box center [1048, 327] width 80 height 12
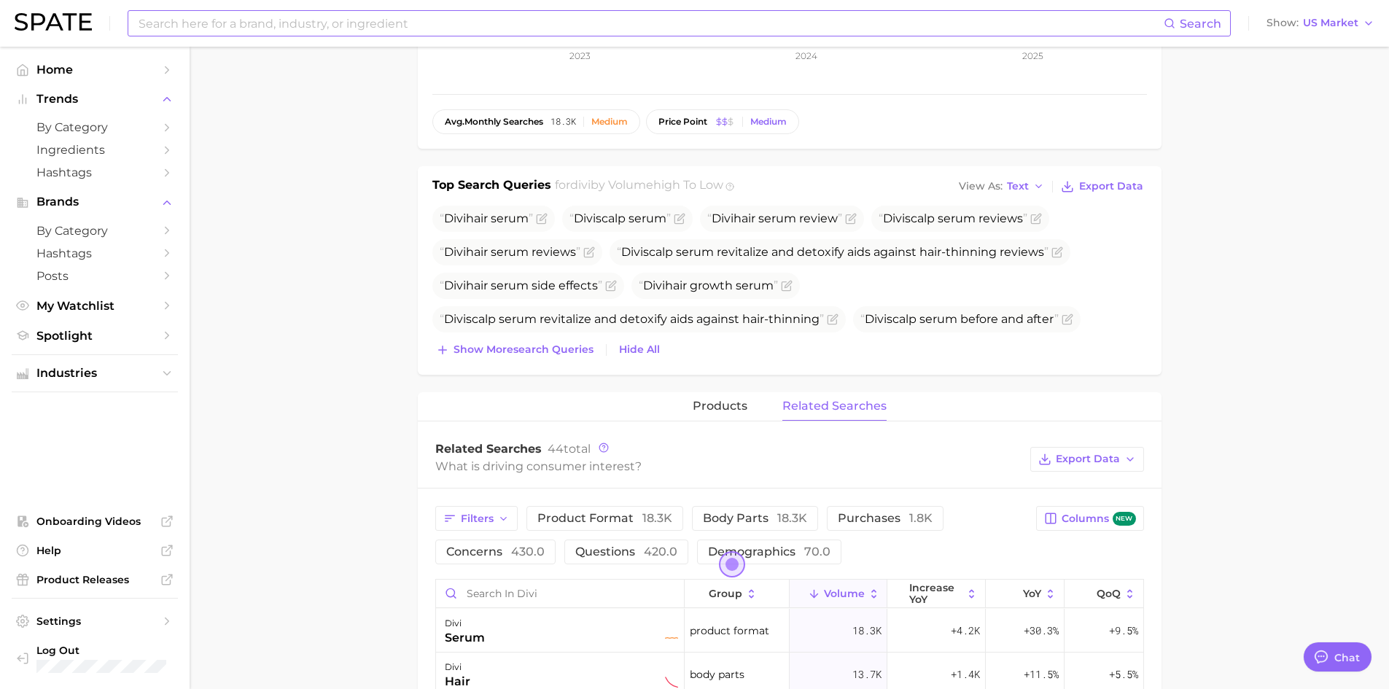
scroll to position [375, 0]
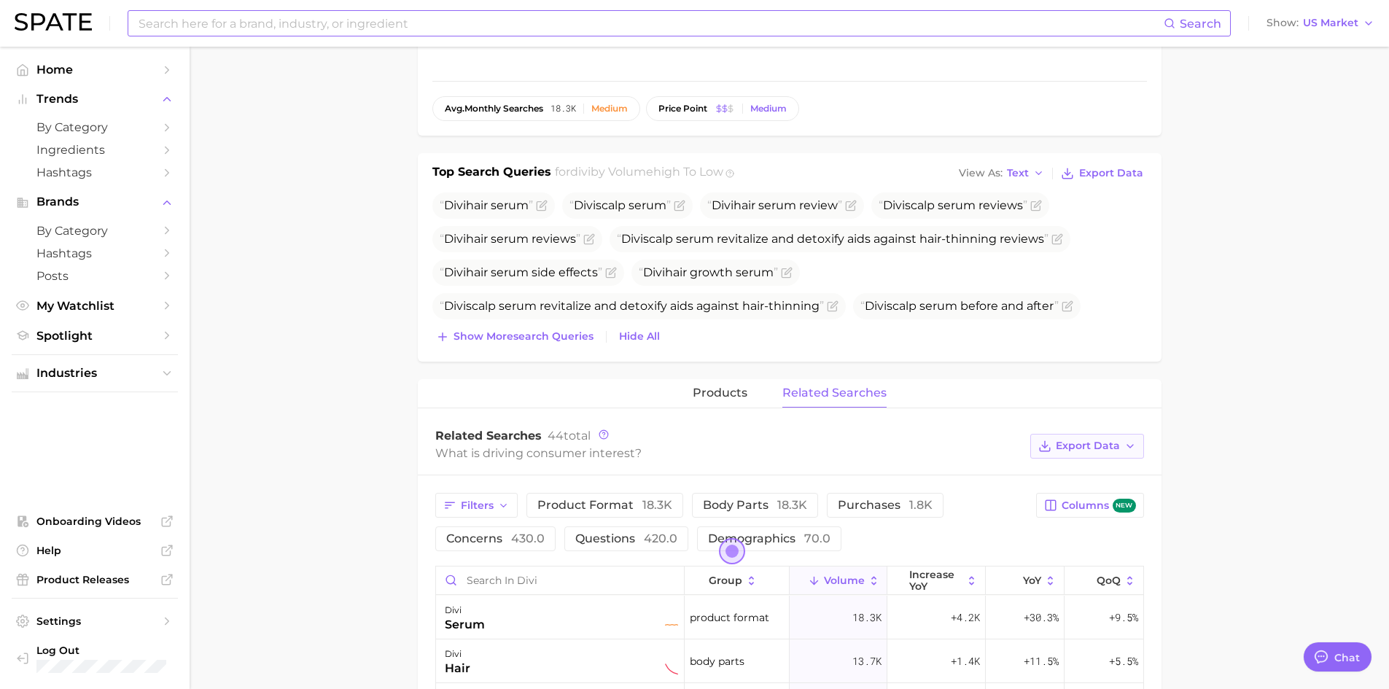
click at [1063, 451] on span "Export Data" at bounding box center [1087, 446] width 64 height 12
click at [1069, 504] on span "Time Series CSV" at bounding box center [1050, 499] width 85 height 12
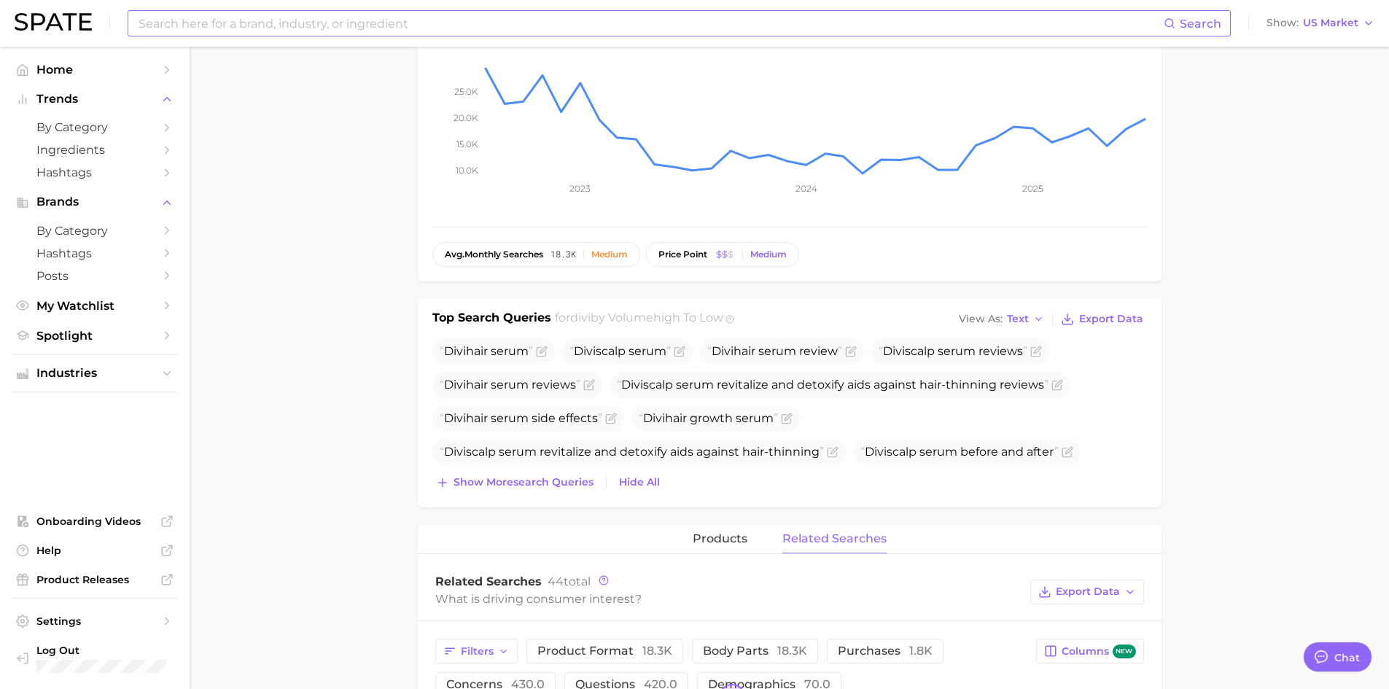
scroll to position [0, 0]
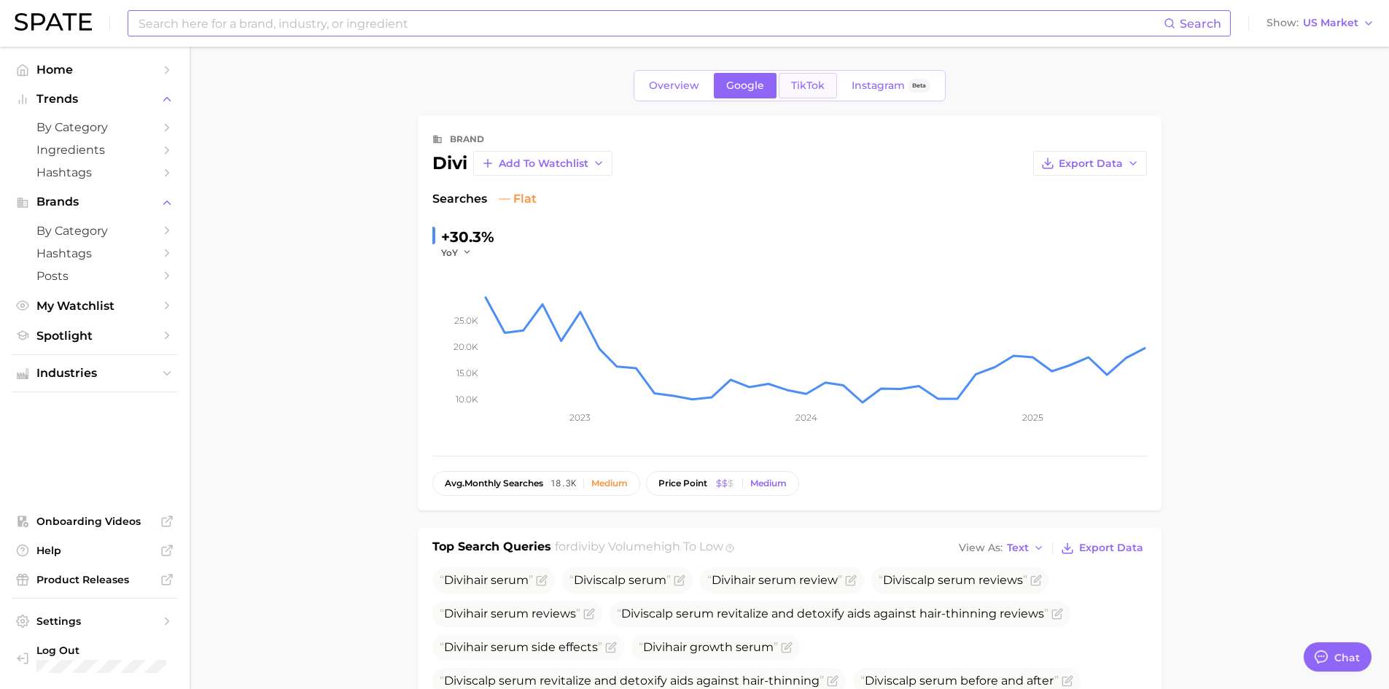
click at [804, 79] on span "TikTok" at bounding box center [808, 85] width 34 height 12
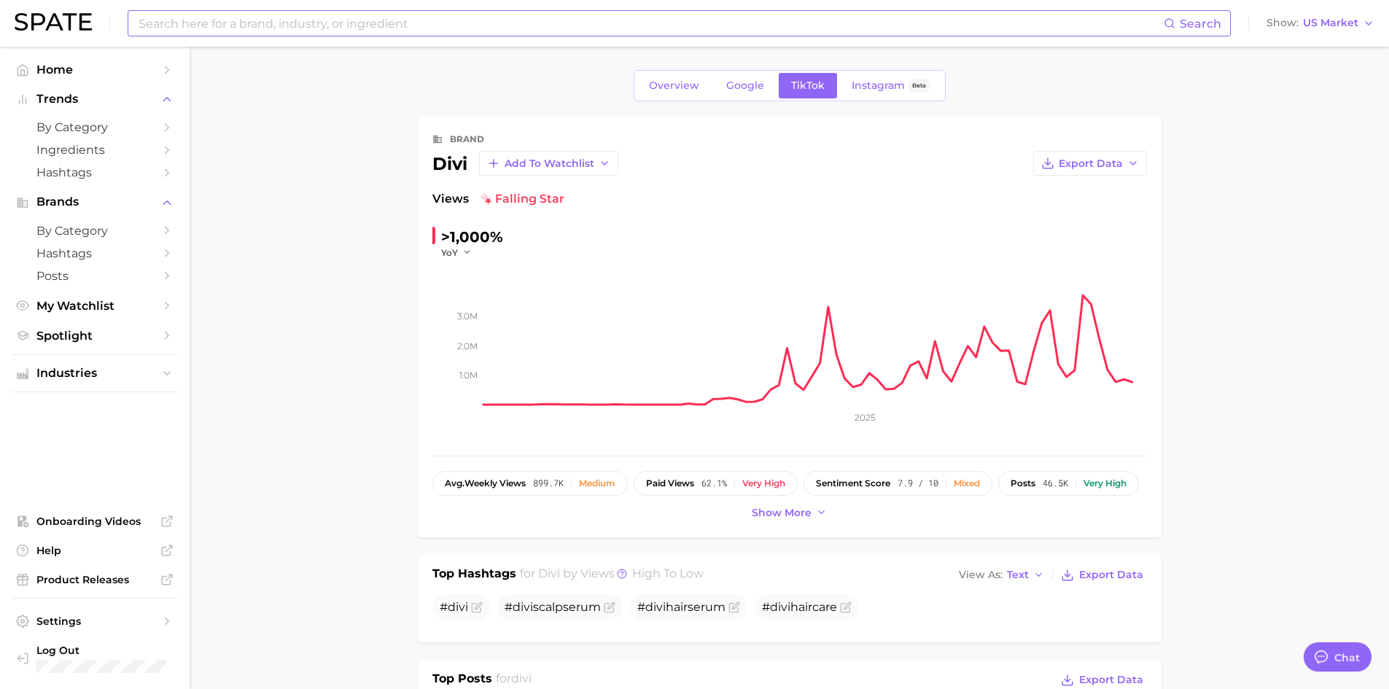
click at [345, 26] on input at bounding box center [650, 23] width 1026 height 25
type input "hair loss"
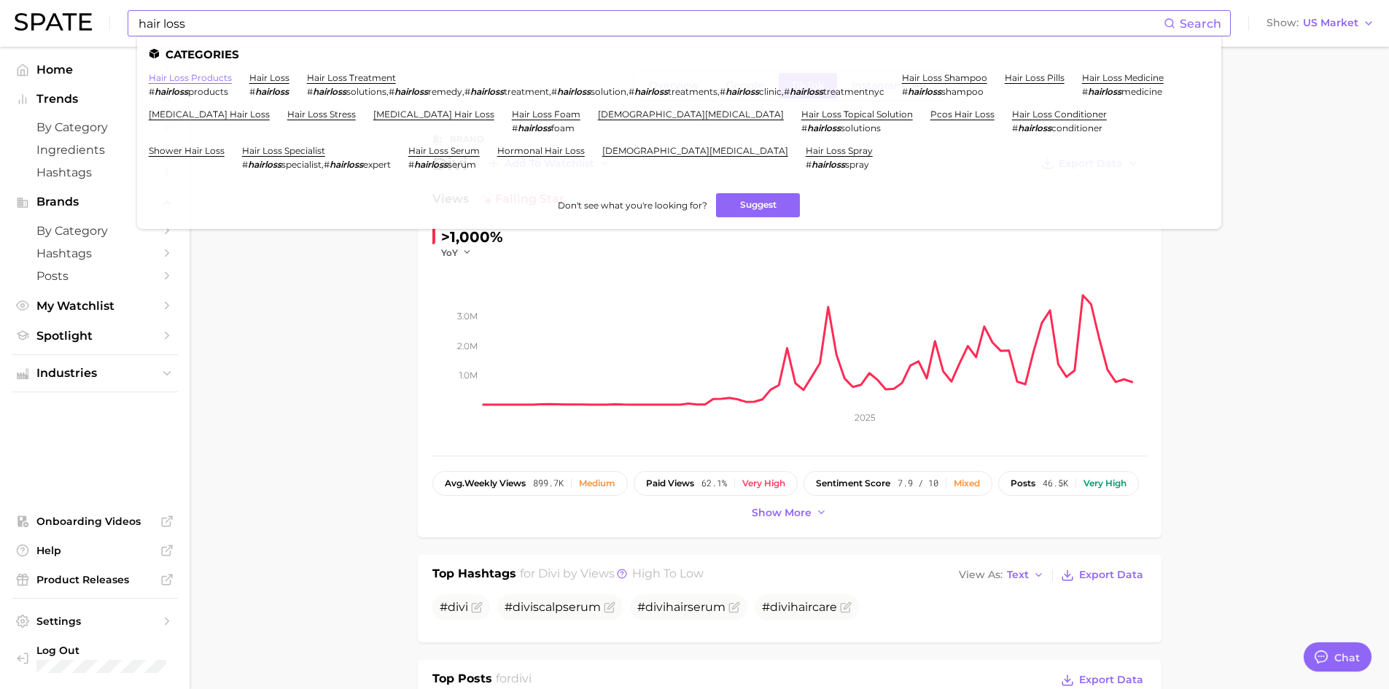
click at [170, 75] on link "hair loss products" at bounding box center [190, 77] width 83 height 11
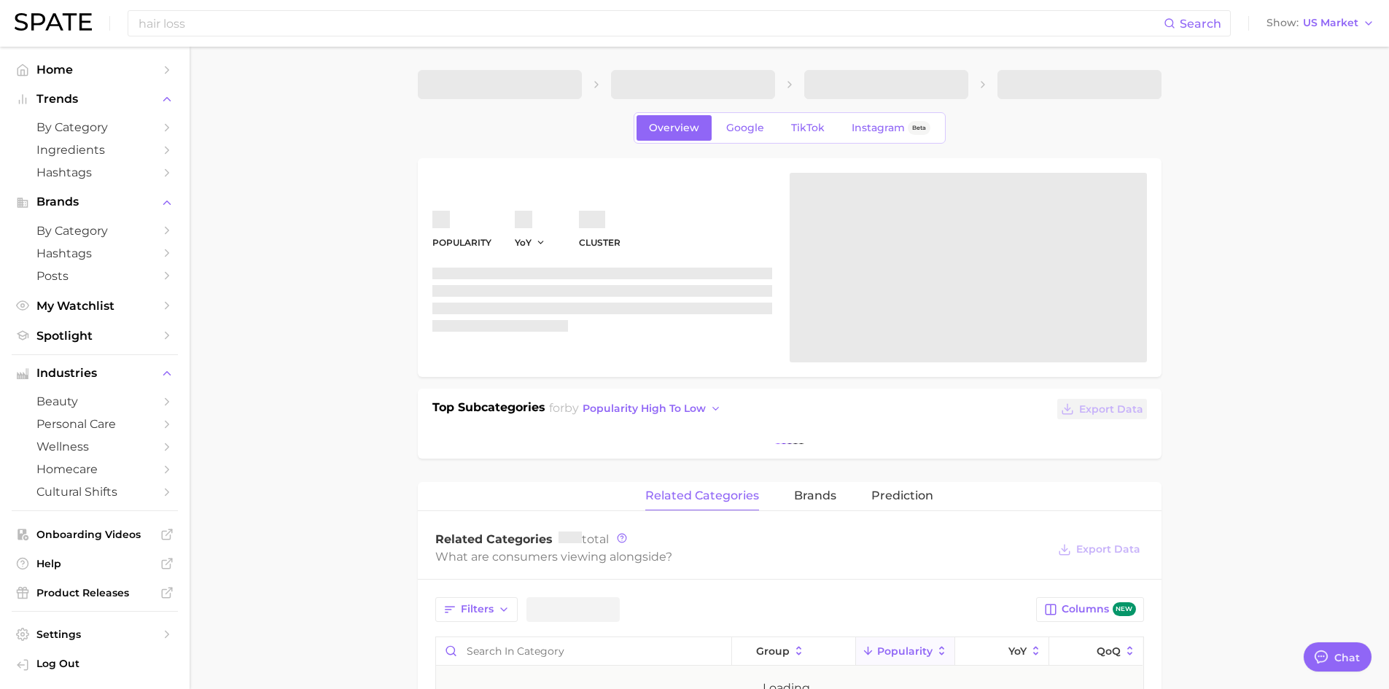
type textarea "x"
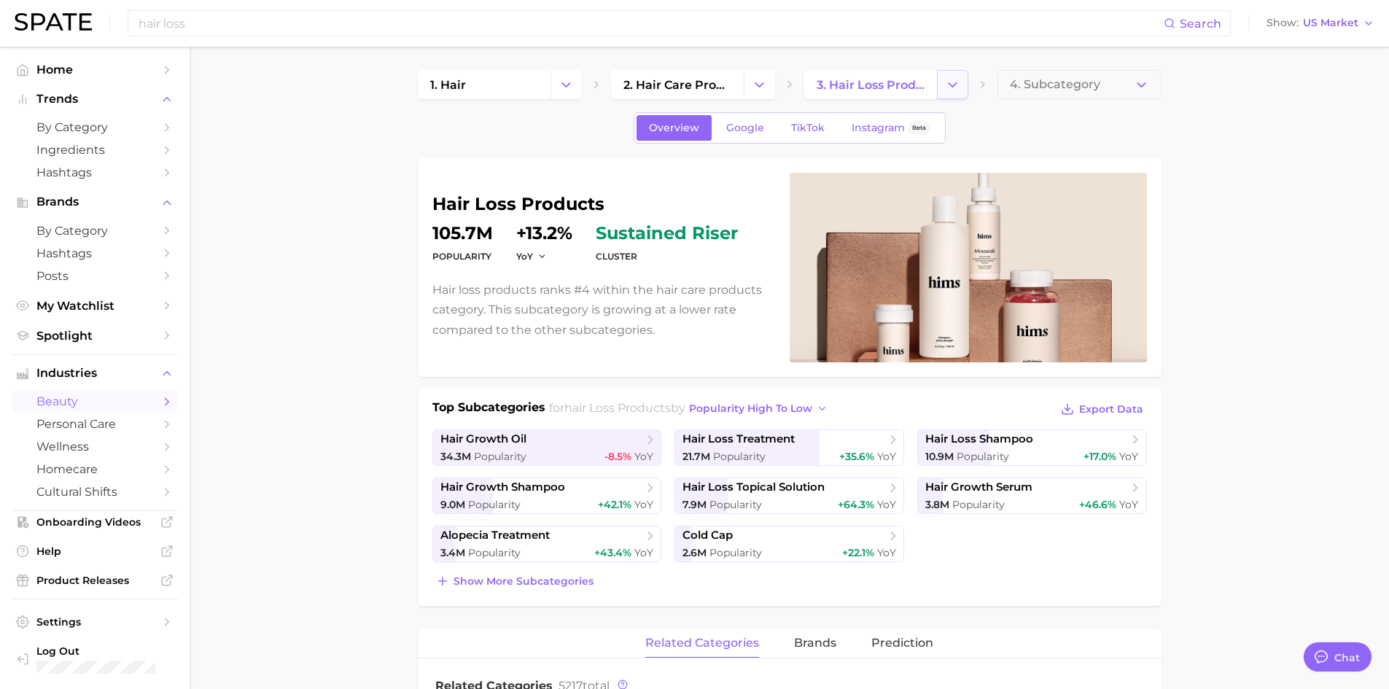
click at [952, 83] on icon "Change Category" at bounding box center [952, 84] width 15 height 15
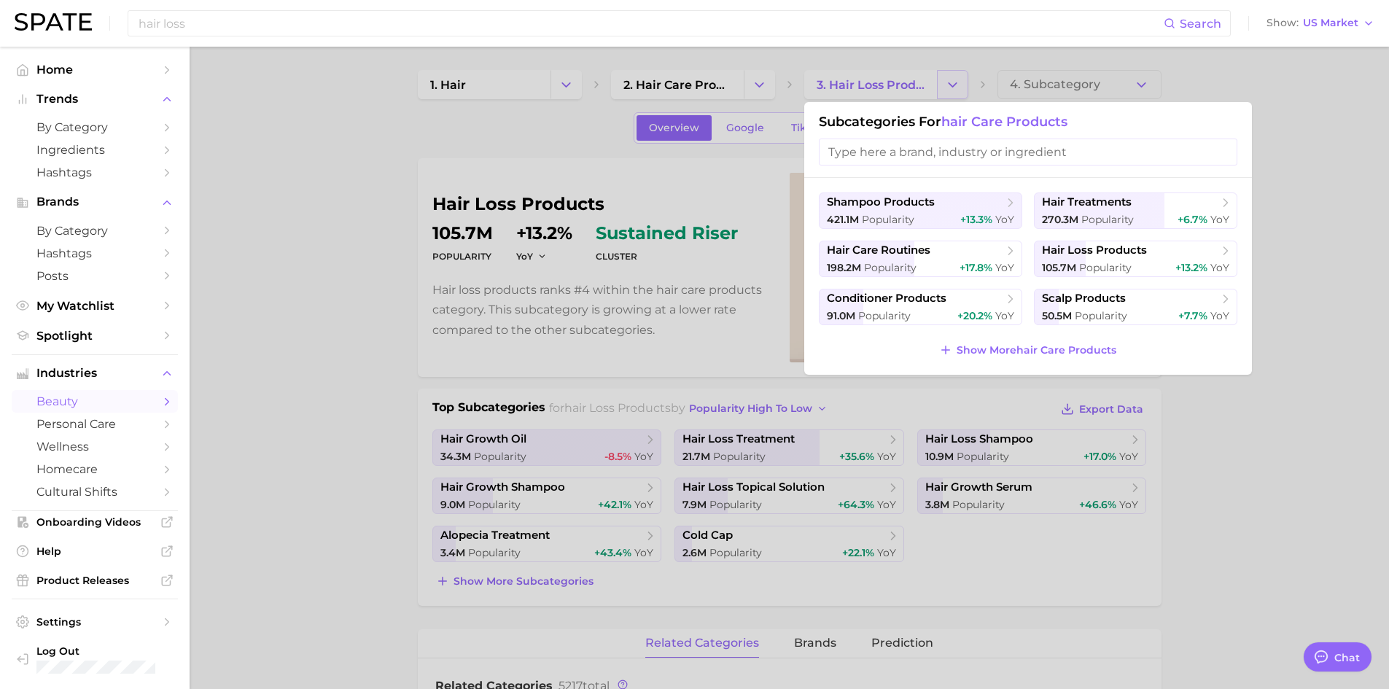
click at [952, 83] on div at bounding box center [694, 344] width 1389 height 689
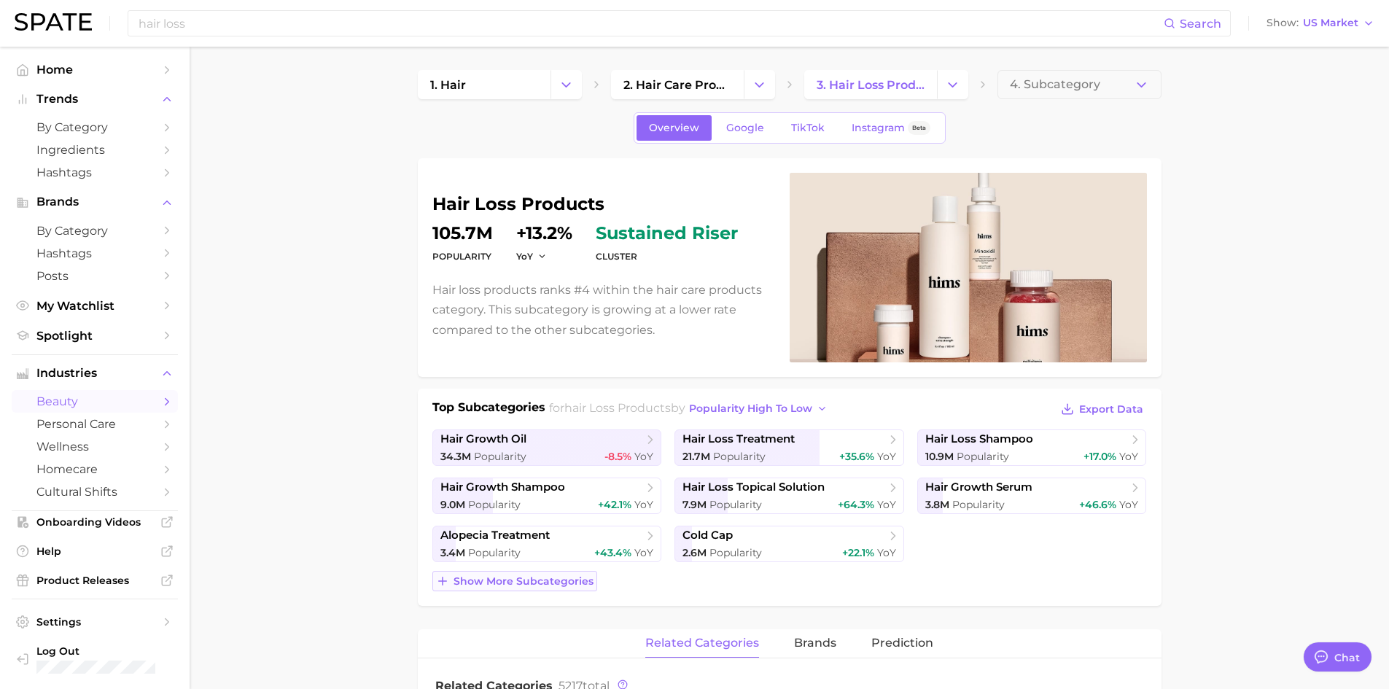
click at [574, 576] on span "Show more subcategories" at bounding box center [523, 581] width 140 height 12
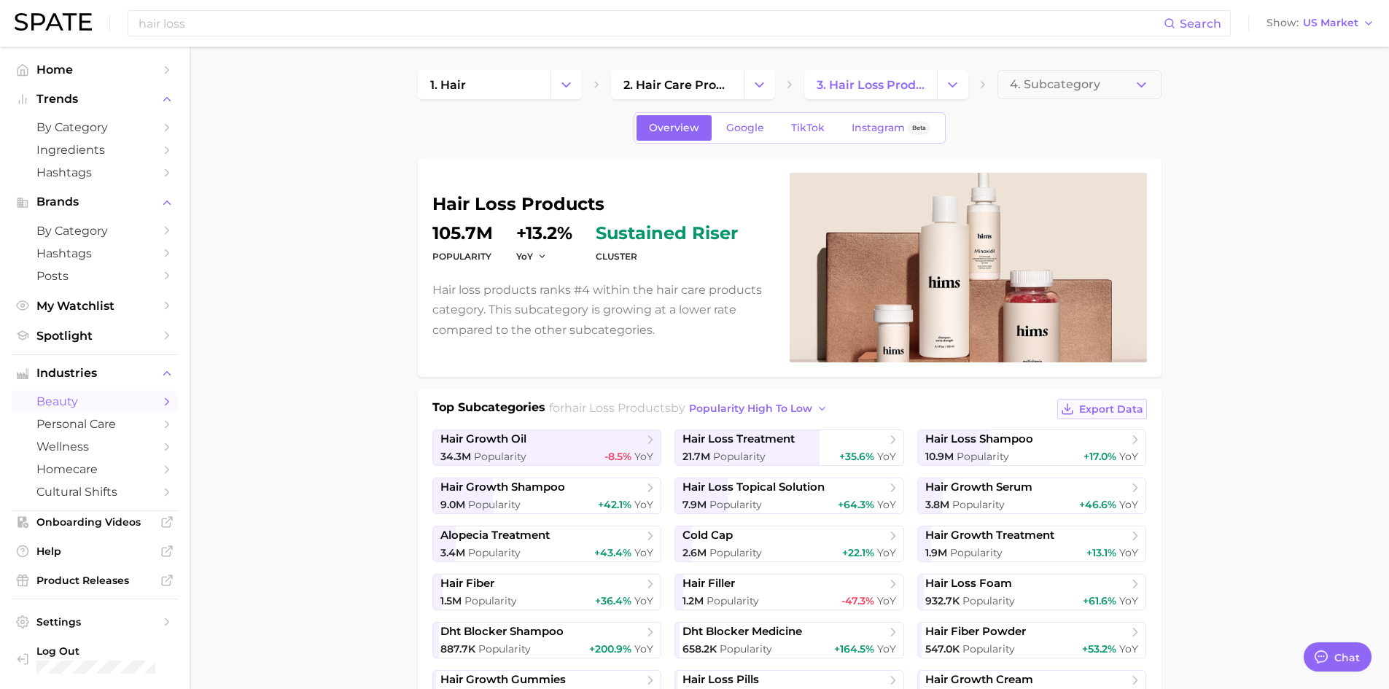
click at [1088, 404] on span "Export Data" at bounding box center [1111, 409] width 64 height 12
click at [738, 128] on span "Google" at bounding box center [745, 128] width 38 height 12
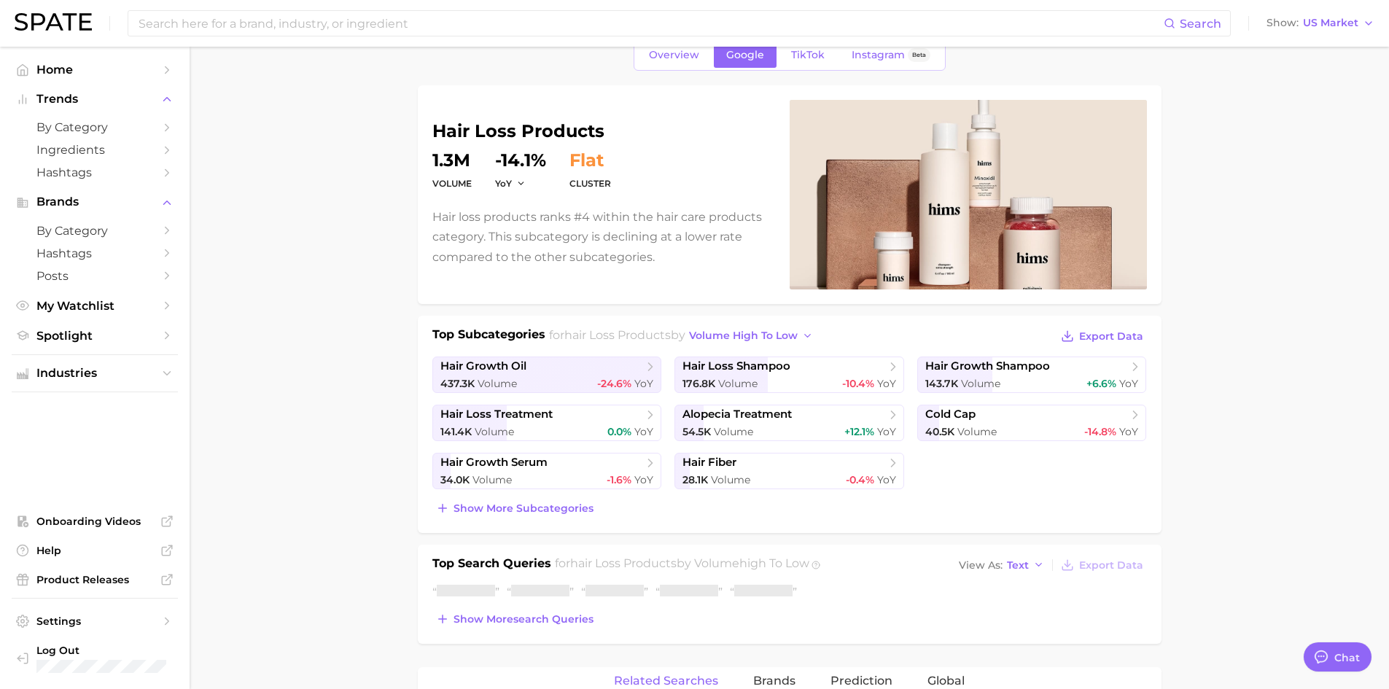
scroll to position [219, 0]
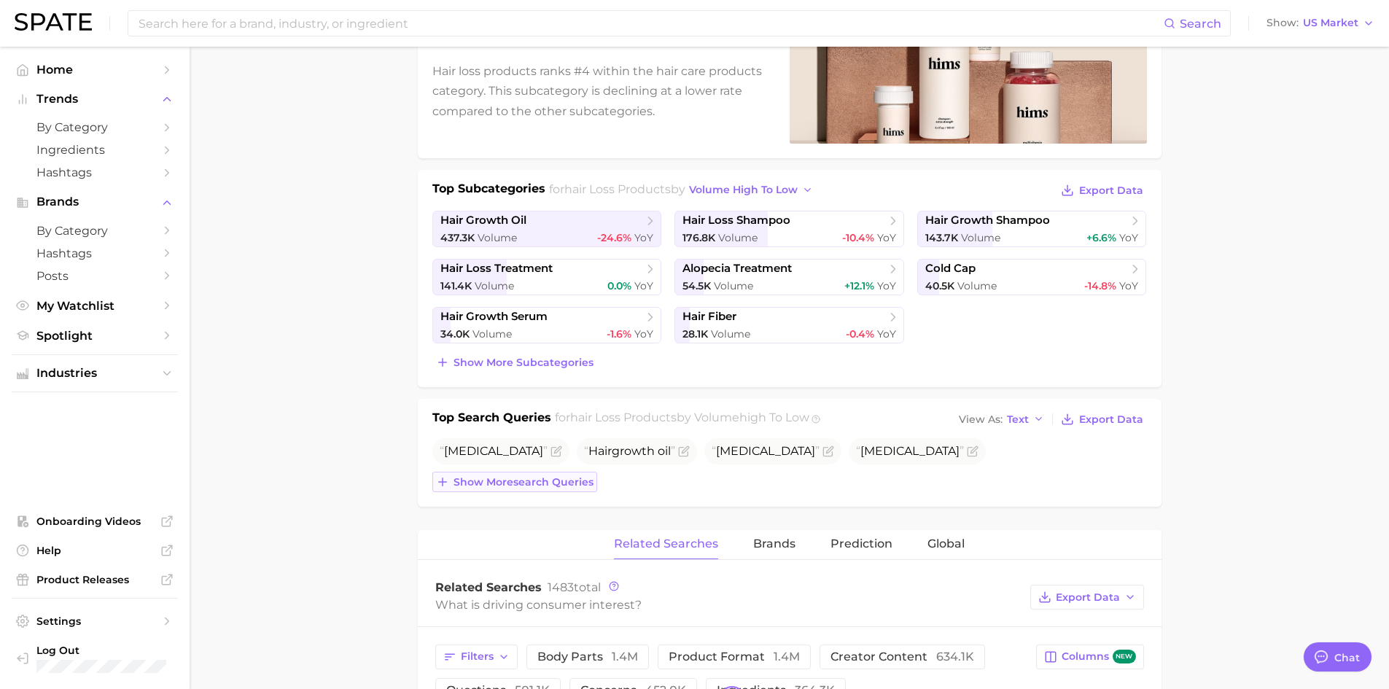
click at [553, 486] on span "Show more search queries" at bounding box center [523, 482] width 140 height 12
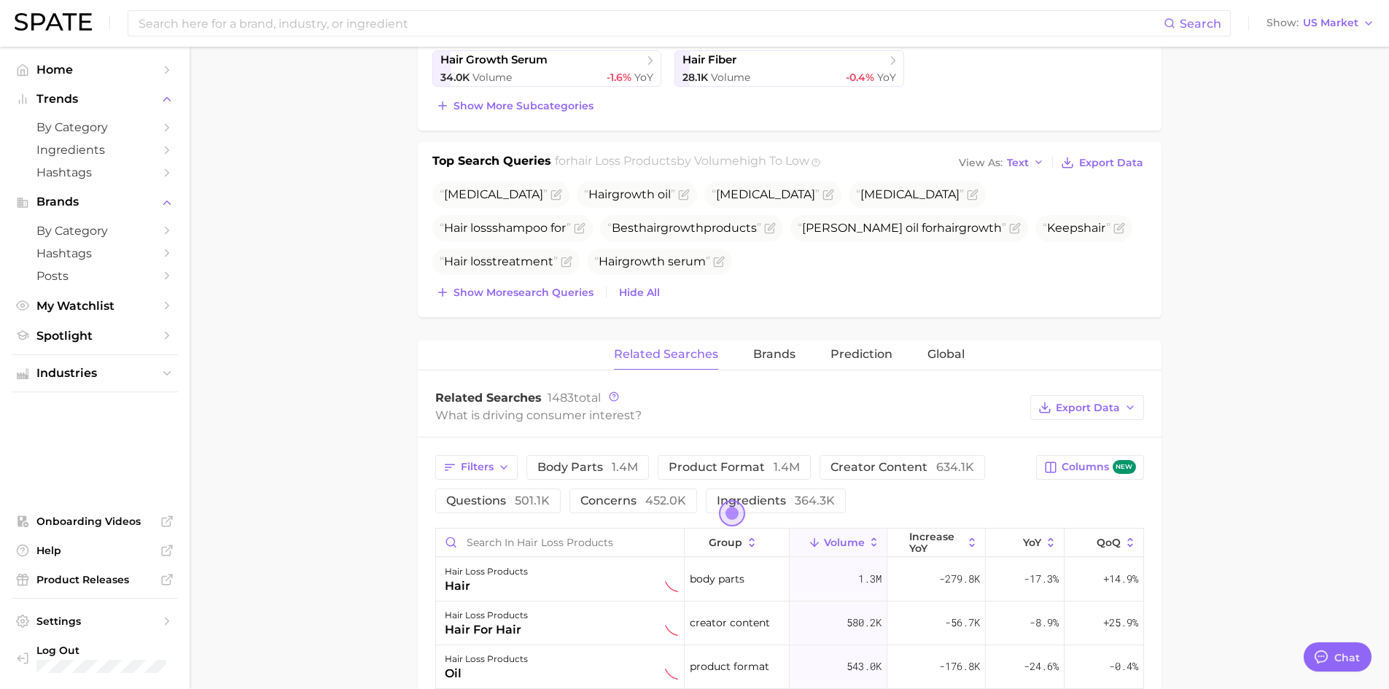
scroll to position [437, 0]
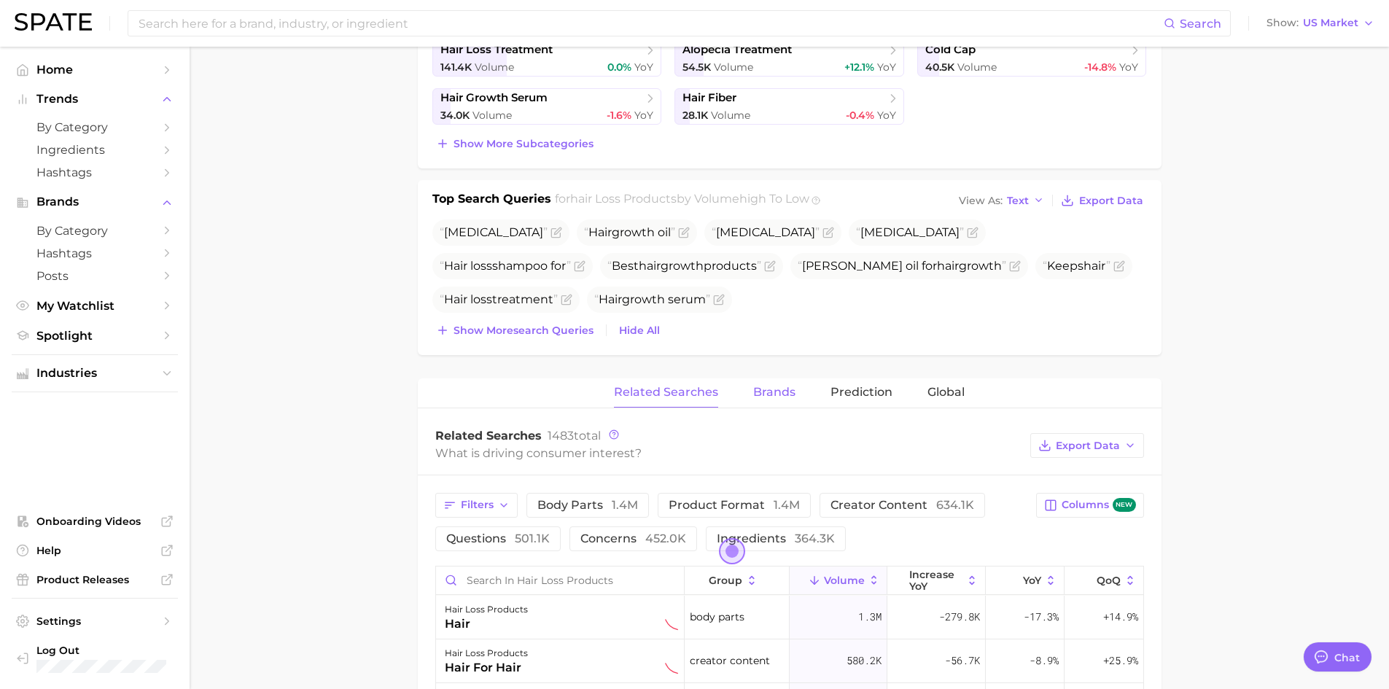
click at [788, 397] on span "Brands" at bounding box center [774, 392] width 42 height 13
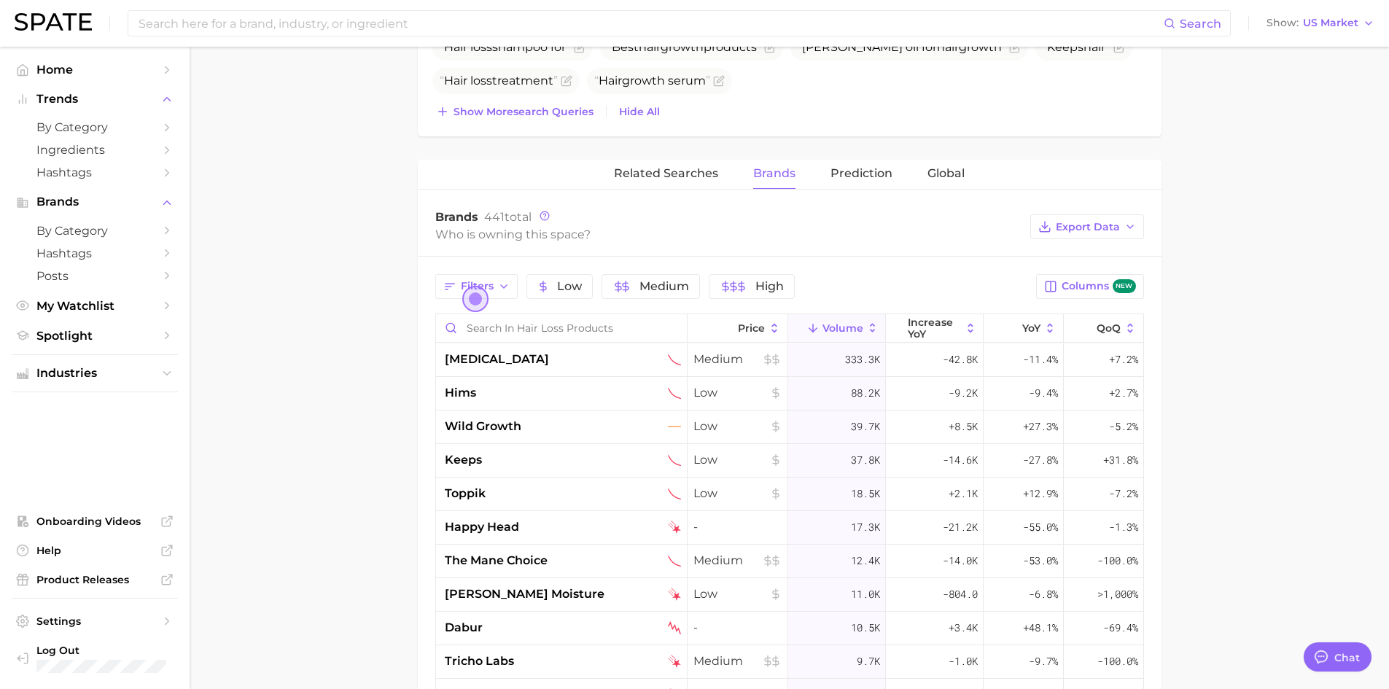
scroll to position [219, 0]
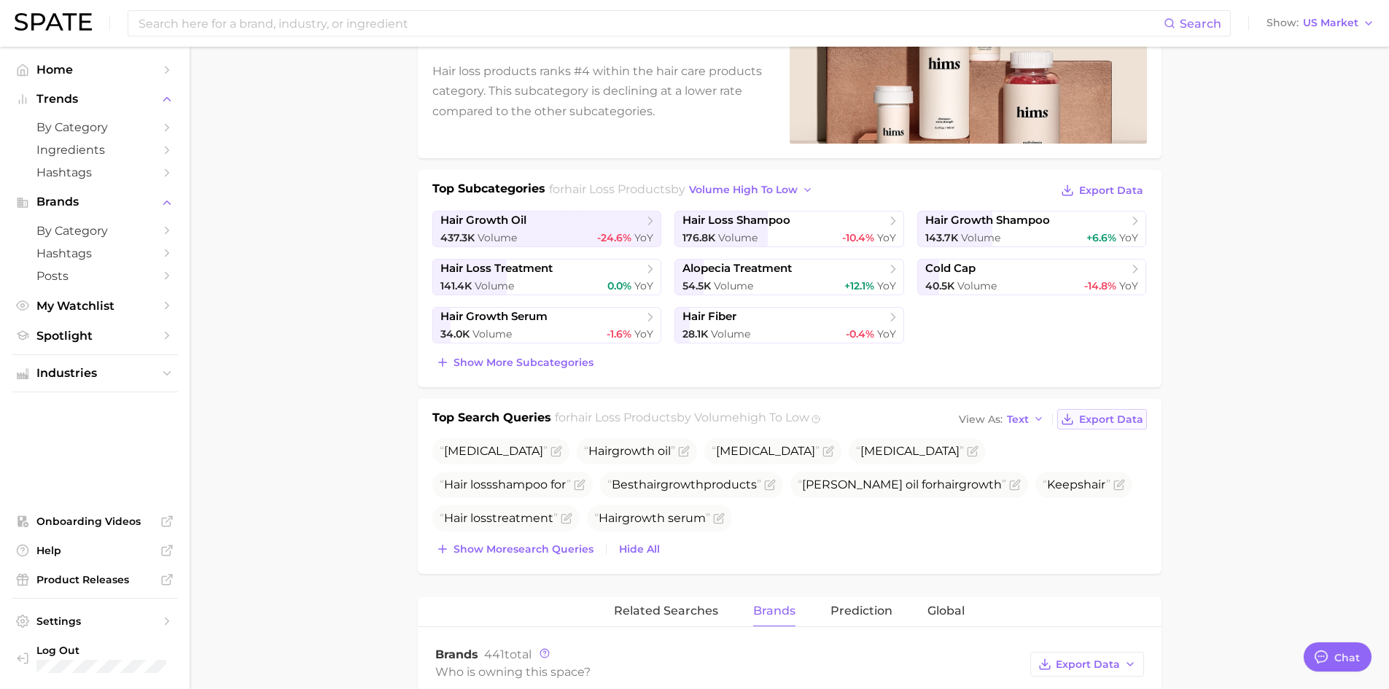
click at [1106, 417] on span "Export Data" at bounding box center [1111, 419] width 64 height 12
click at [551, 553] on span "Show more search queries" at bounding box center [523, 549] width 140 height 12
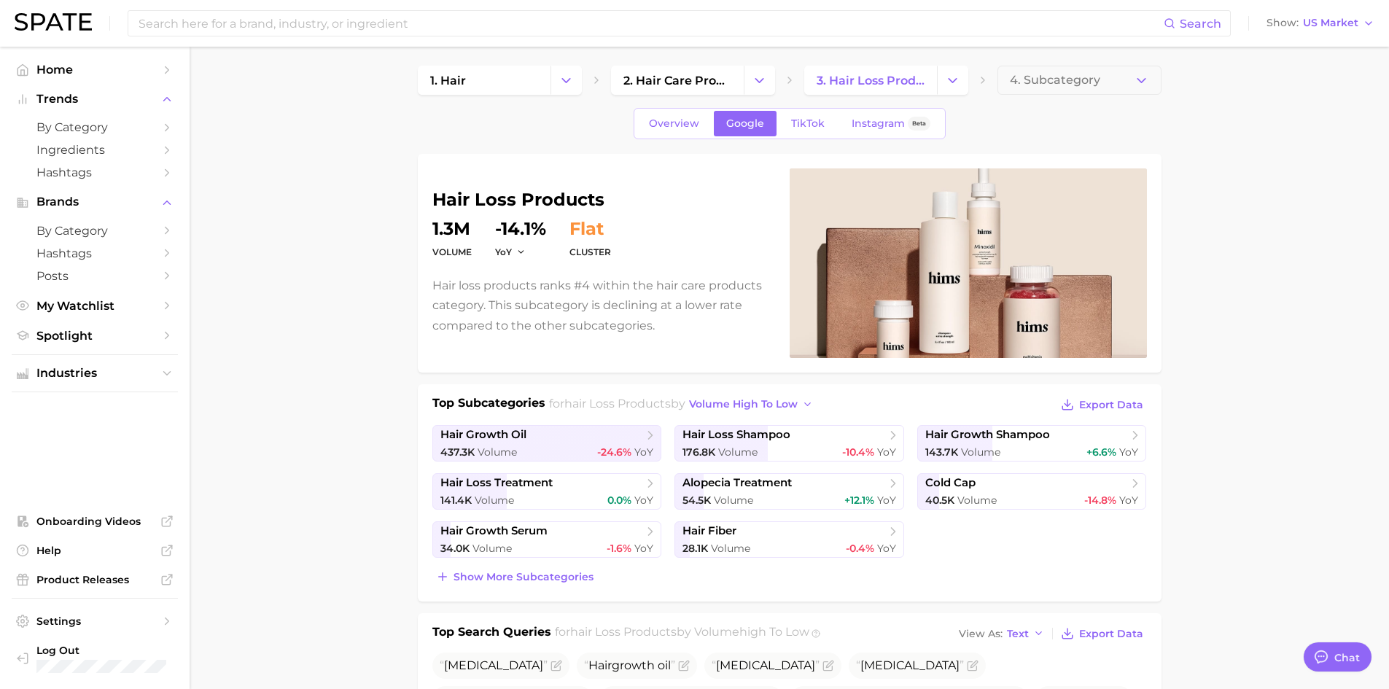
scroll to position [0, 0]
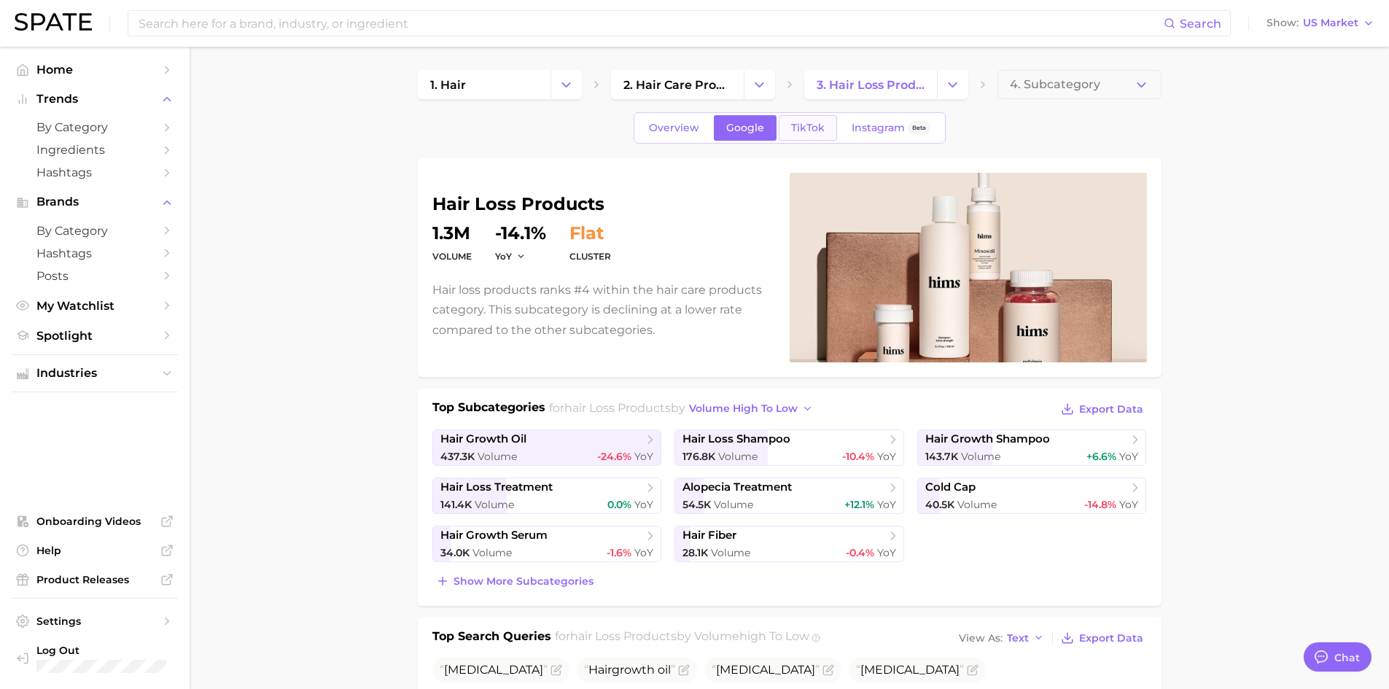
click at [802, 130] on span "TikTok" at bounding box center [808, 128] width 34 height 12
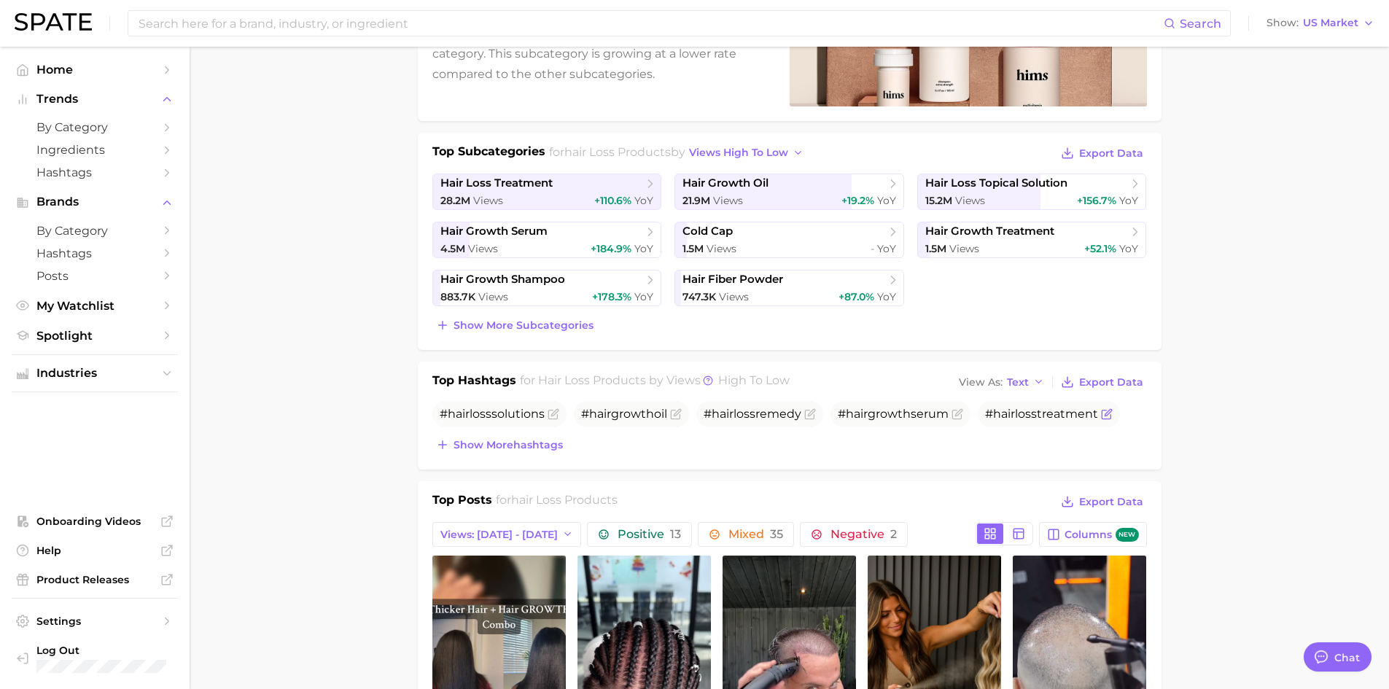
scroll to position [292, 0]
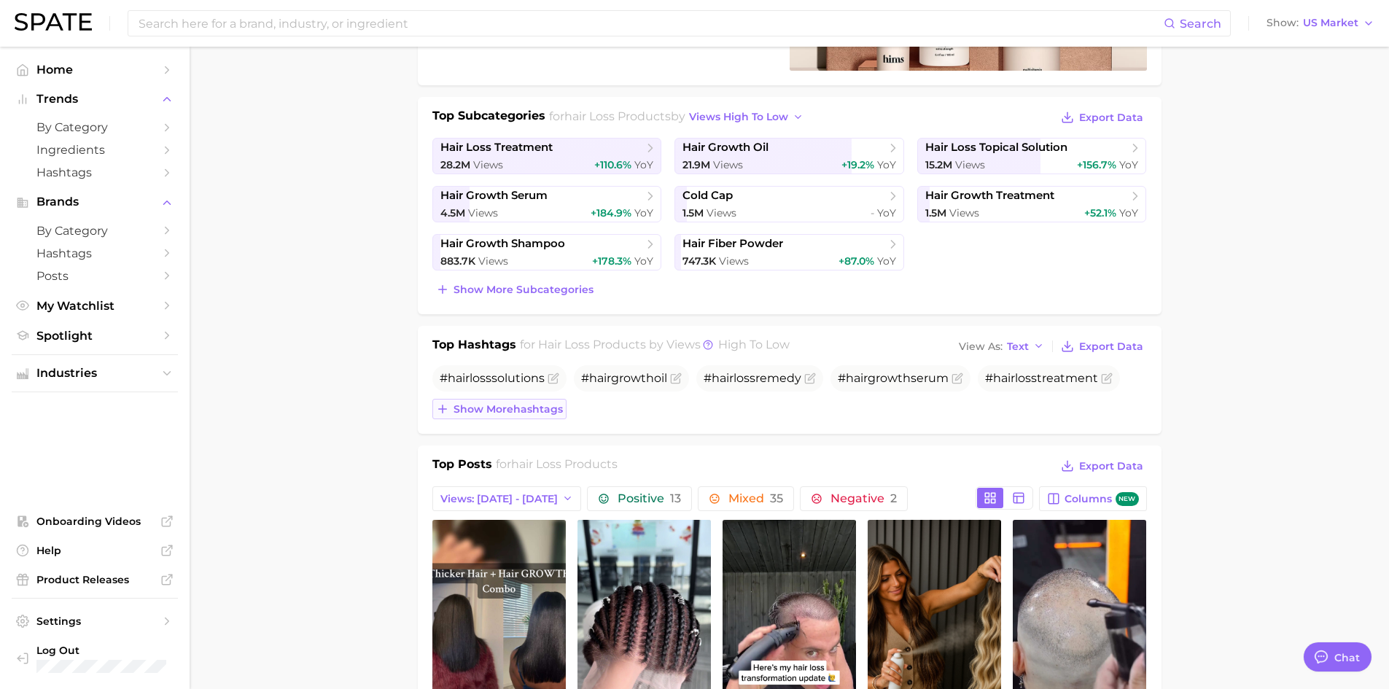
click at [512, 408] on span "Show more hashtags" at bounding box center [507, 409] width 109 height 12
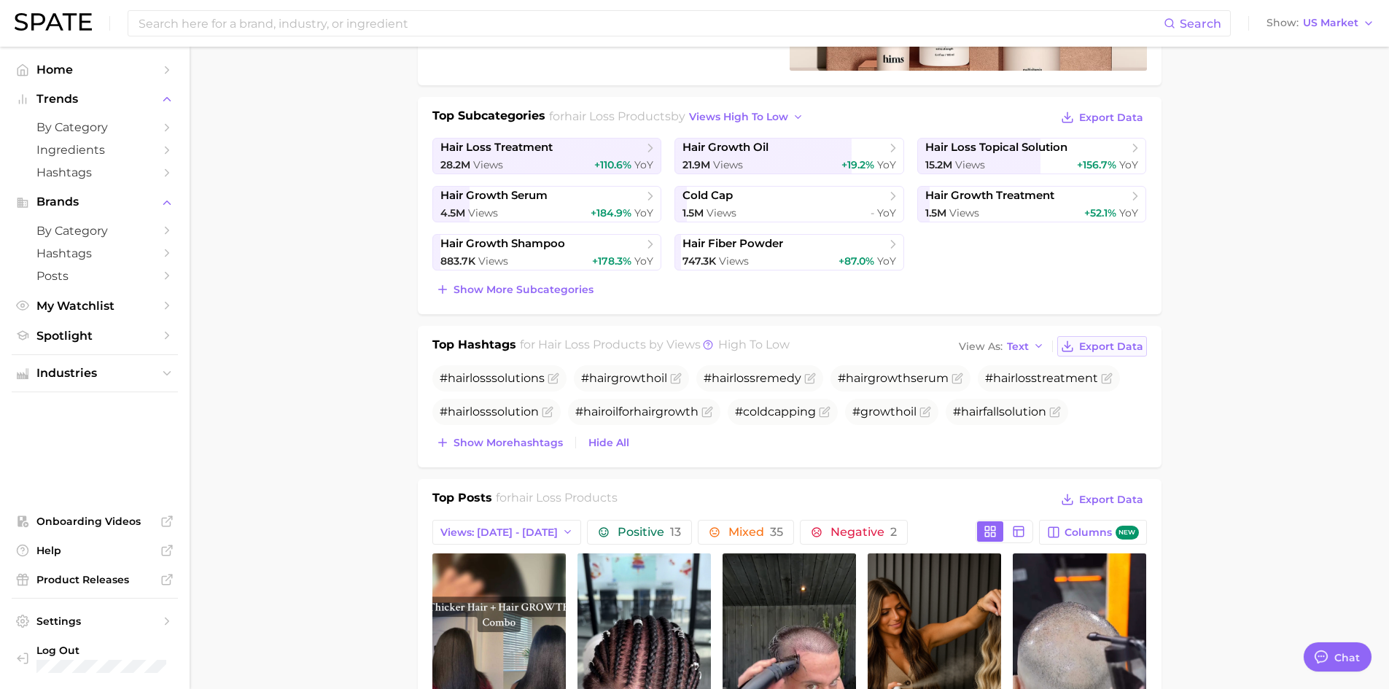
click at [1090, 346] on span "Export Data" at bounding box center [1111, 346] width 64 height 12
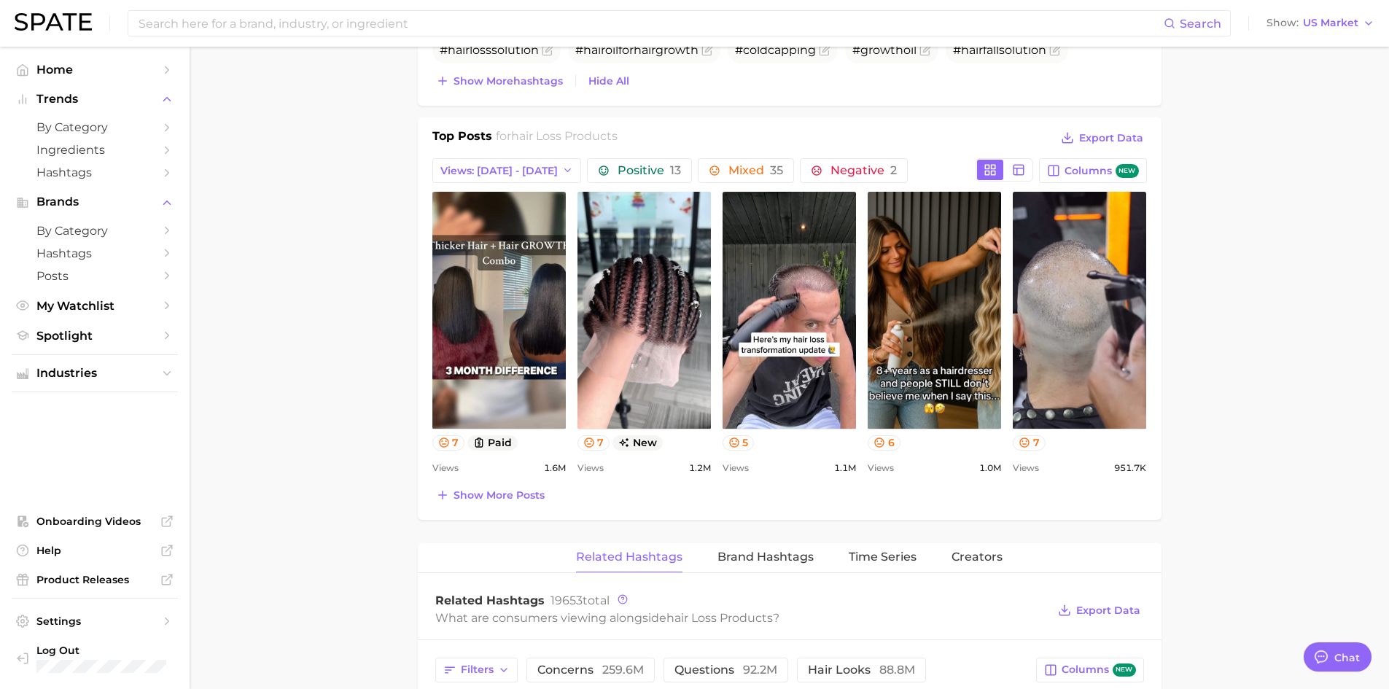
scroll to position [656, 0]
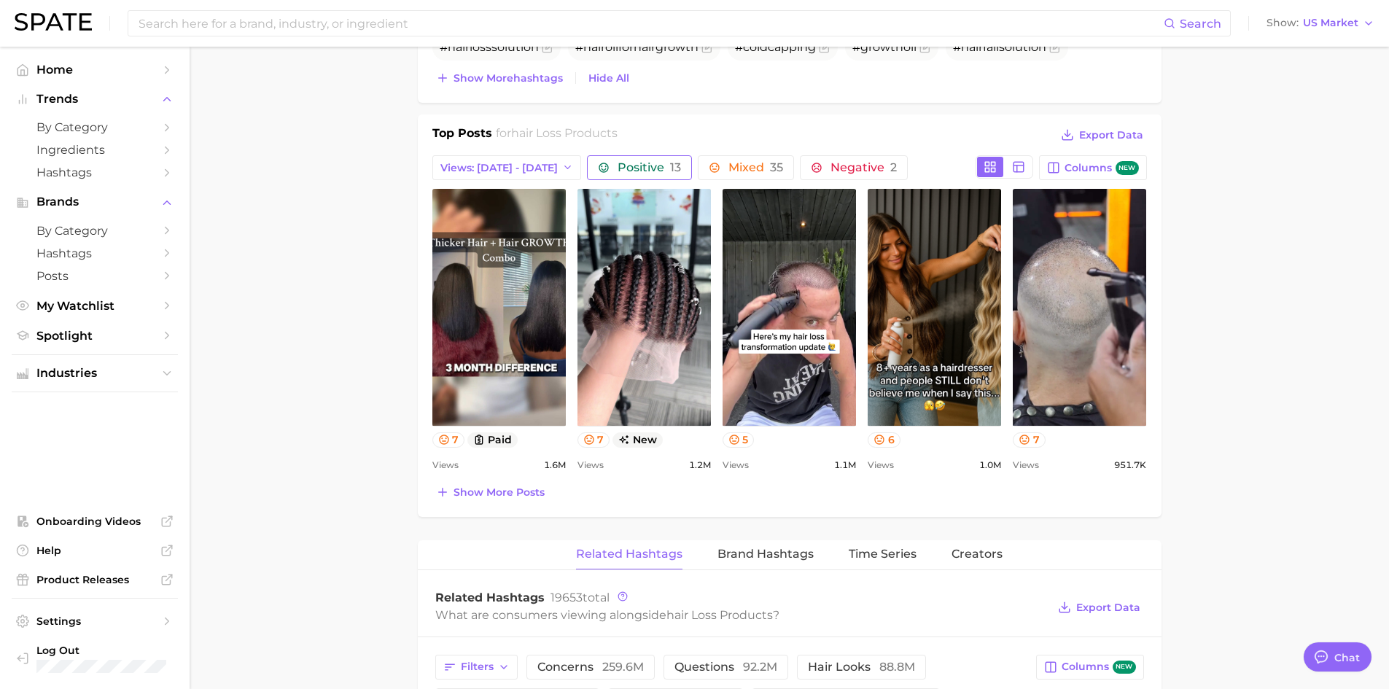
click at [636, 167] on span "Positive 13" at bounding box center [648, 168] width 63 height 12
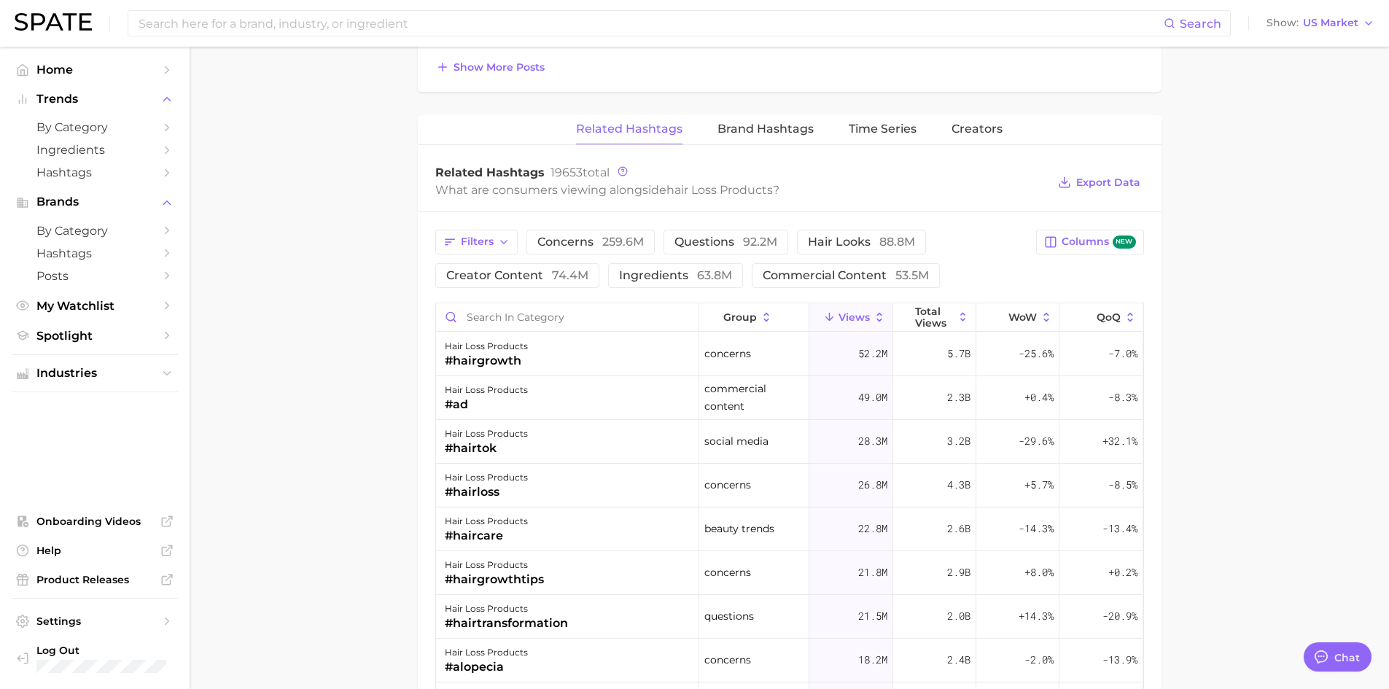
scroll to position [1093, 0]
